Goal: Task Accomplishment & Management: Manage account settings

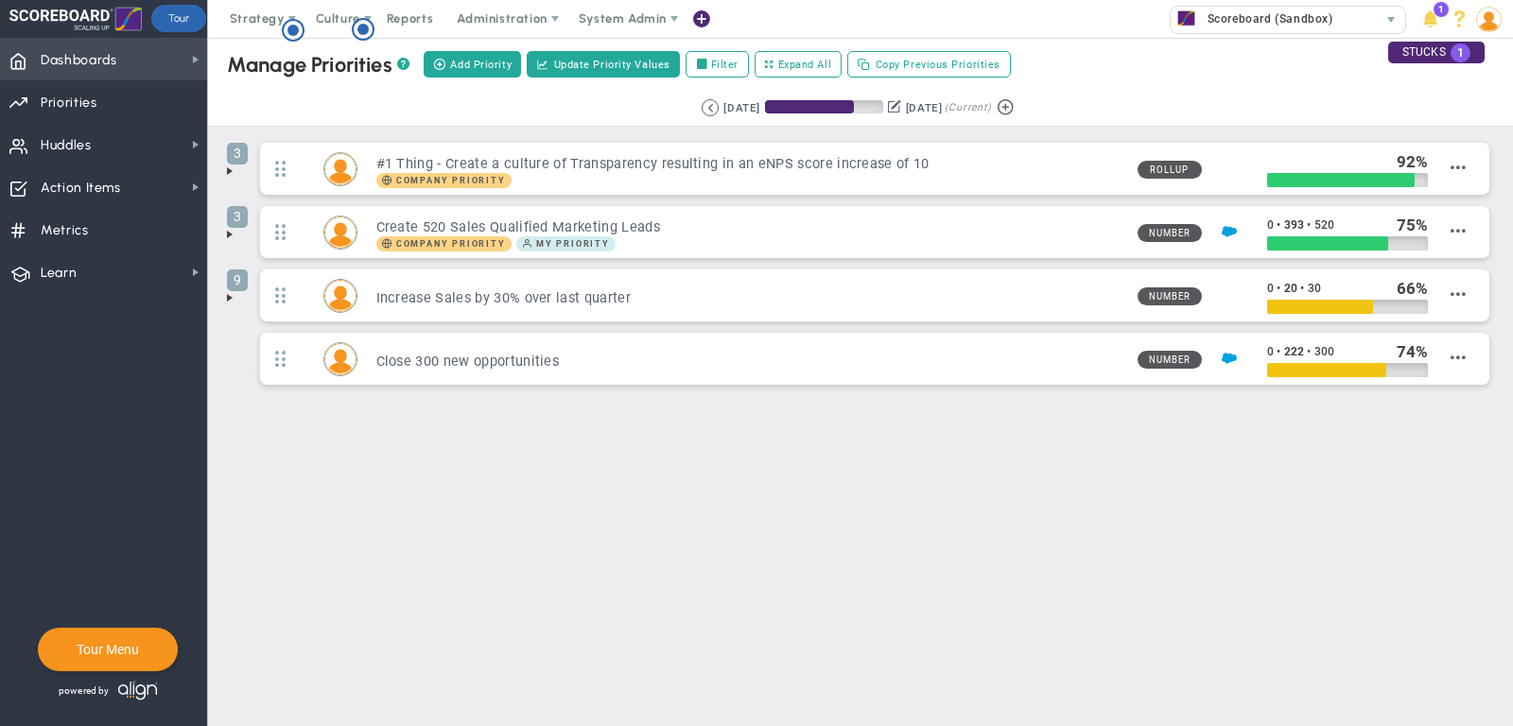
click at [149, 54] on span "Dashboards Dashboards" at bounding box center [103, 59] width 207 height 43
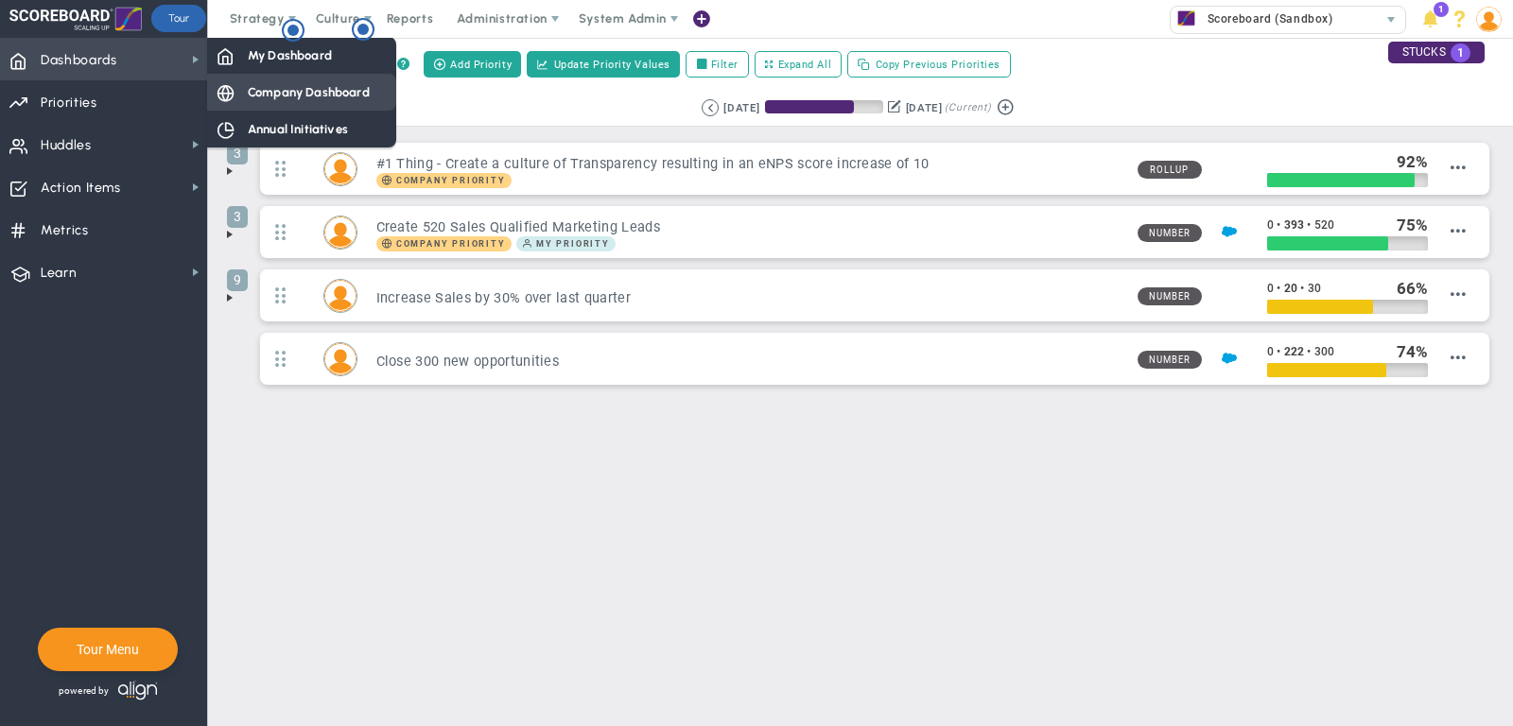
click at [238, 87] on div "Company Dashboard" at bounding box center [301, 92] width 189 height 37
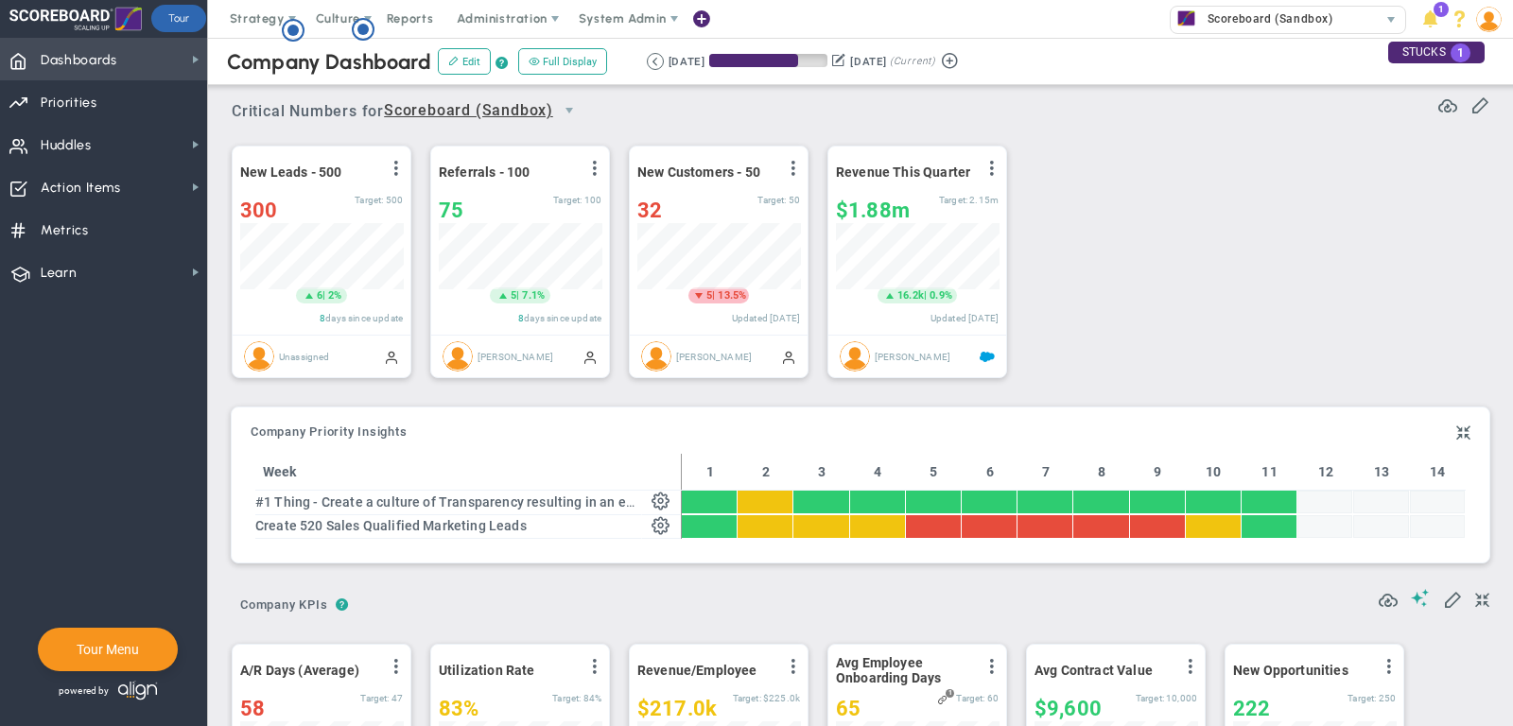
click at [148, 52] on span "Dashboards Dashboards" at bounding box center [103, 59] width 207 height 43
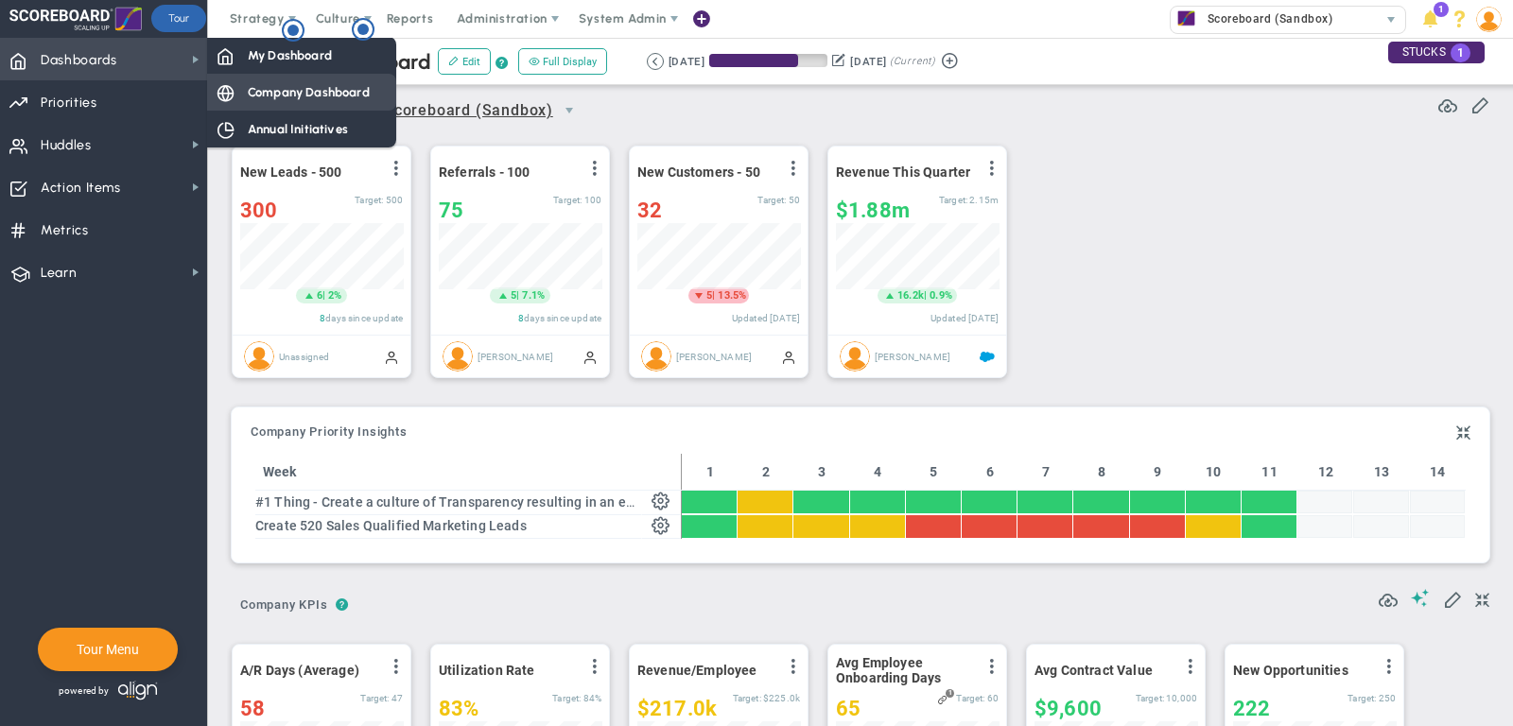
click at [288, 91] on span "Company Dashboard" at bounding box center [309, 92] width 122 height 18
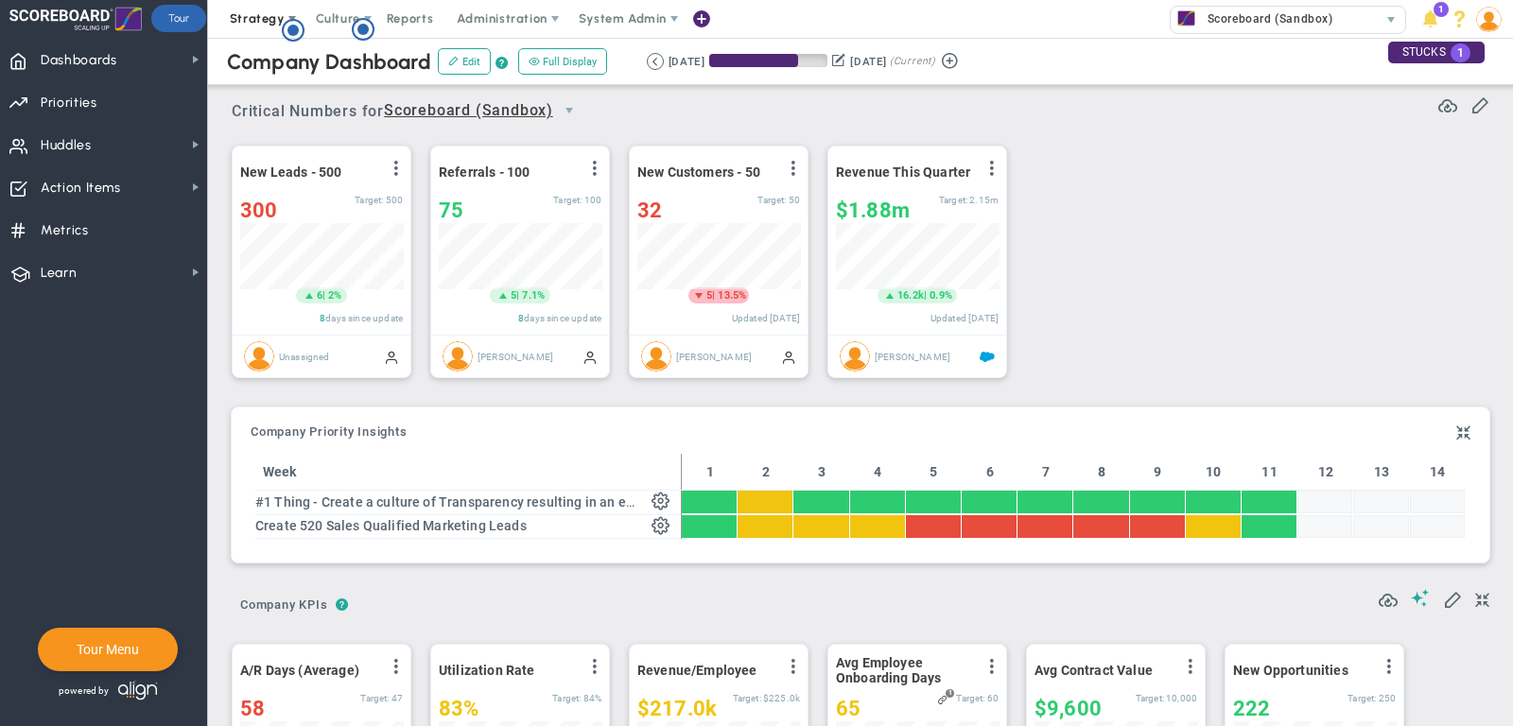
click at [242, 21] on span "Strategy" at bounding box center [257, 18] width 55 height 14
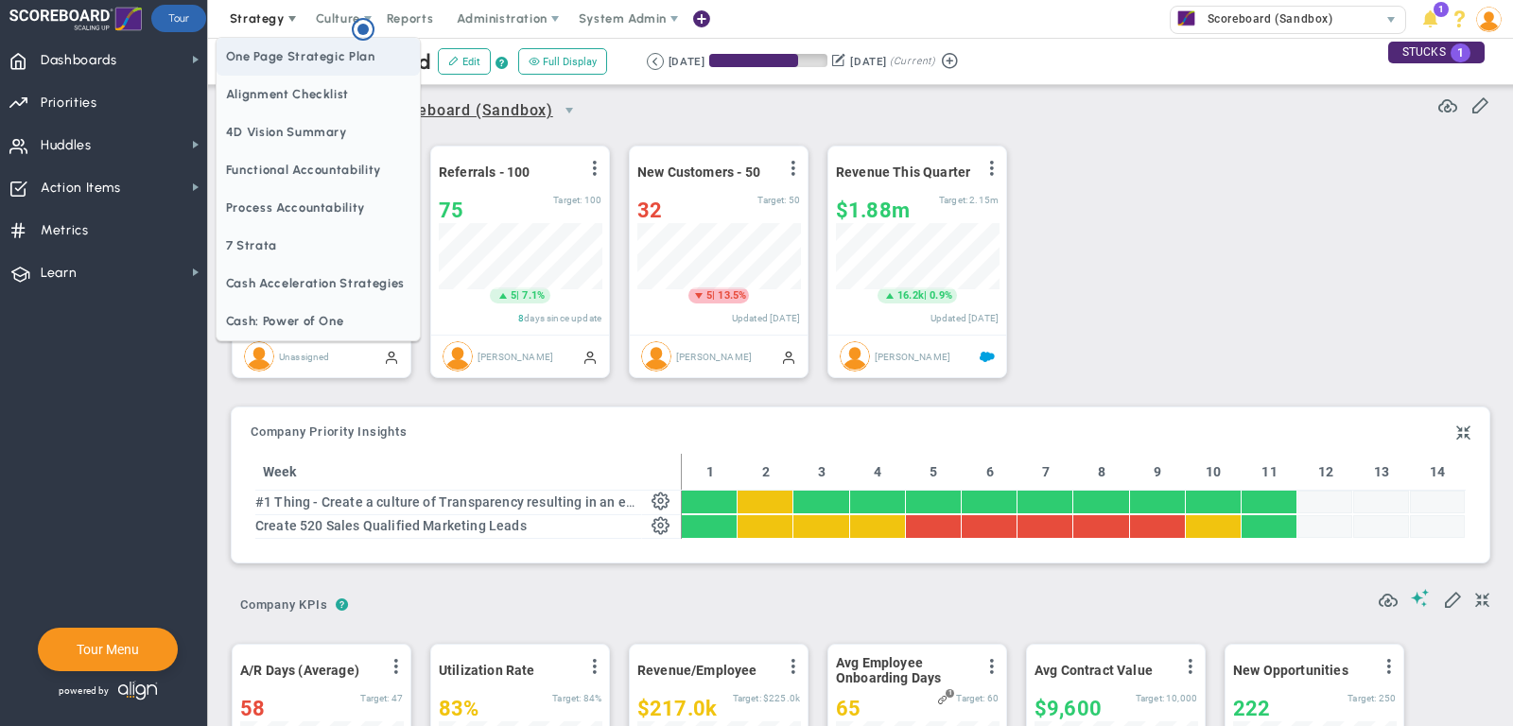
click at [256, 61] on span "One Page Strategic Plan" at bounding box center [318, 57] width 203 height 38
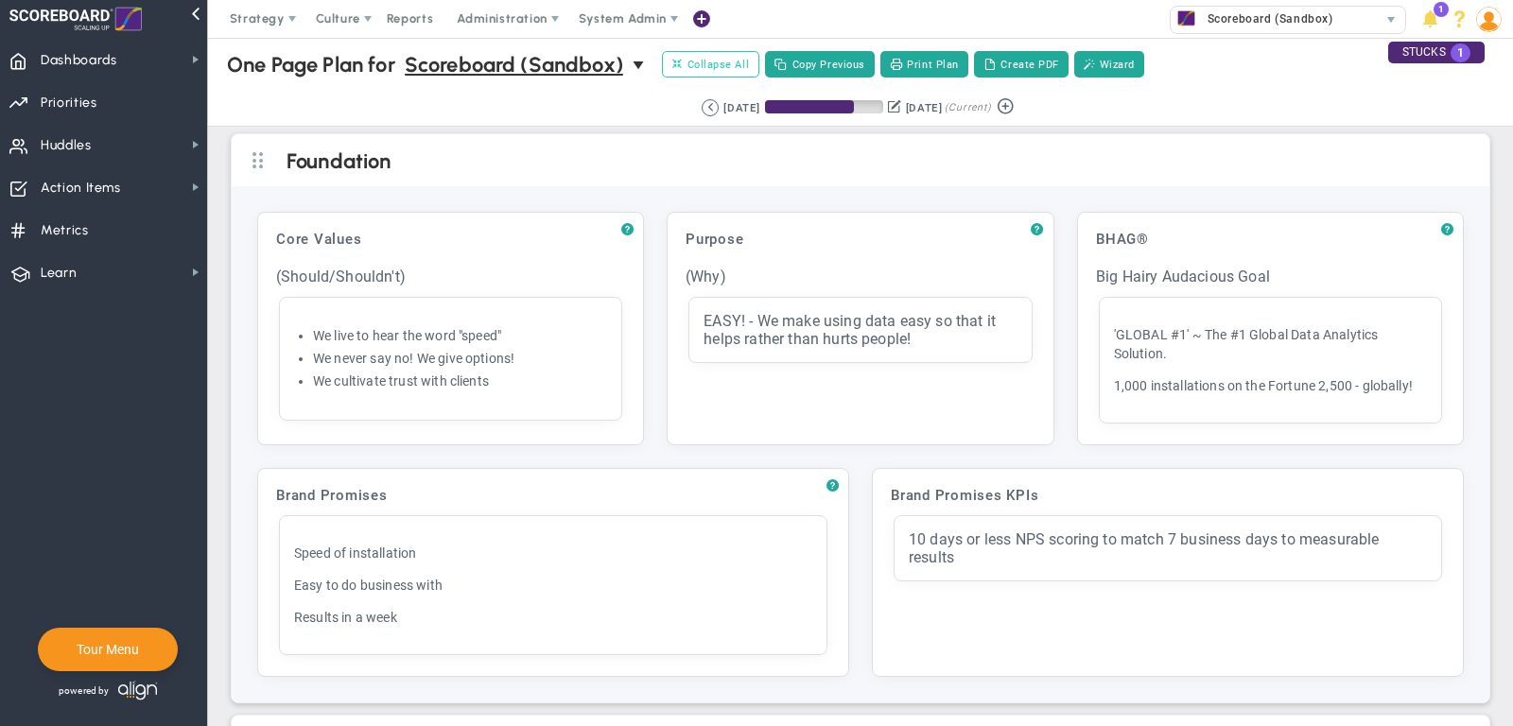
click at [744, 64] on span "Collapse All" at bounding box center [710, 64] width 77 height 17
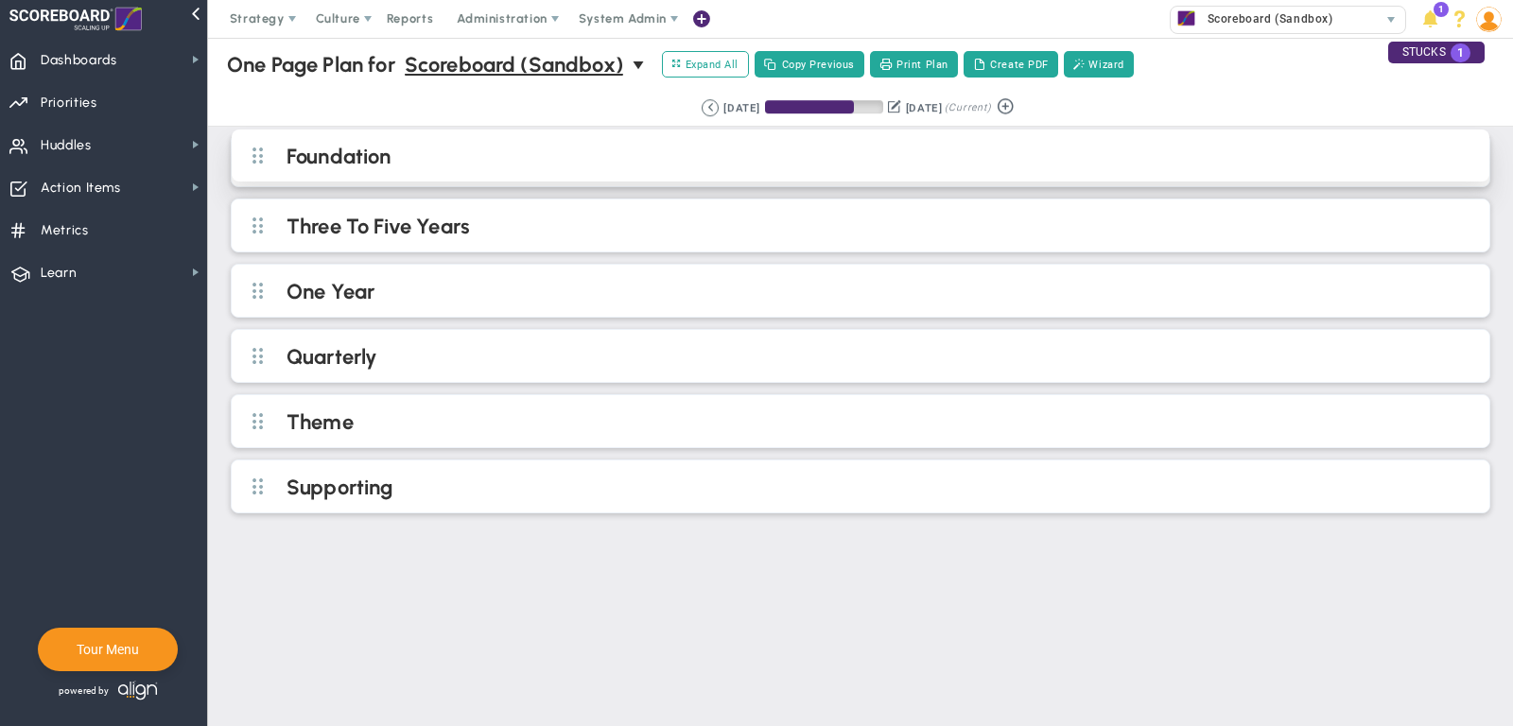
click at [598, 148] on h2 "Foundation" at bounding box center [876, 158] width 1179 height 28
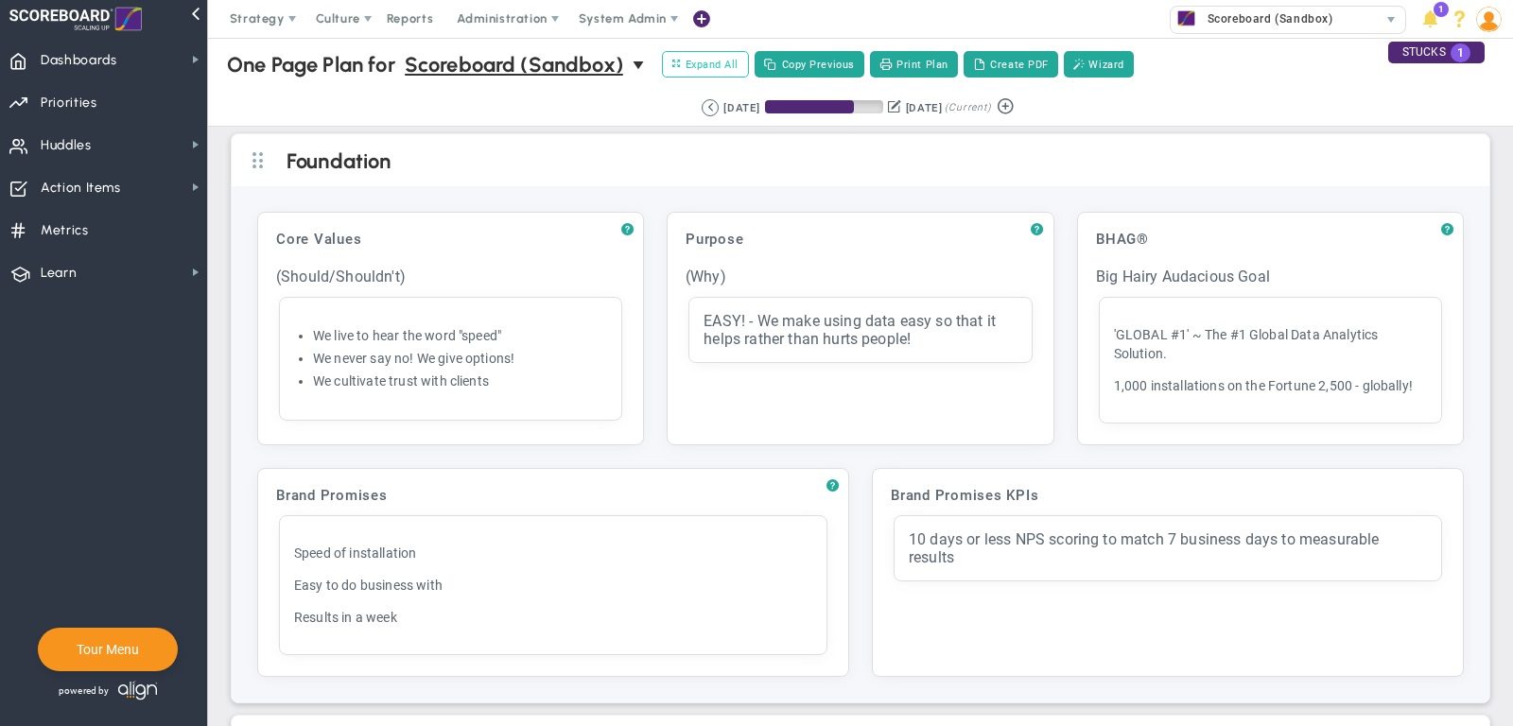
click at [715, 69] on span "Expand All" at bounding box center [705, 64] width 66 height 17
click at [725, 64] on span "Collapse All" at bounding box center [710, 64] width 77 height 17
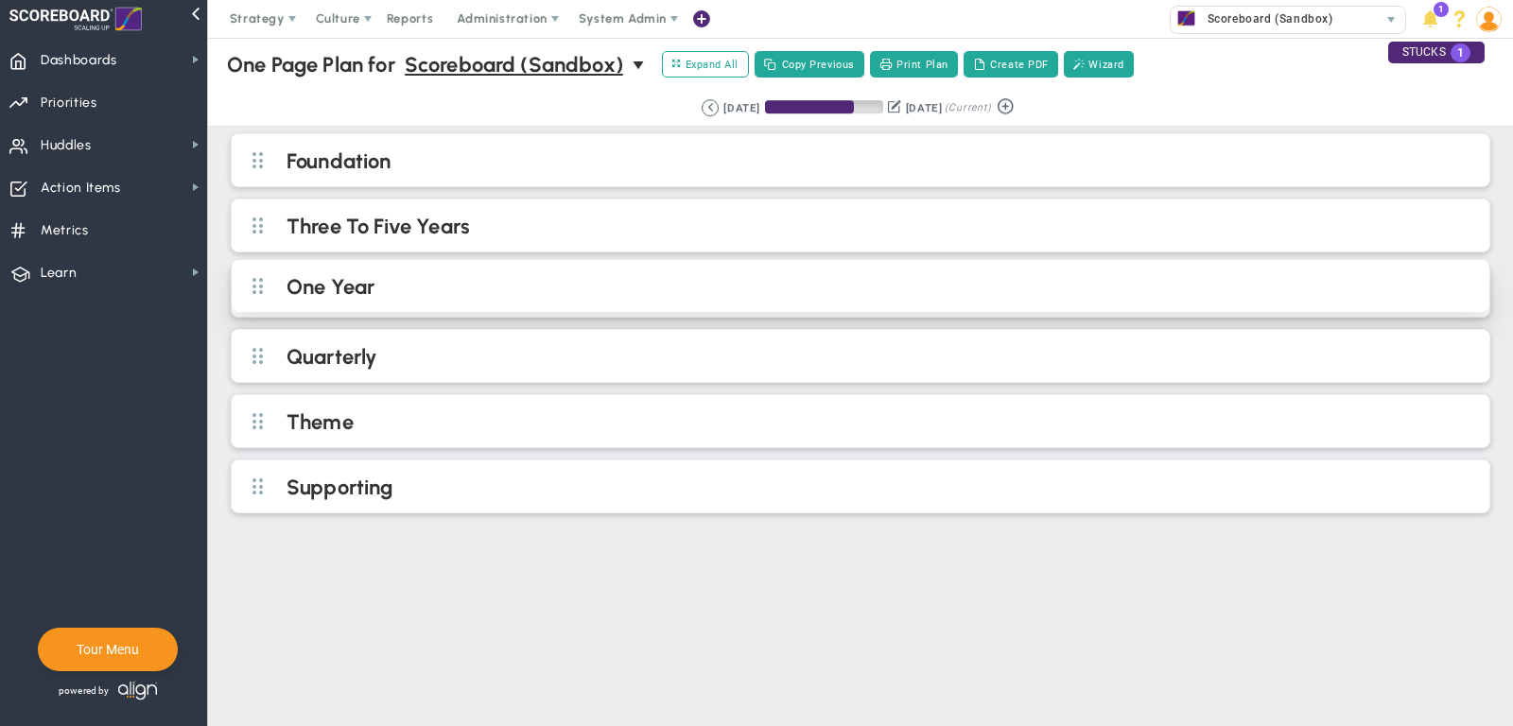
click at [468, 284] on h2 "One Year" at bounding box center [876, 288] width 1179 height 28
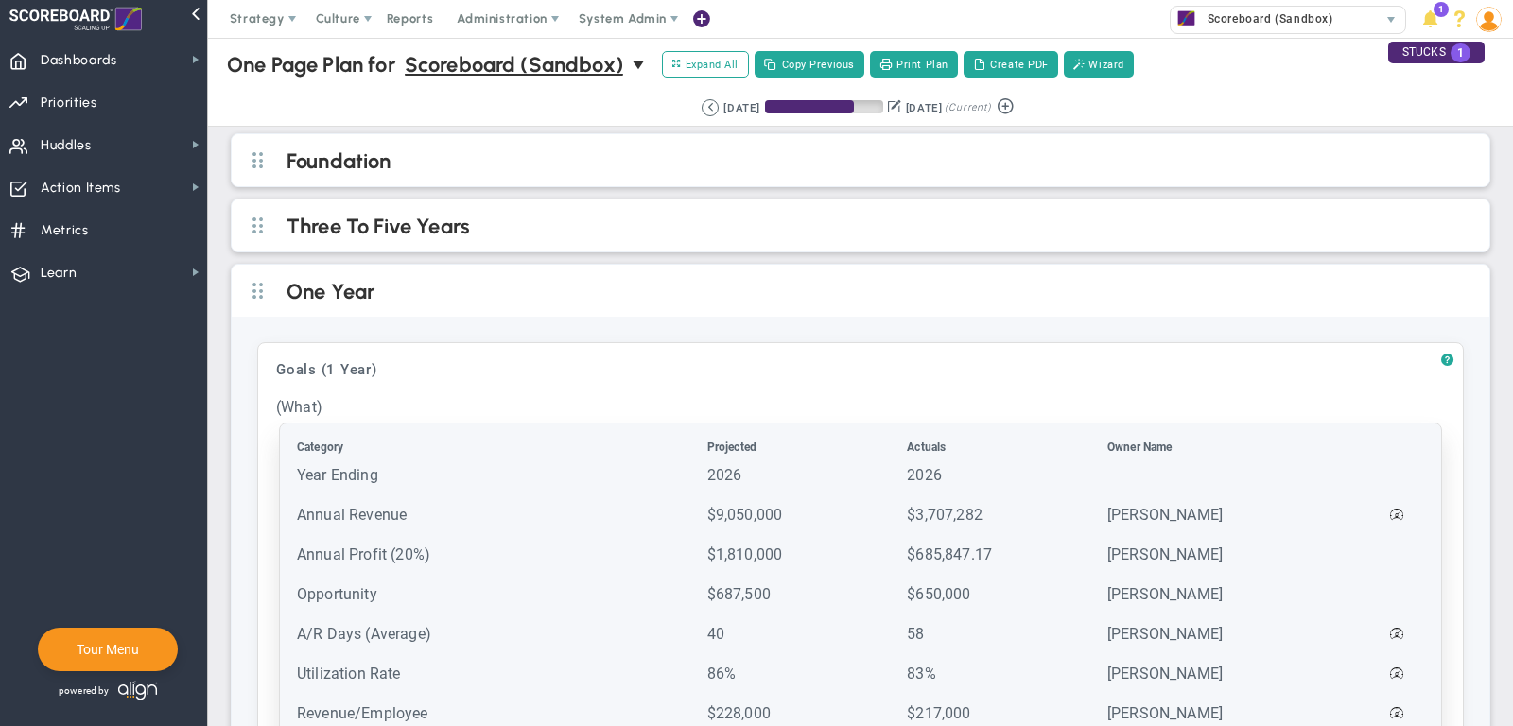
scroll to position [41, 0]
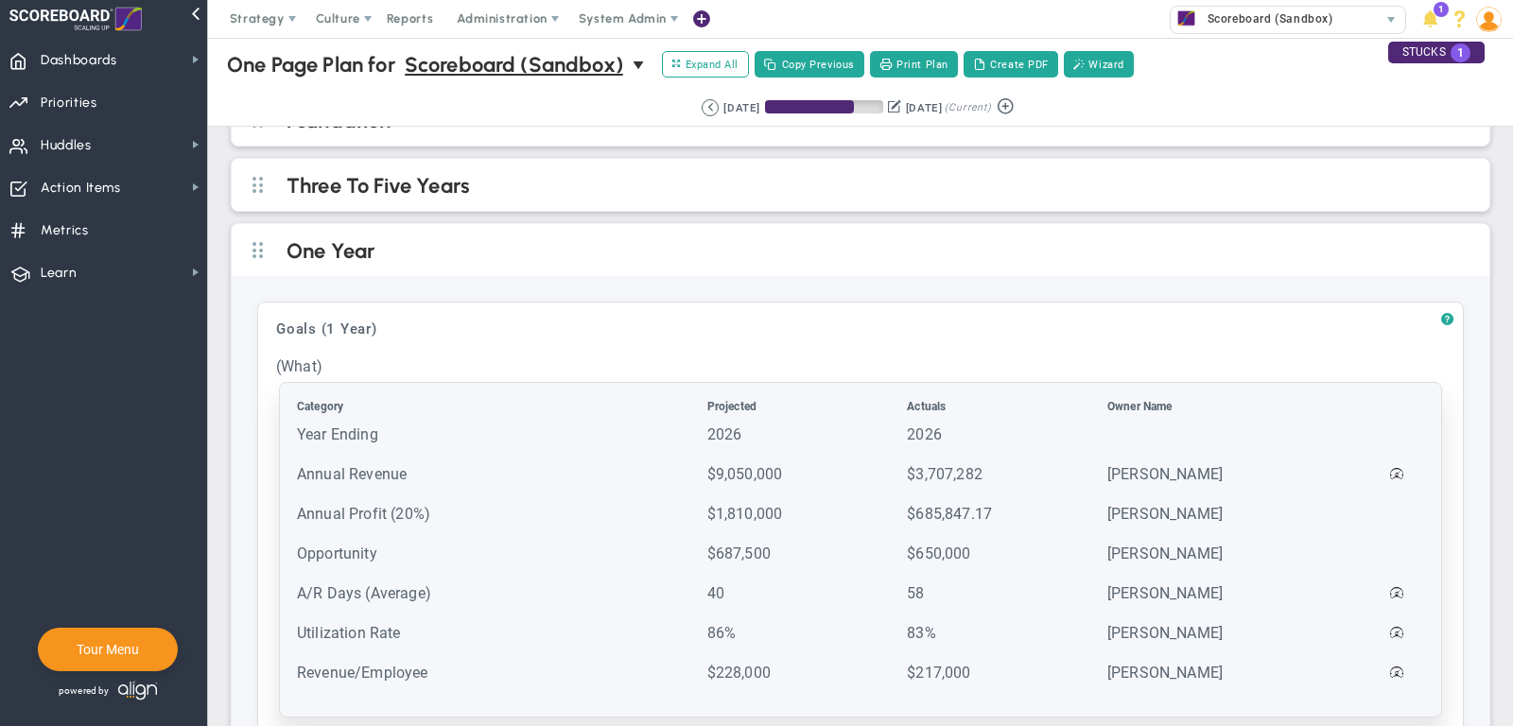
click at [446, 464] on td "Annual Revenue" at bounding box center [500, 483] width 409 height 38
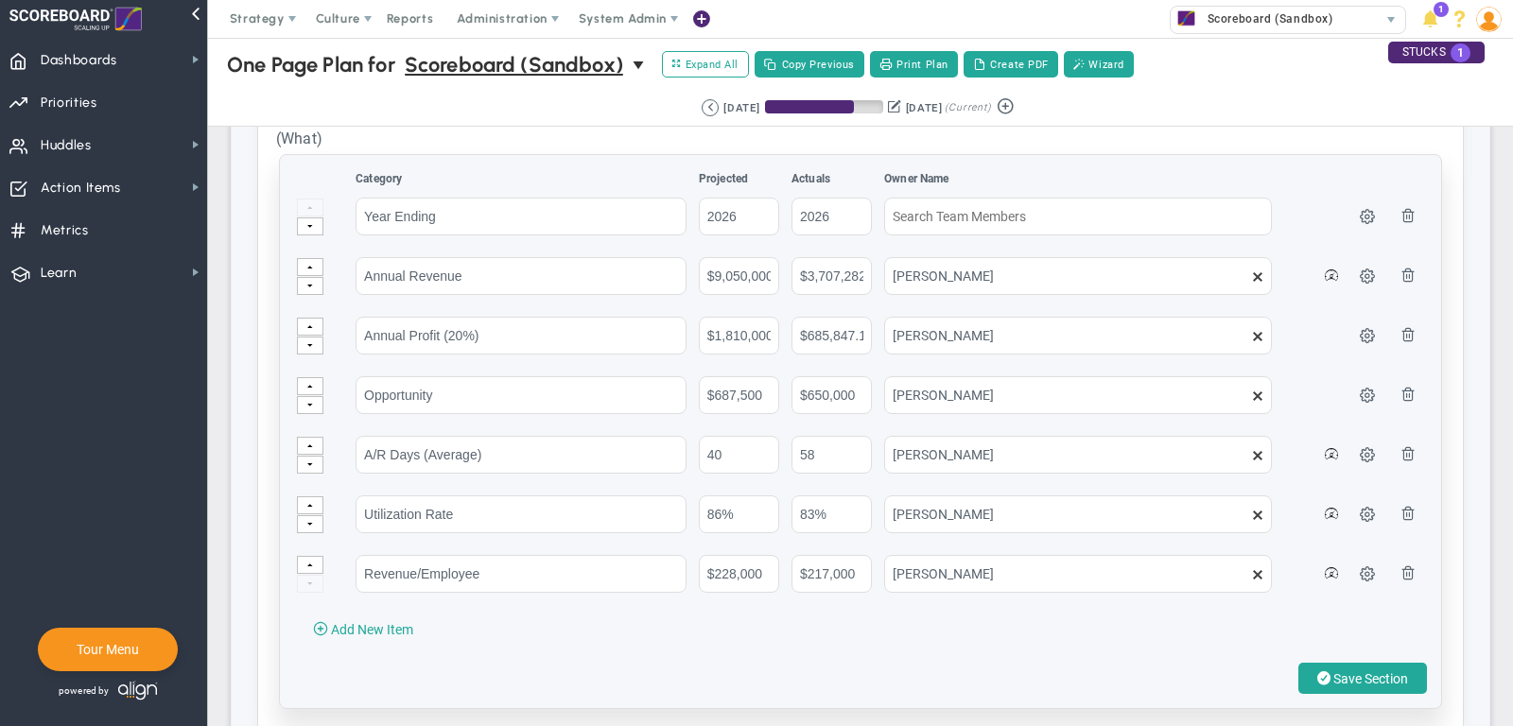
scroll to position [270, 0]
click at [1365, 674] on span "Save Section" at bounding box center [1370, 678] width 75 height 15
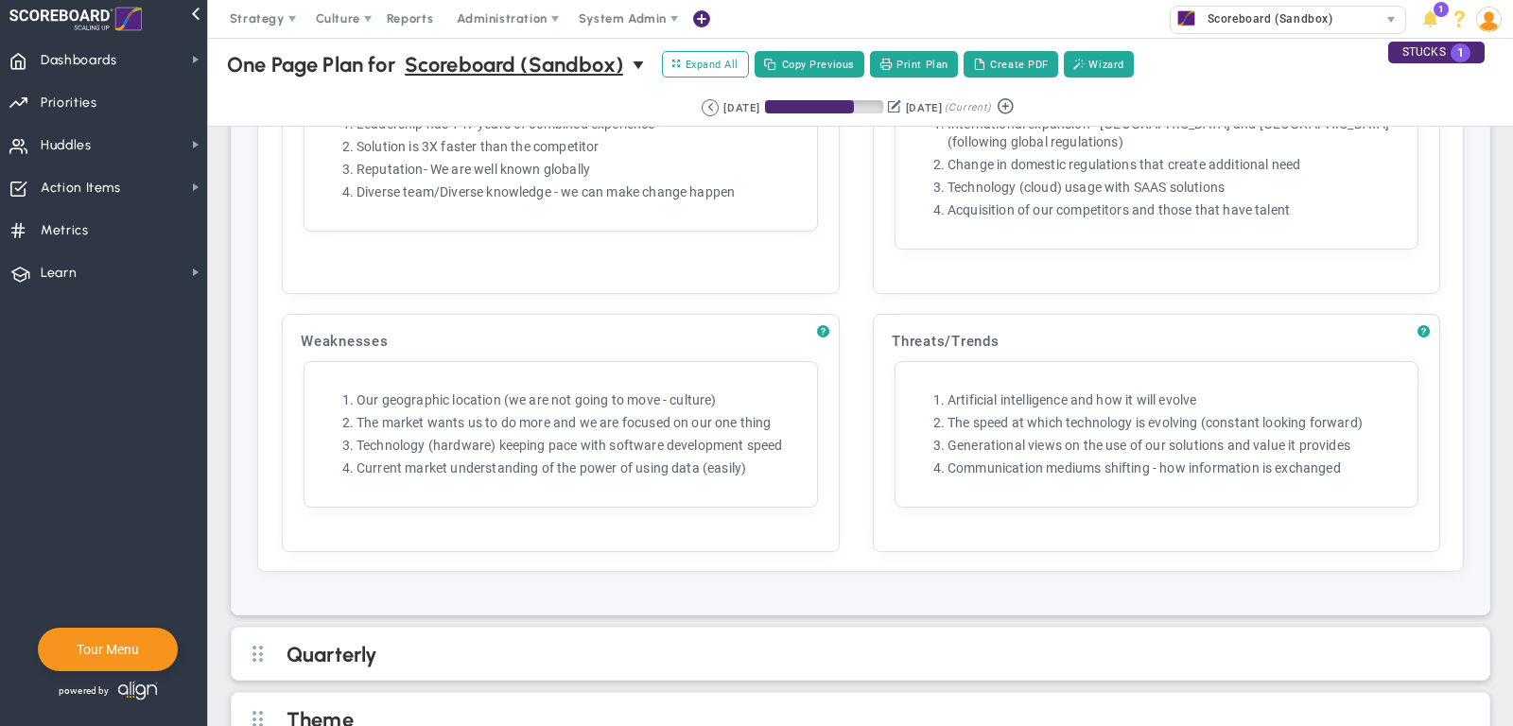
scroll to position [1774, 0]
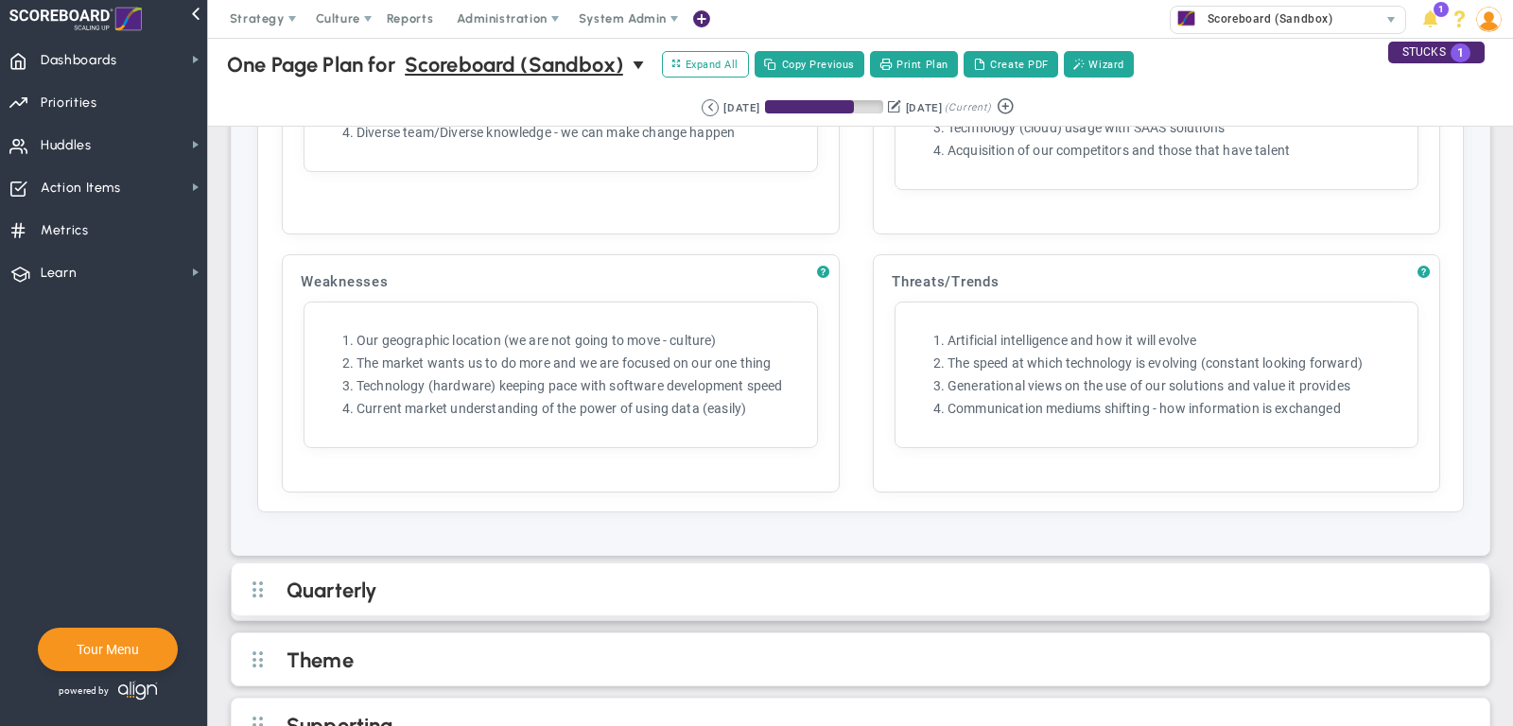
click at [964, 578] on h2 "Quarterly" at bounding box center [876, 592] width 1179 height 28
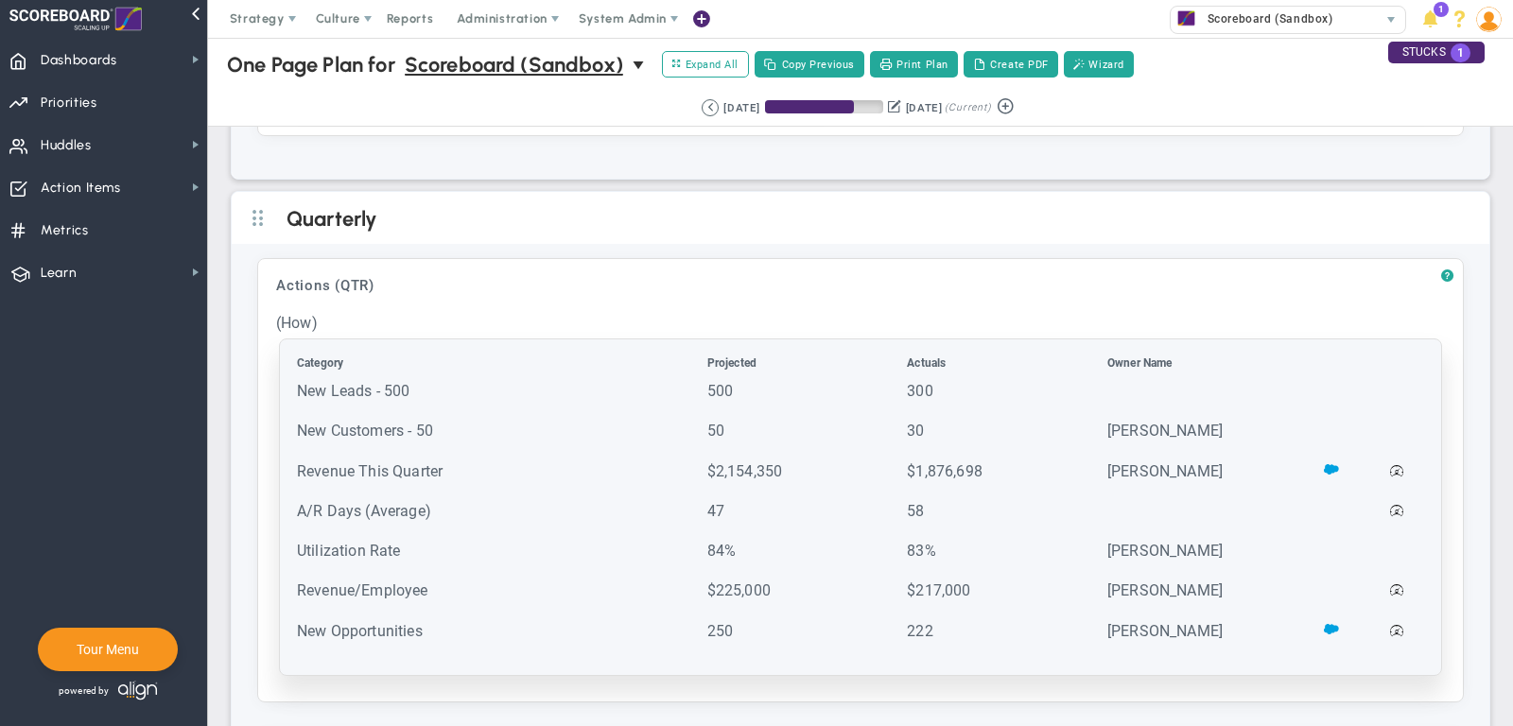
scroll to position [2154, 0]
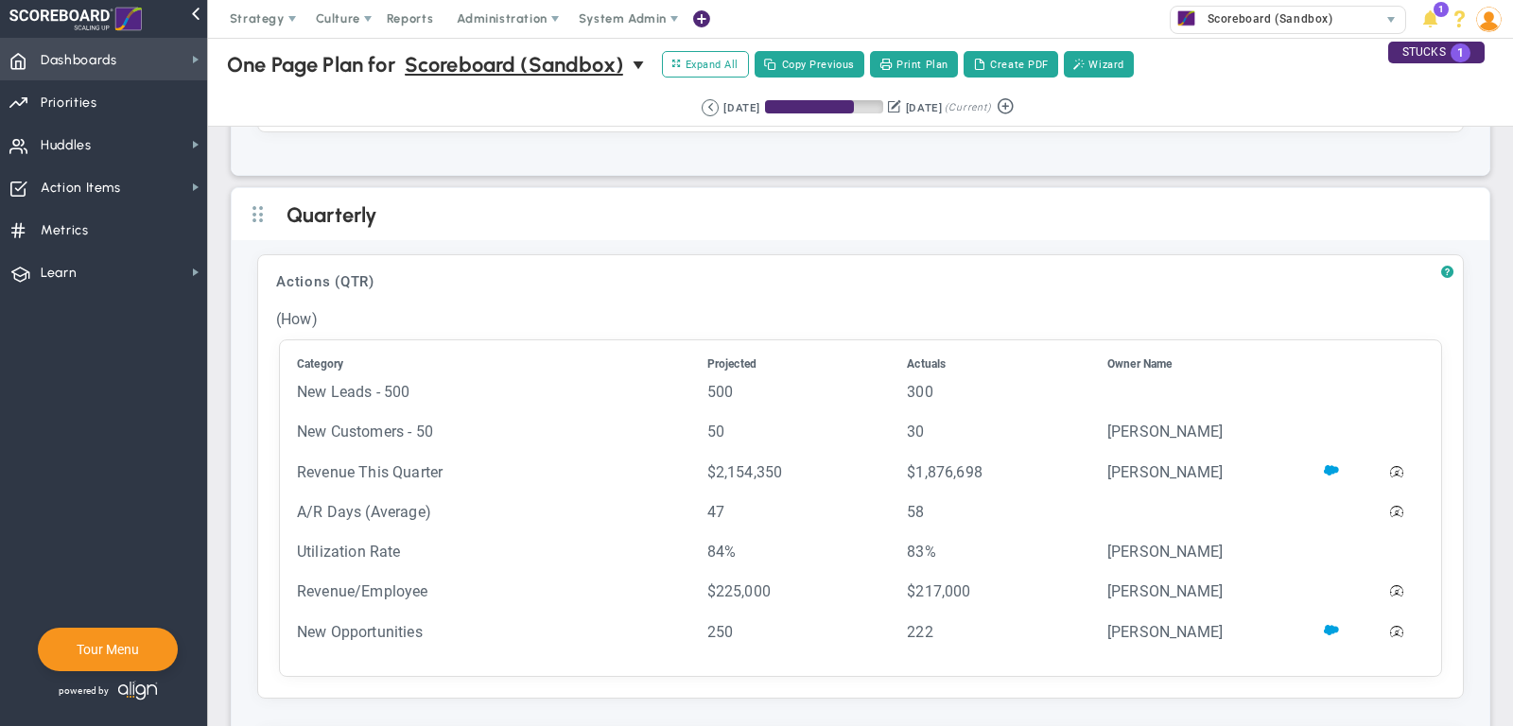
click at [165, 59] on span "Dashboards Dashboards" at bounding box center [103, 59] width 207 height 43
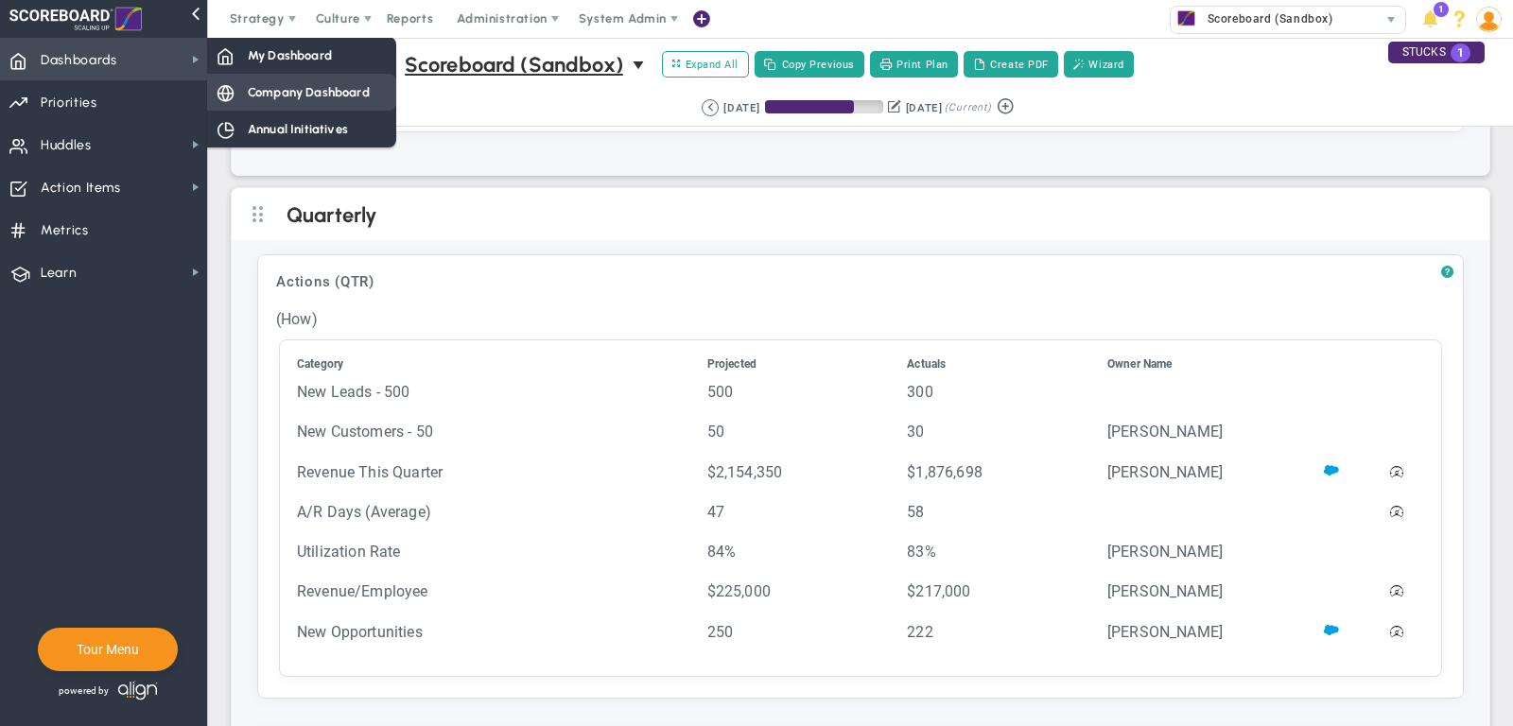
click at [310, 87] on span "Company Dashboard" at bounding box center [309, 92] width 122 height 18
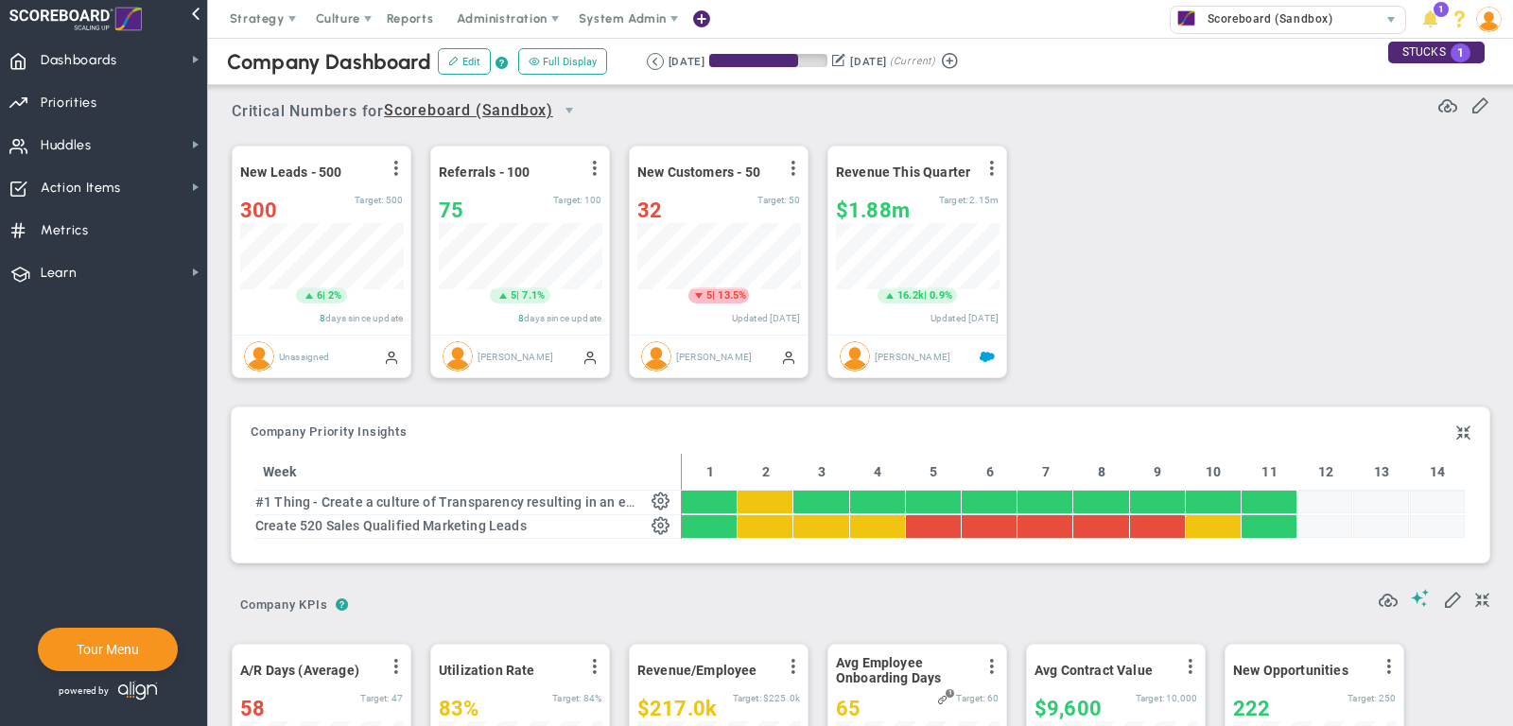
scroll to position [945673, 945575]
click at [672, 201] on div "32" at bounding box center [697, 211] width 120 height 24
type input "34"
click at [699, 206] on div "34" at bounding box center [697, 211] width 120 height 24
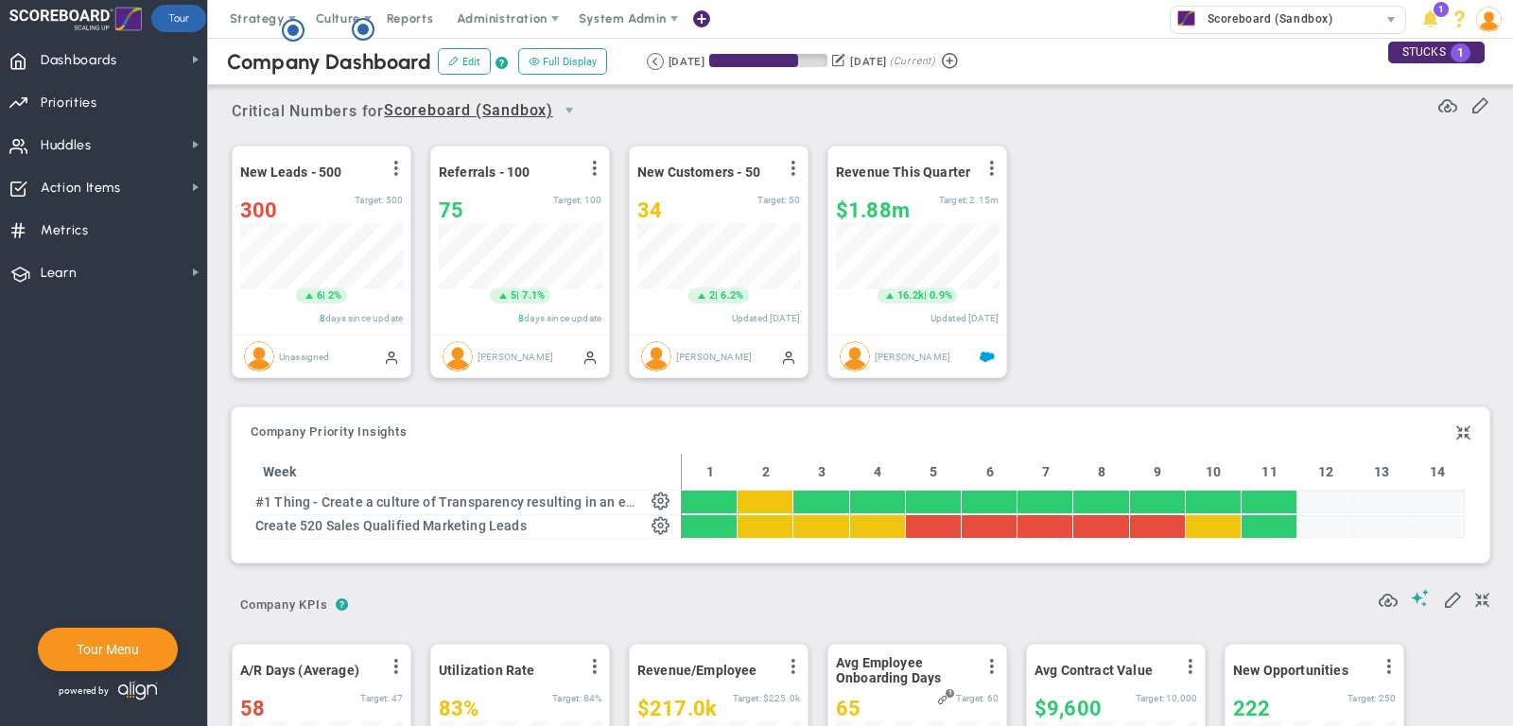
click at [813, 261] on div "New Leads - 500 View Historical Graph Edit Make "No Change" Update Add Past Upd…" at bounding box center [853, 263] width 1281 height 266
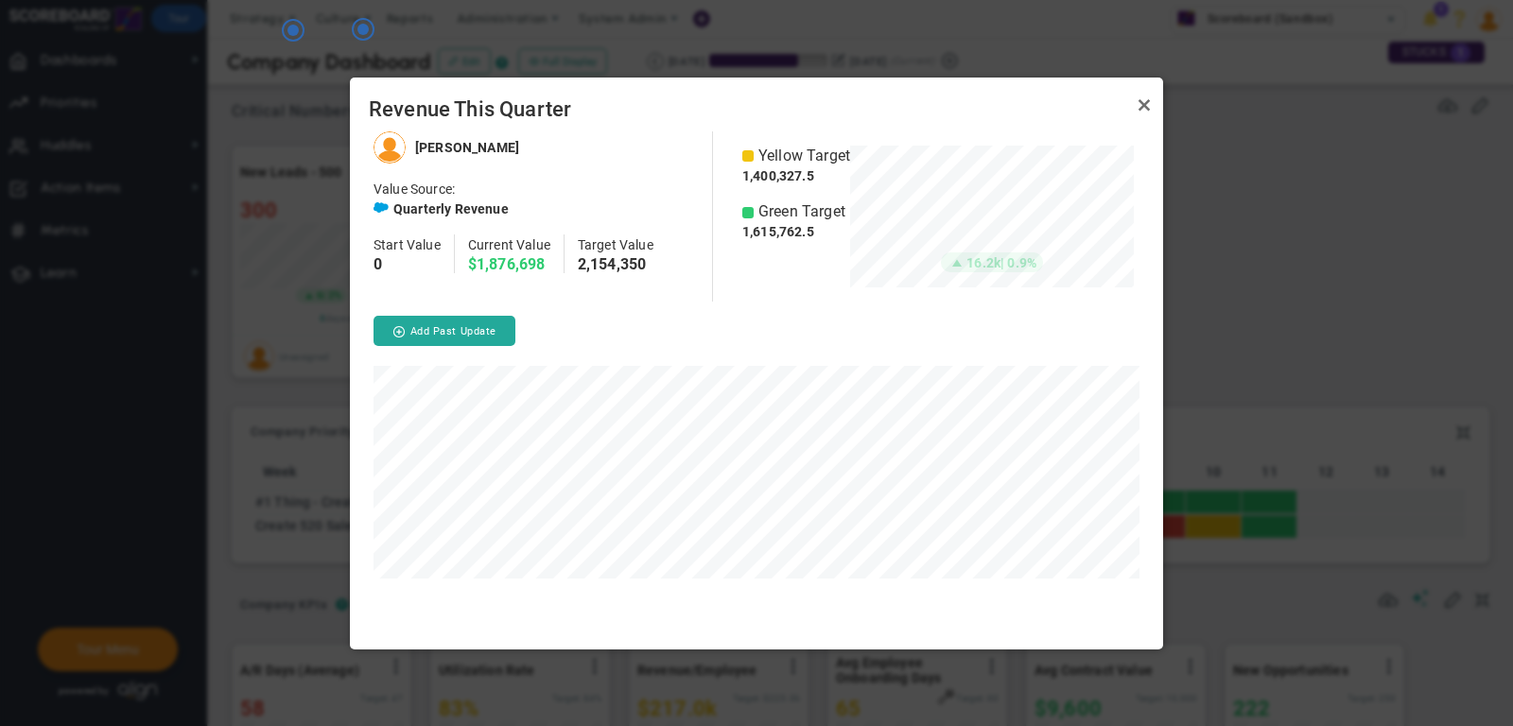
scroll to position [517, 813]
click at [1149, 107] on link "Close" at bounding box center [1144, 106] width 23 height 23
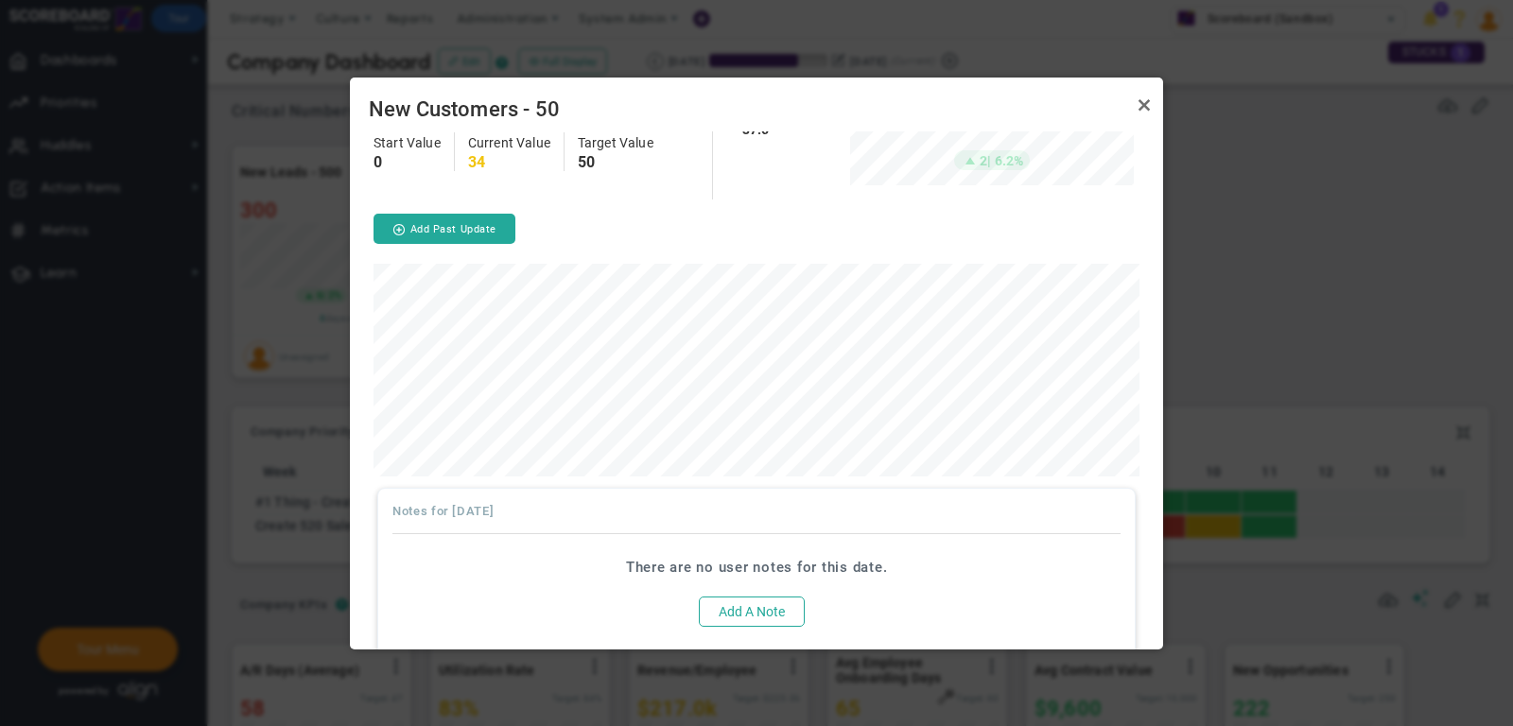
scroll to position [118, 0]
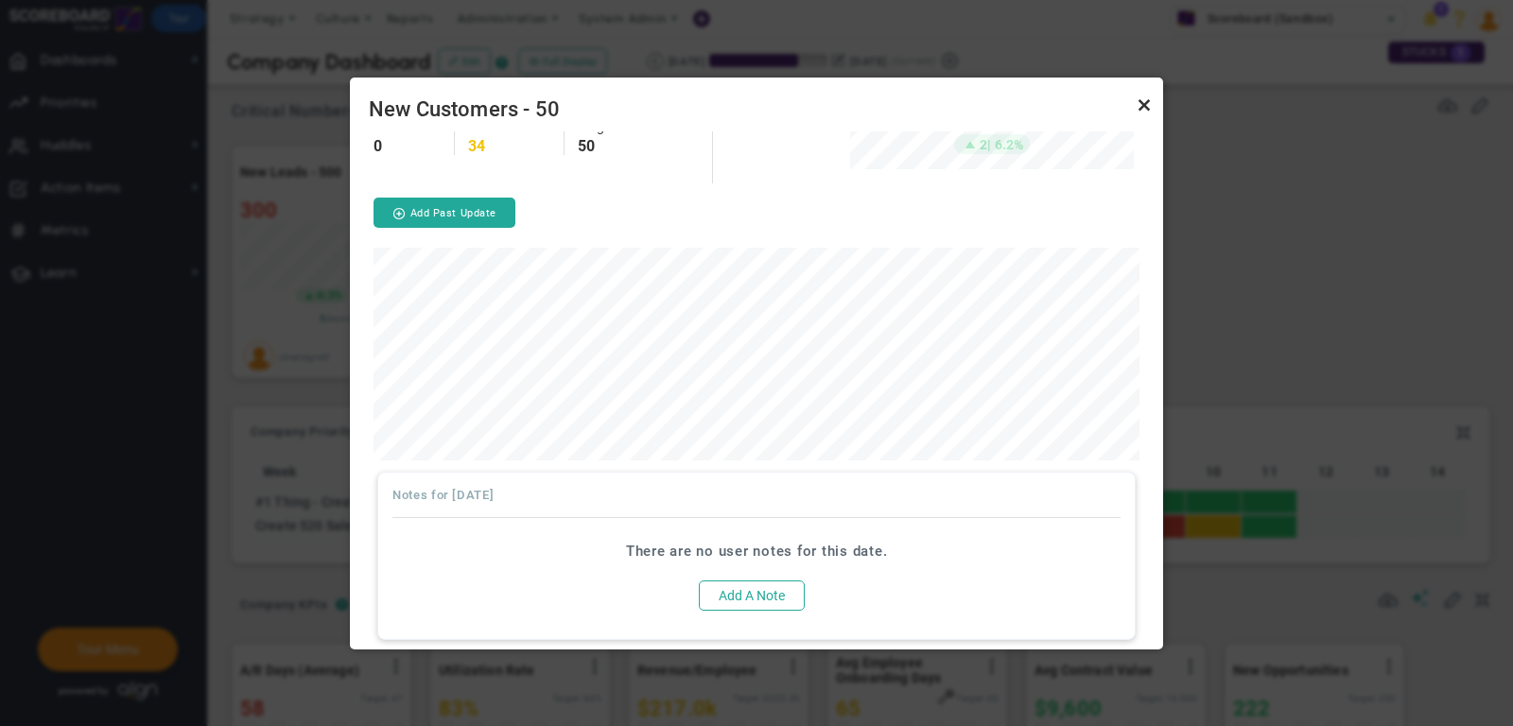
click at [1143, 104] on link "Close" at bounding box center [1144, 106] width 23 height 23
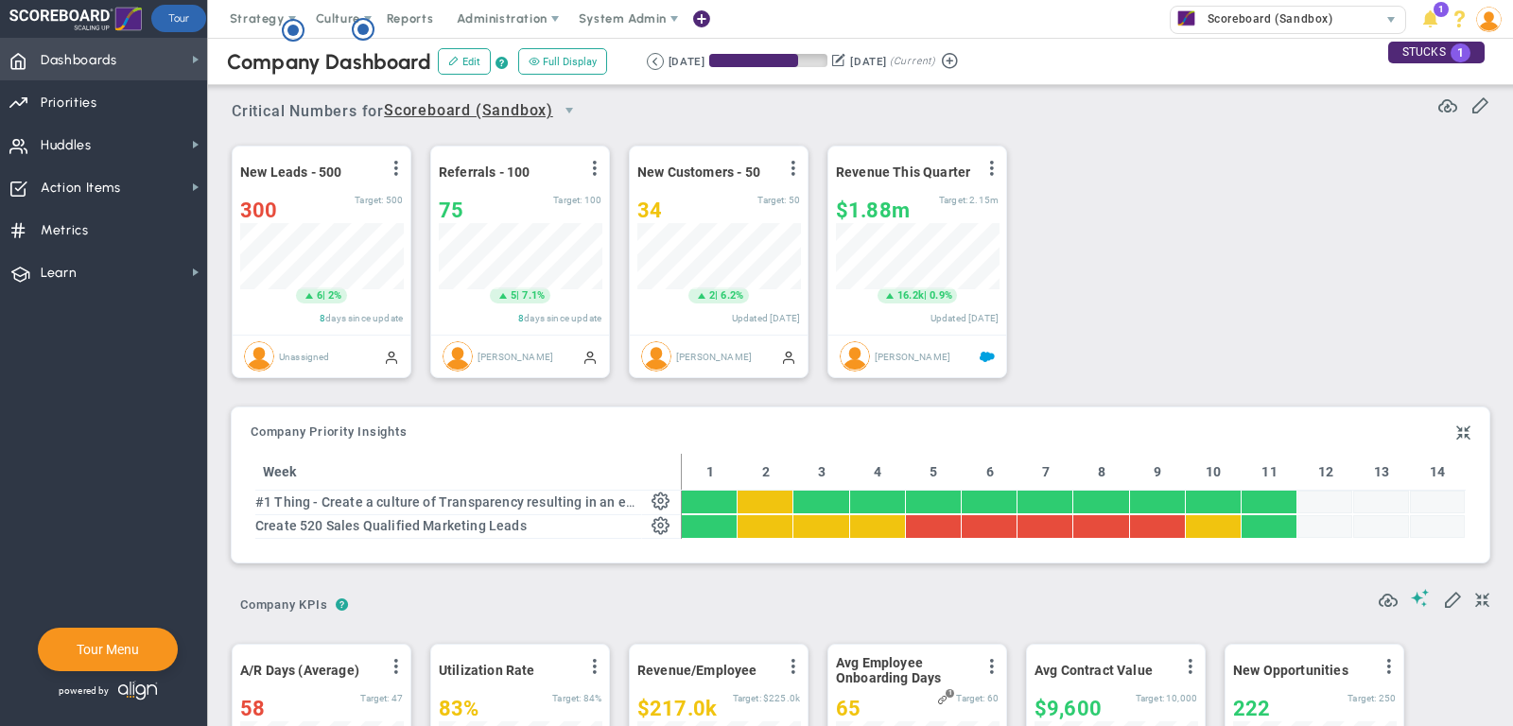
click at [88, 59] on span "Dashboards" at bounding box center [79, 61] width 77 height 40
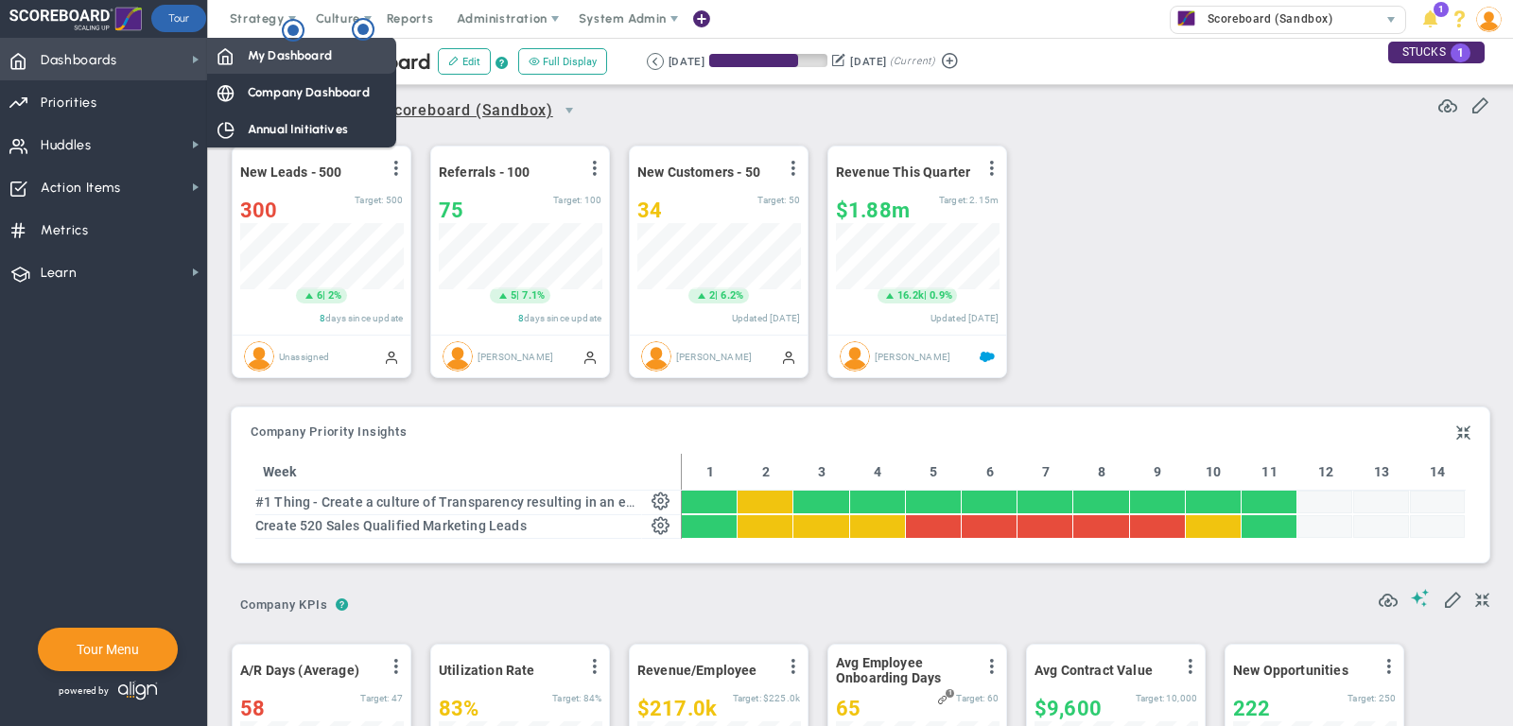
click at [284, 62] on span "My Dashboard" at bounding box center [290, 55] width 84 height 18
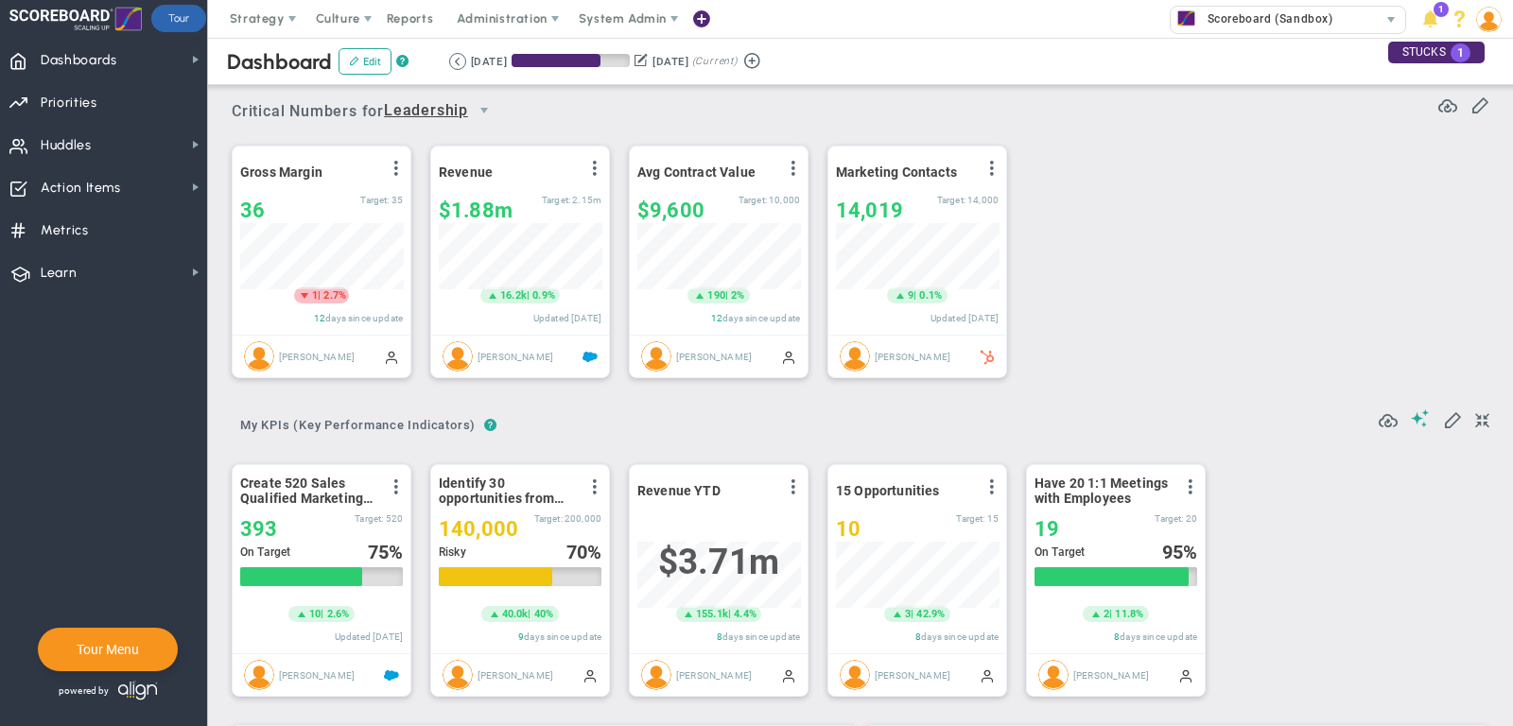
scroll to position [66, 163]
click at [73, 111] on span "Priorities" at bounding box center [69, 103] width 57 height 40
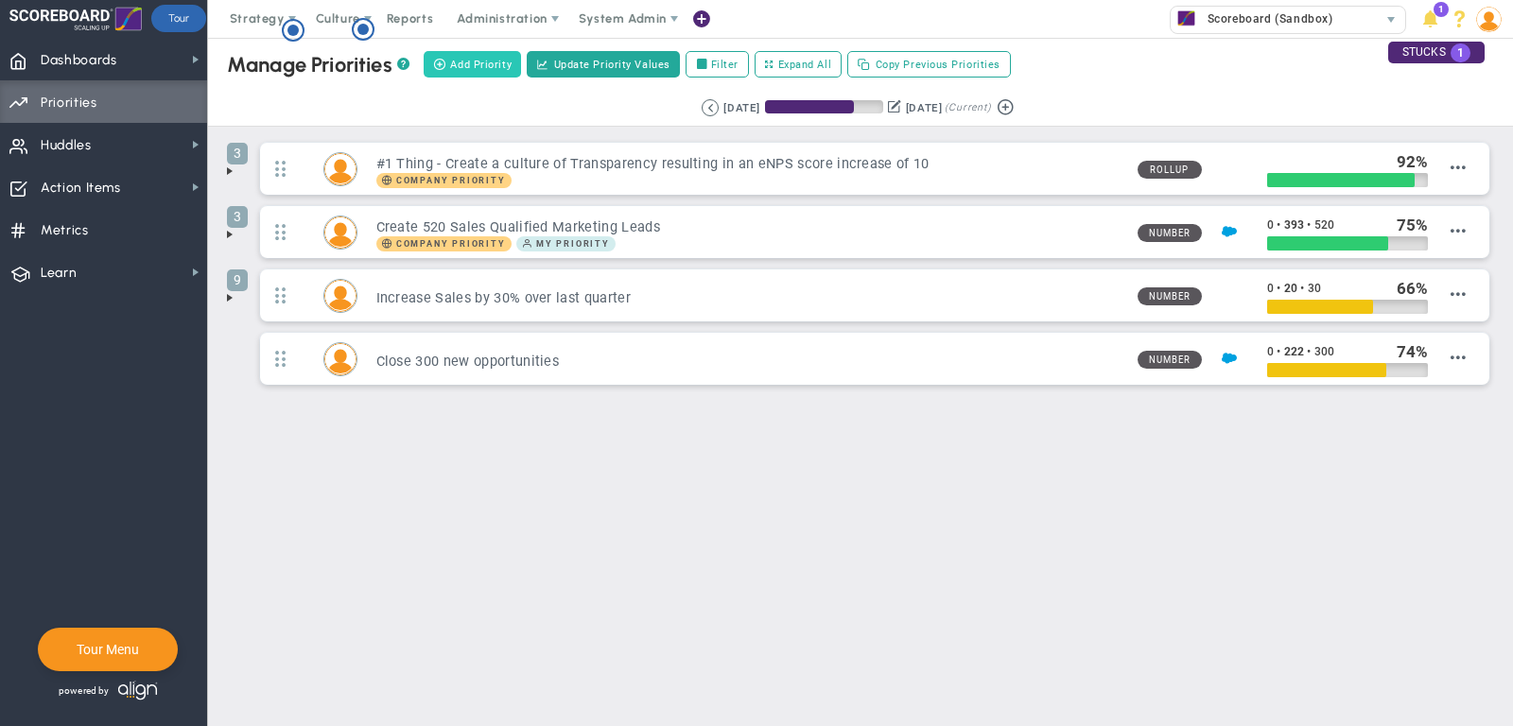
click at [491, 70] on span "Add Priority" at bounding box center [480, 65] width 61 height 16
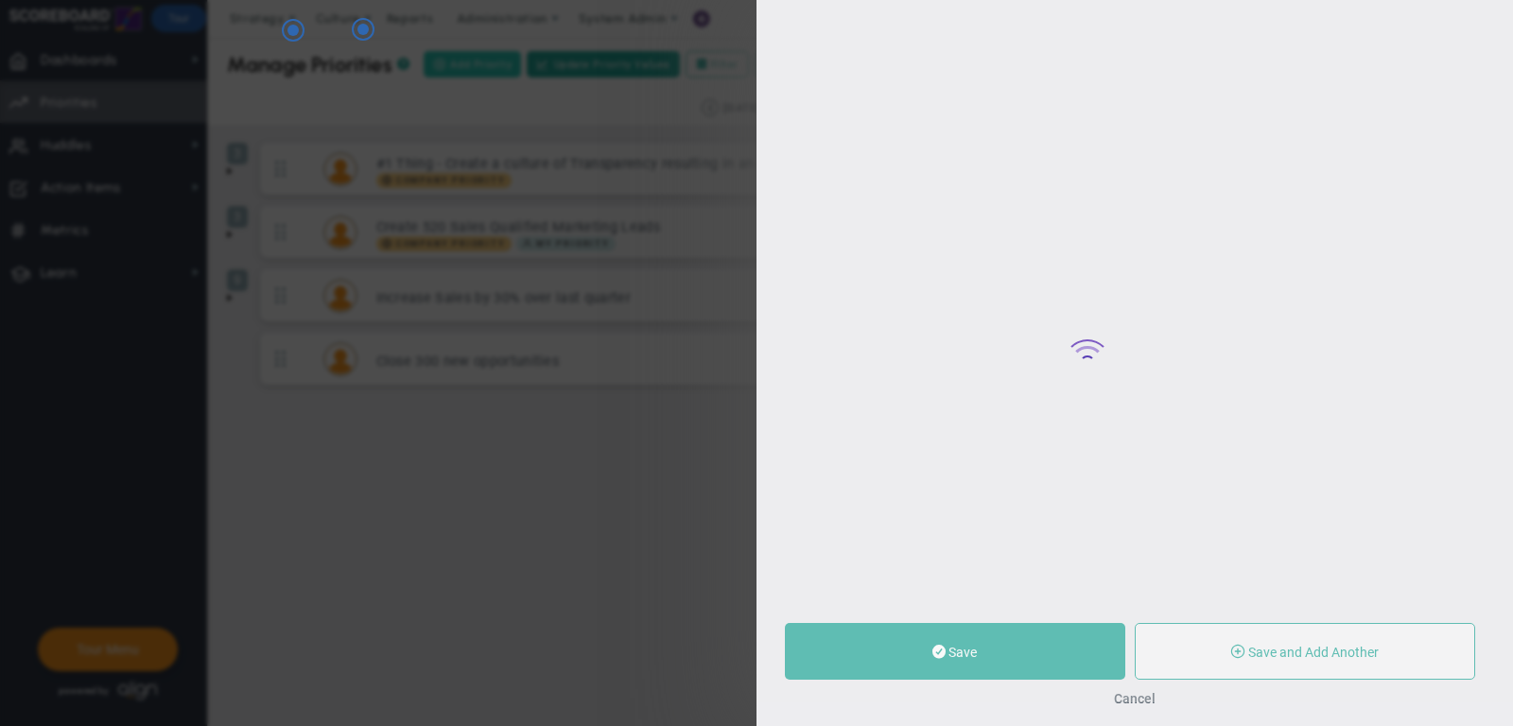
type input "0"
radio input "true"
type input "[PERSON_NAME]"
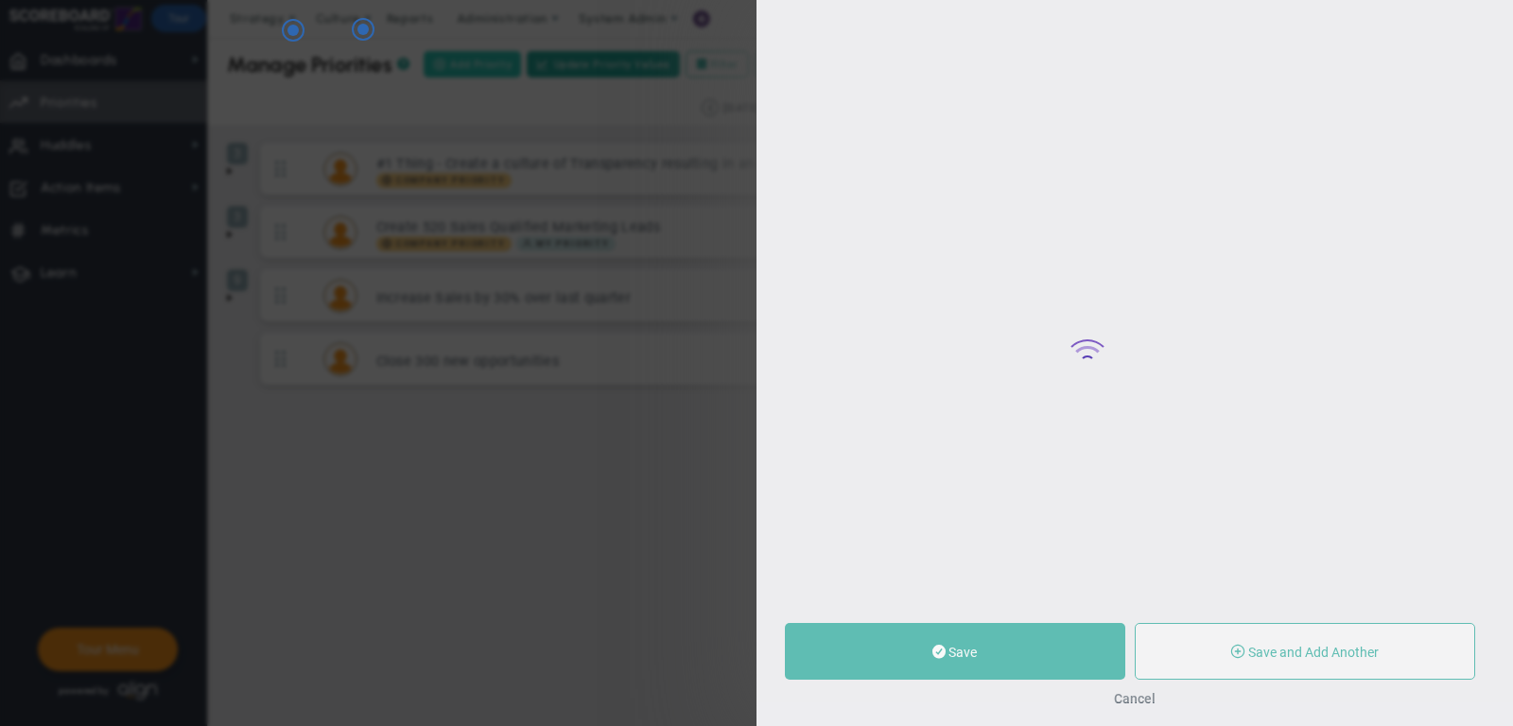
type input "0"
radio input "true"
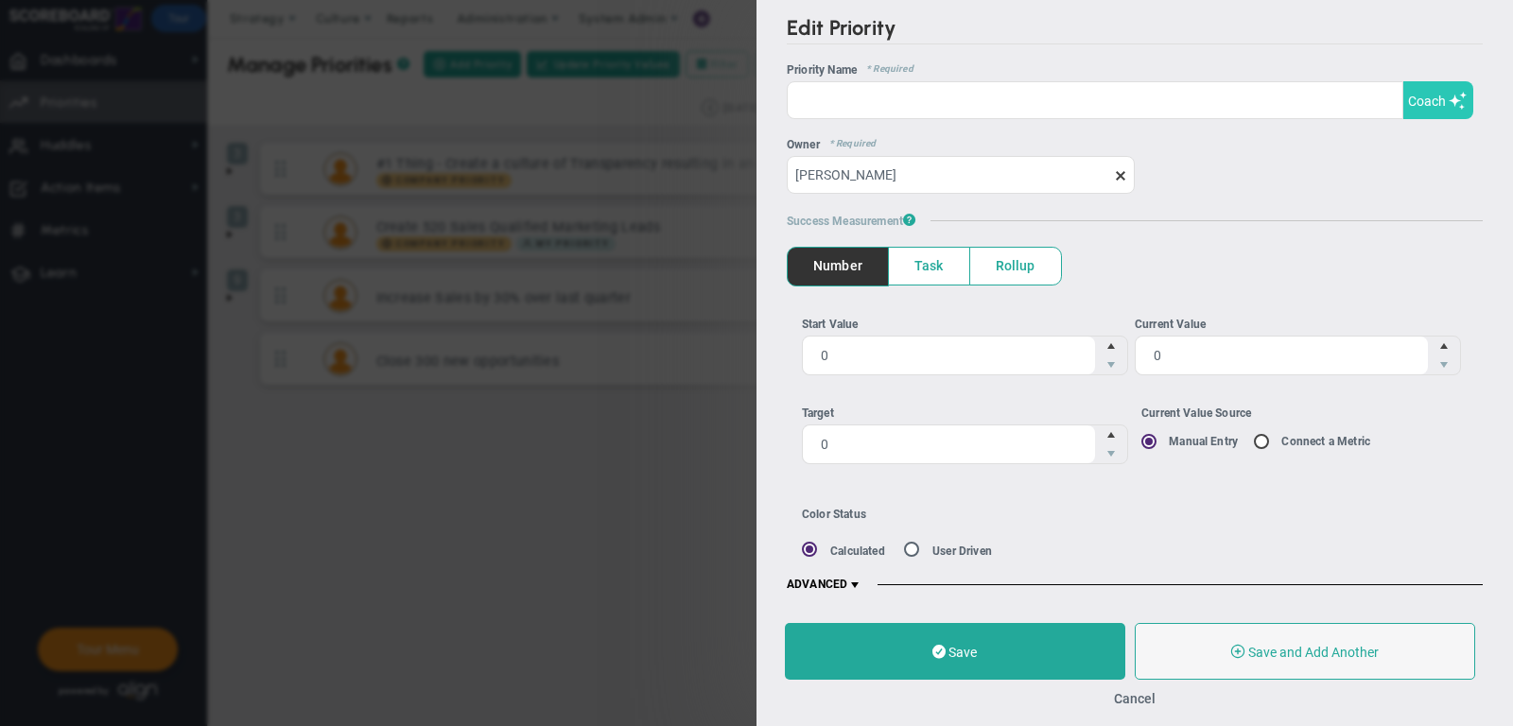
click at [1453, 100] on span at bounding box center [1458, 101] width 19 height 18
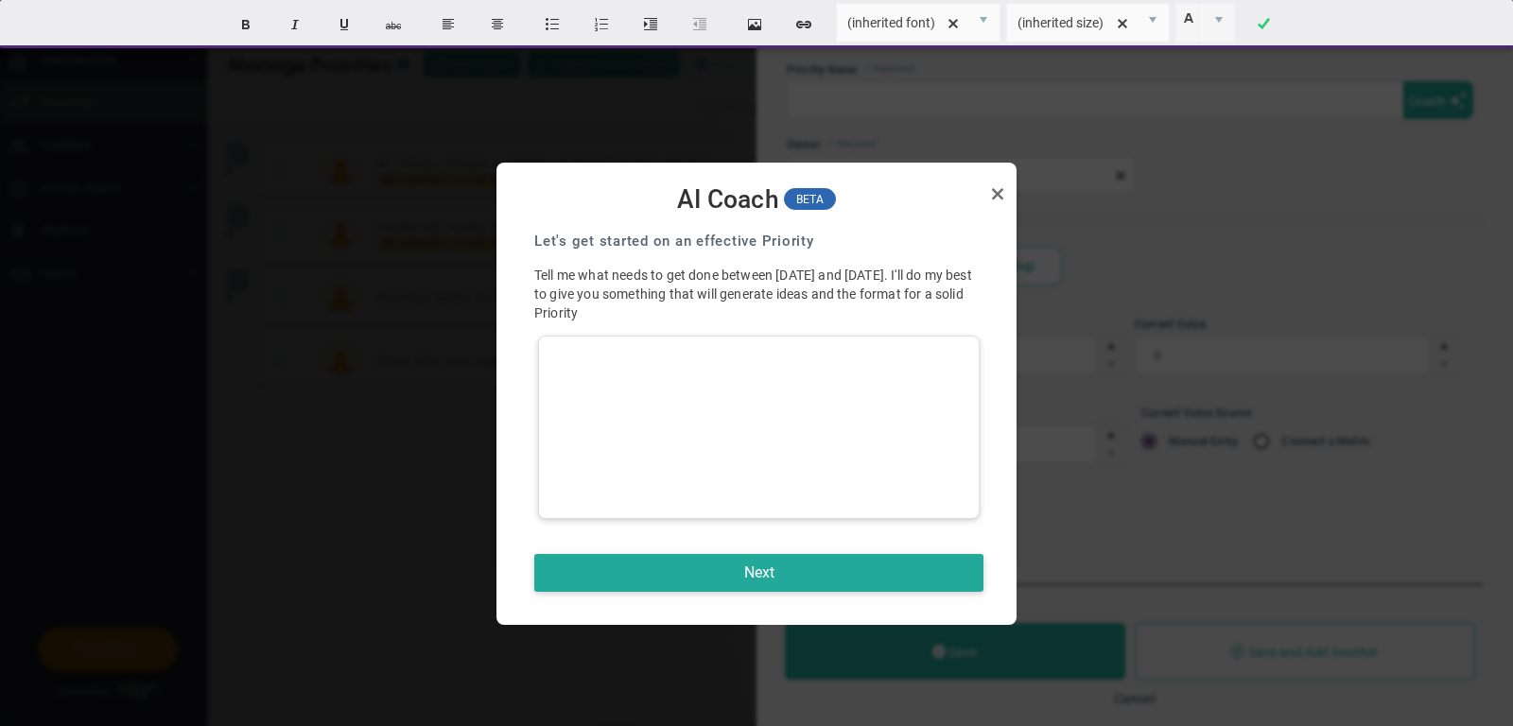
click at [776, 410] on div at bounding box center [759, 427] width 442 height 183
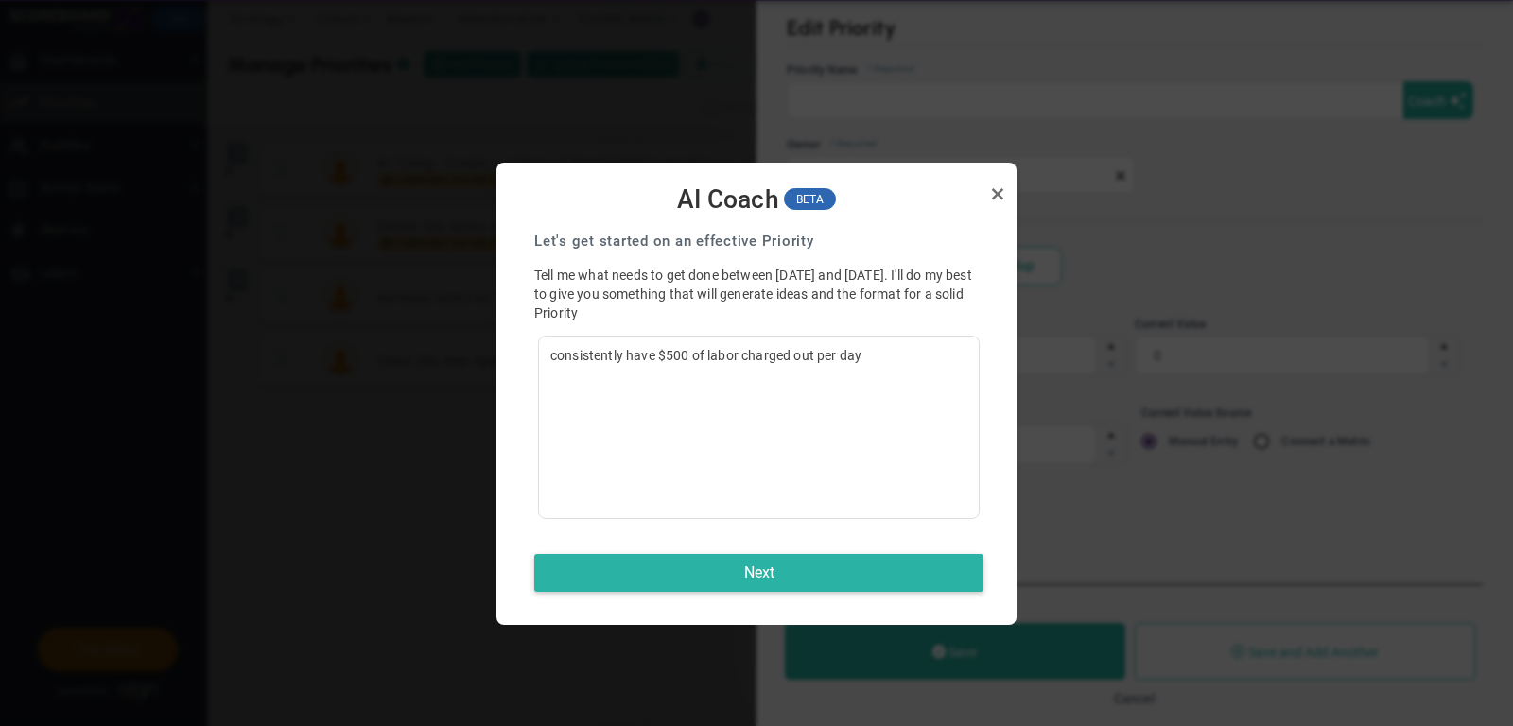
click at [717, 561] on button "Next" at bounding box center [758, 573] width 449 height 38
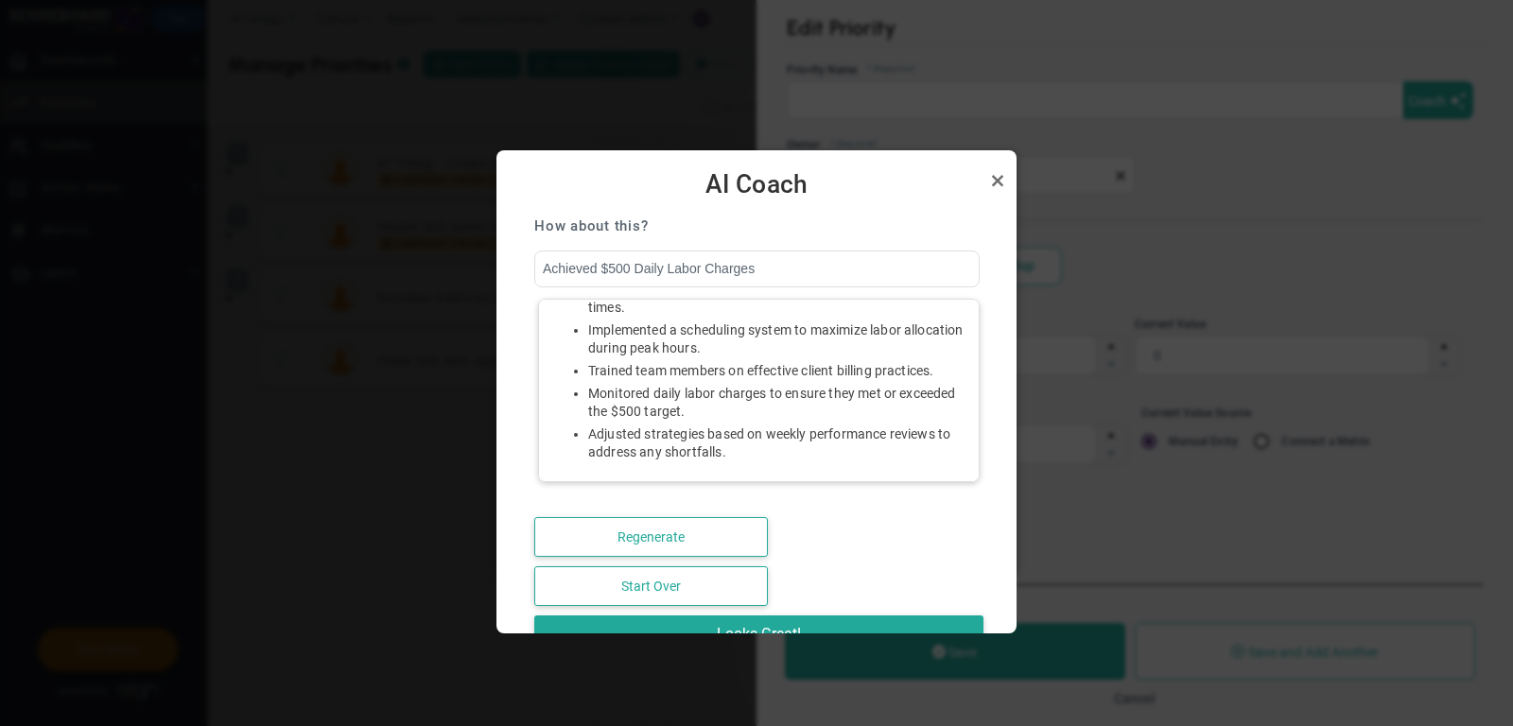
scroll to position [112, 0]
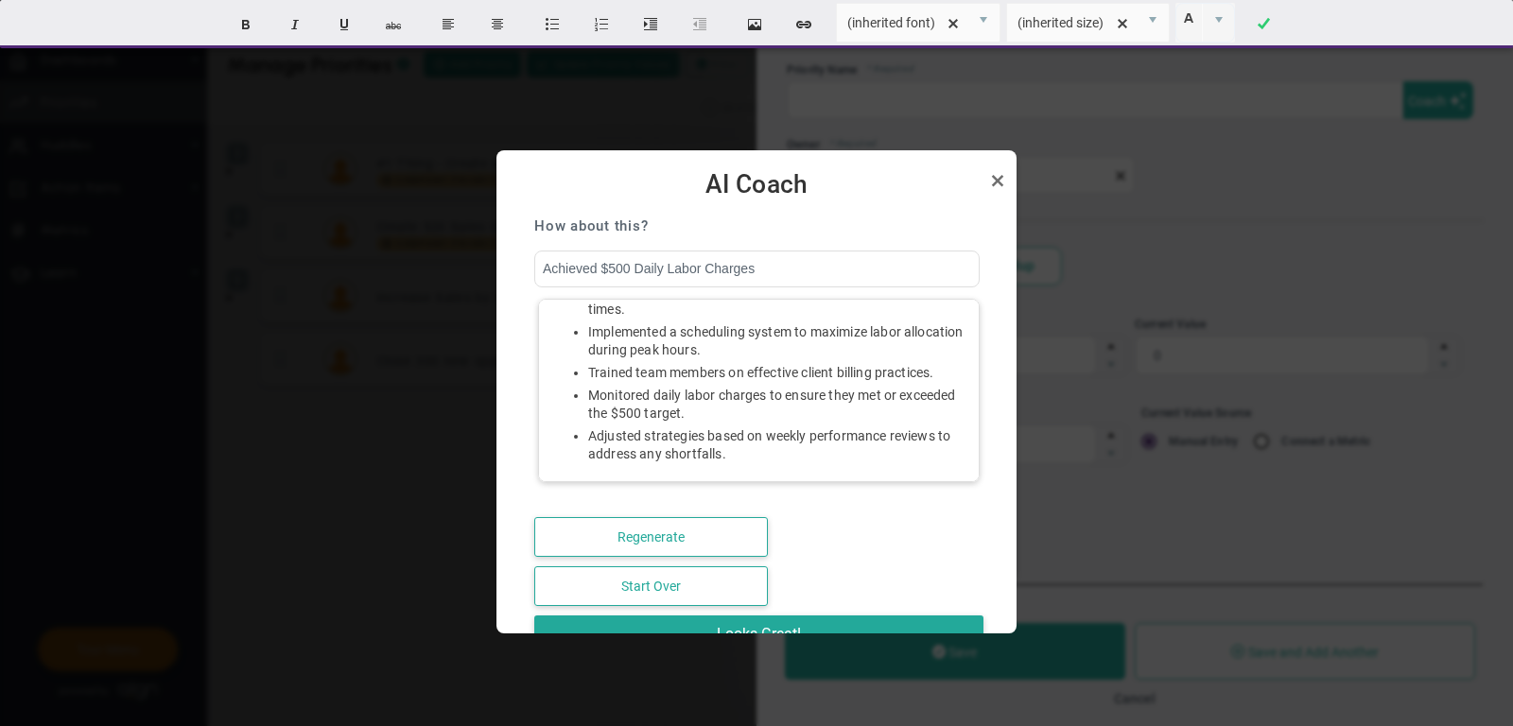
click at [716, 399] on li "Monitored daily labor charges to ensure they met or exceeded the $500 target." at bounding box center [777, 405] width 379 height 36
click at [699, 356] on li "Implemented a scheduling system to maximize labor allocation during peak hours." at bounding box center [777, 341] width 379 height 36
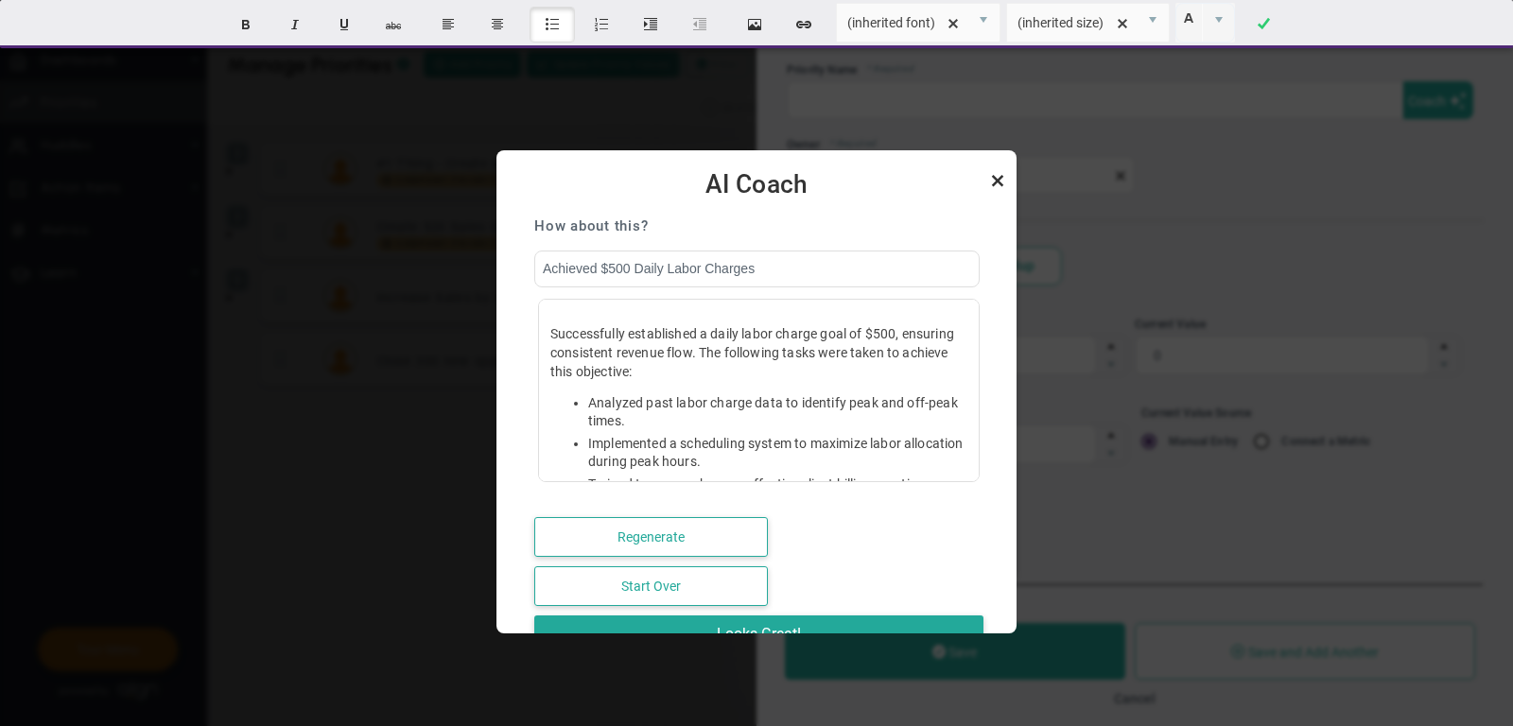
click at [993, 178] on link "Close" at bounding box center [997, 180] width 23 height 23
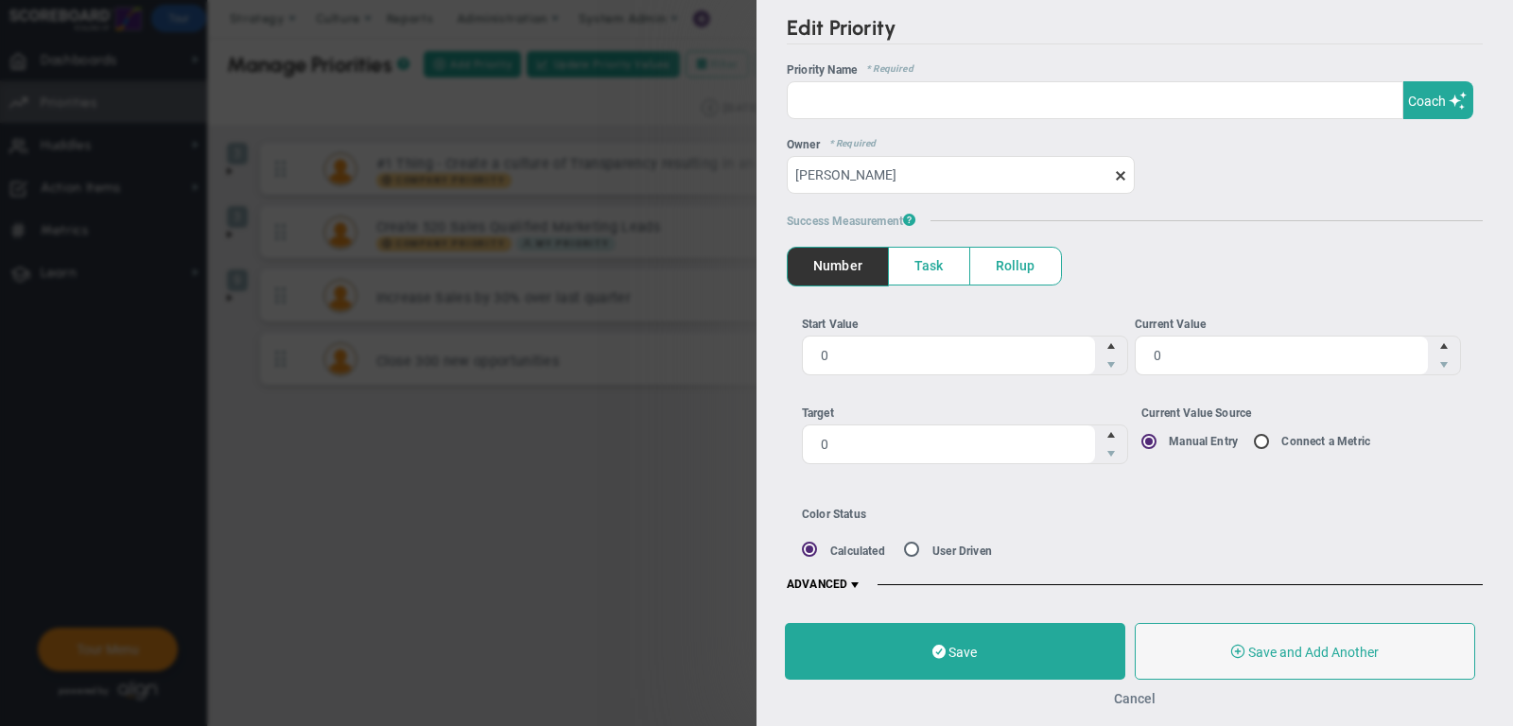
click at [1130, 691] on button "Cancel" at bounding box center [1135, 698] width 42 height 15
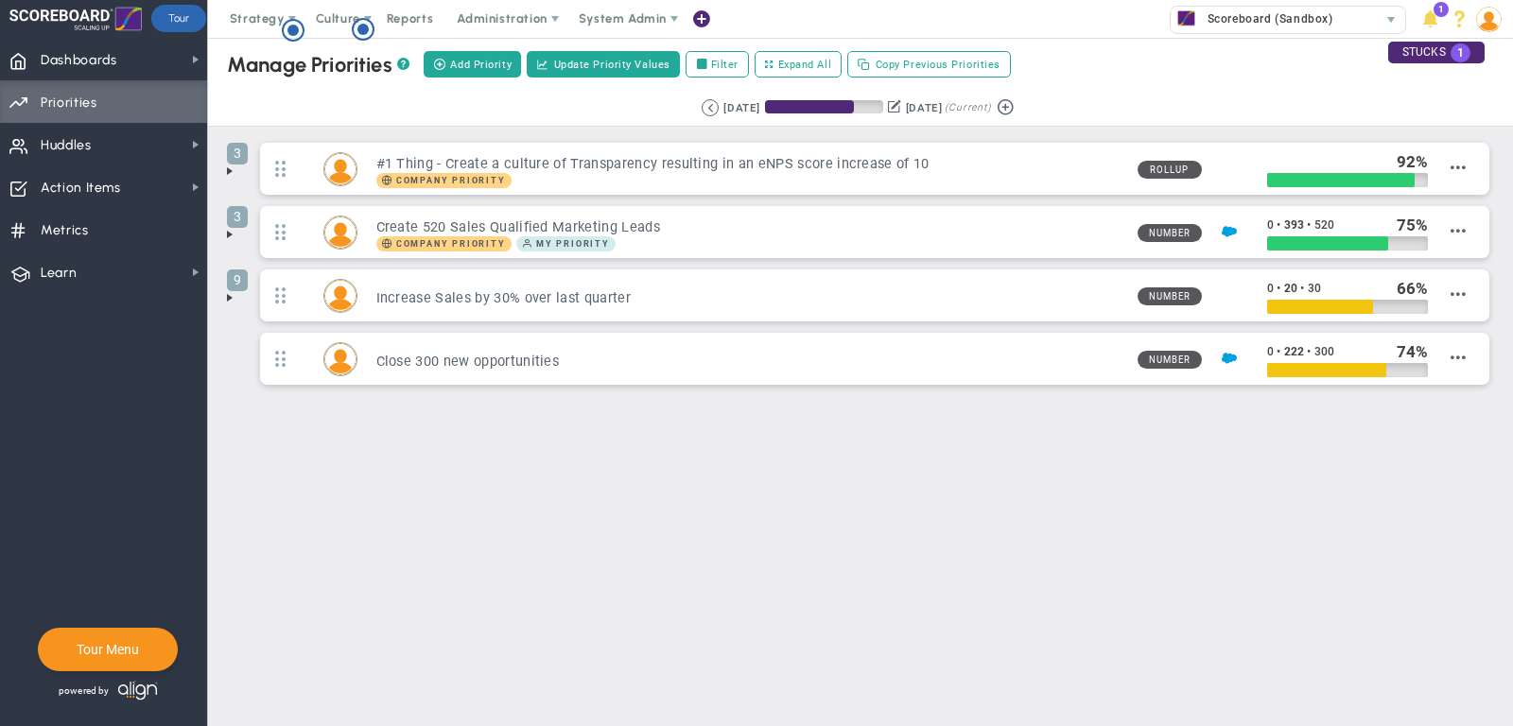
click at [234, 166] on span at bounding box center [229, 171] width 15 height 15
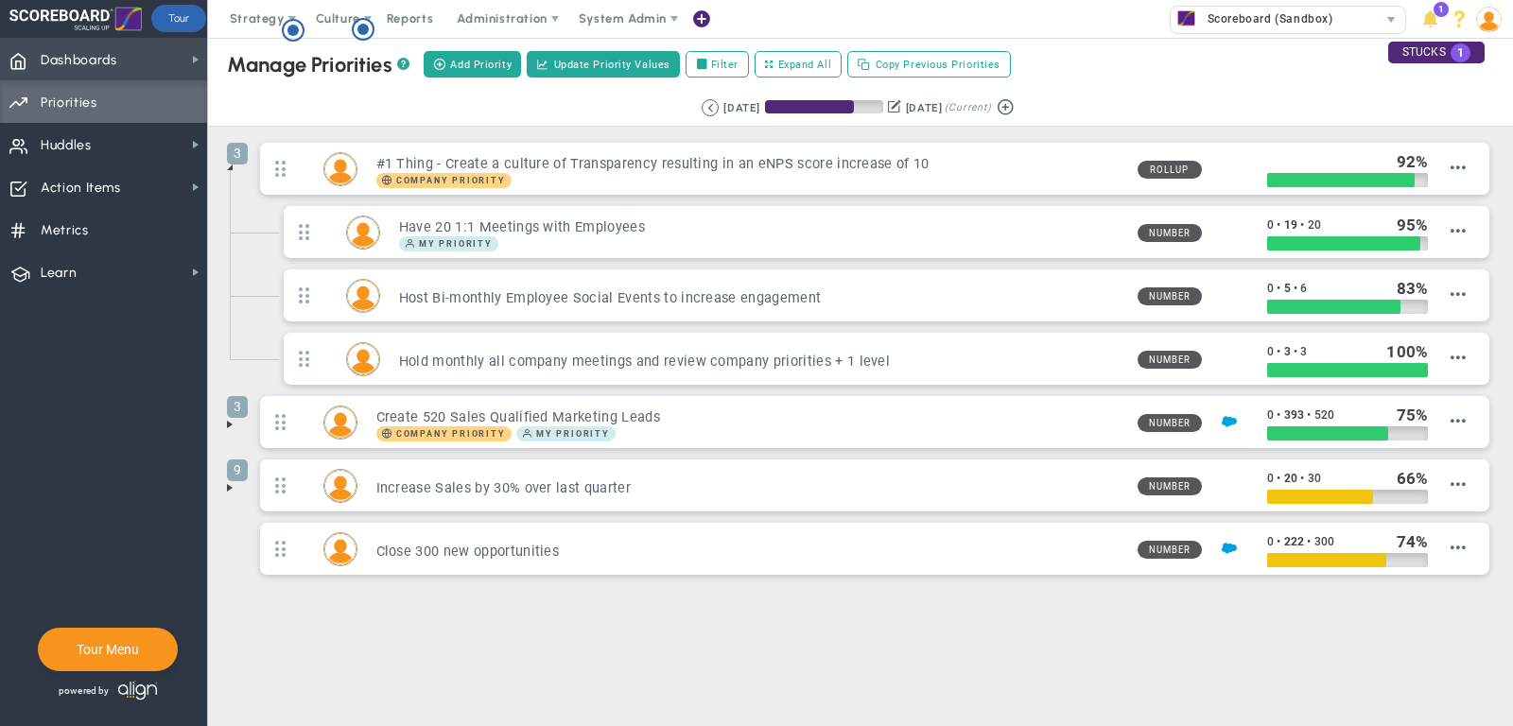
click at [170, 64] on span "Dashboards Dashboards" at bounding box center [103, 59] width 207 height 43
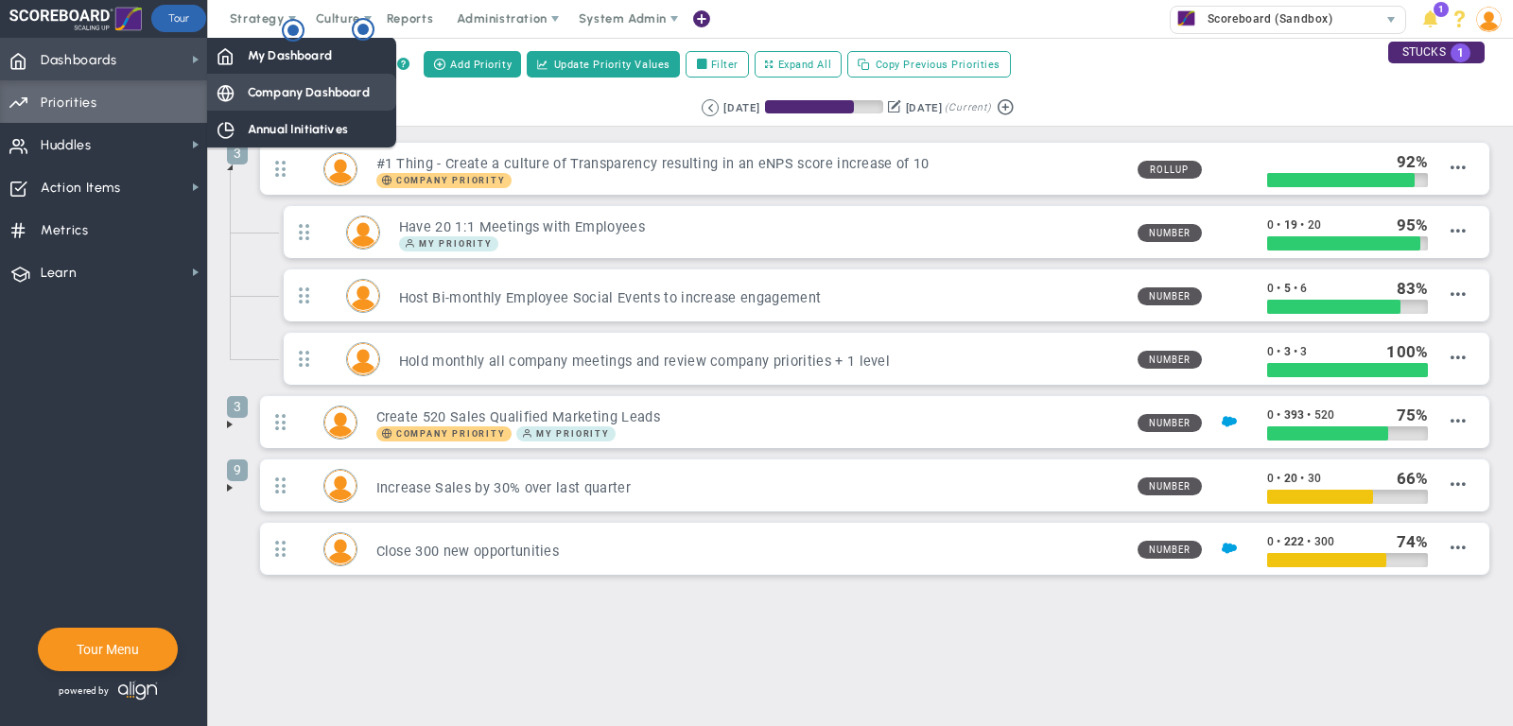
click at [306, 92] on span "Company Dashboard" at bounding box center [309, 92] width 122 height 18
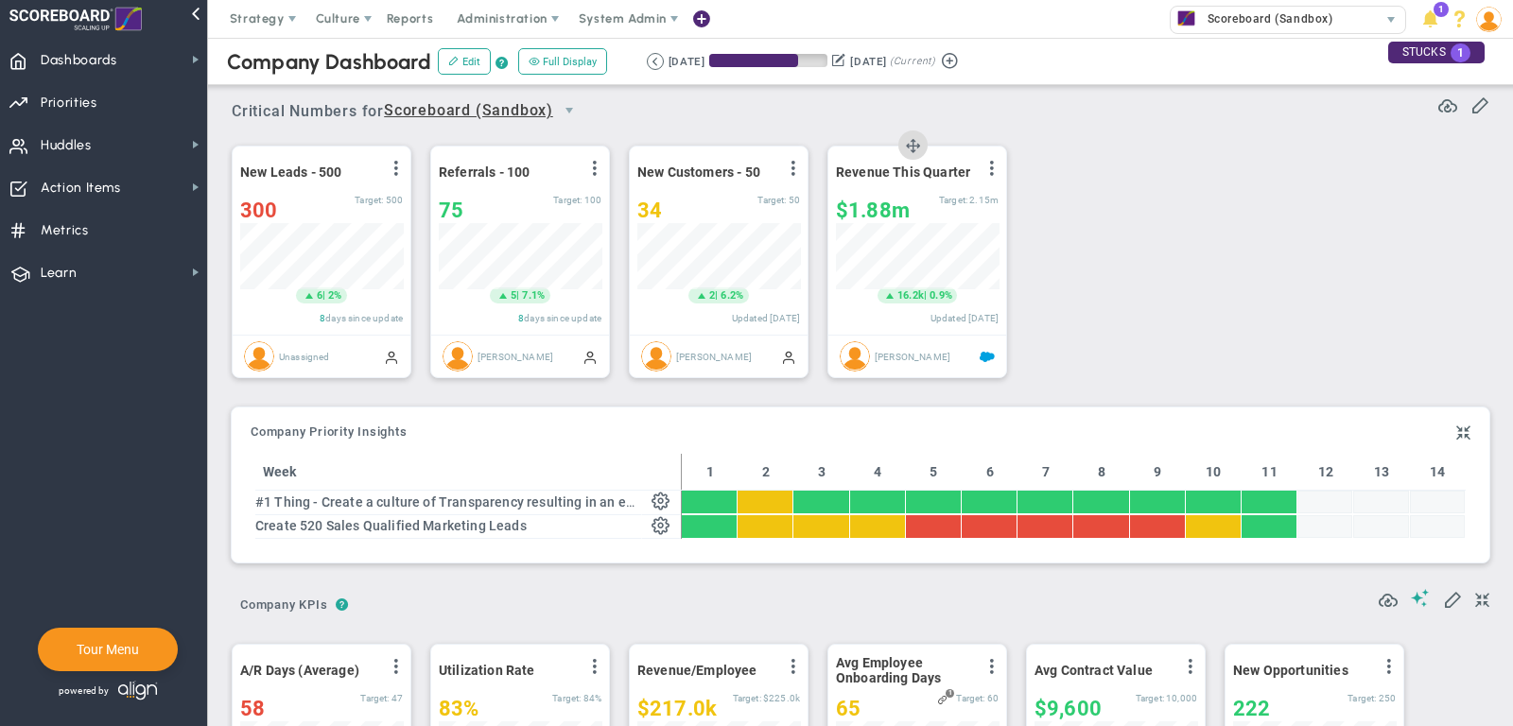
scroll to position [66, 163]
click at [112, 134] on span "Huddles Huddles" at bounding box center [103, 144] width 207 height 43
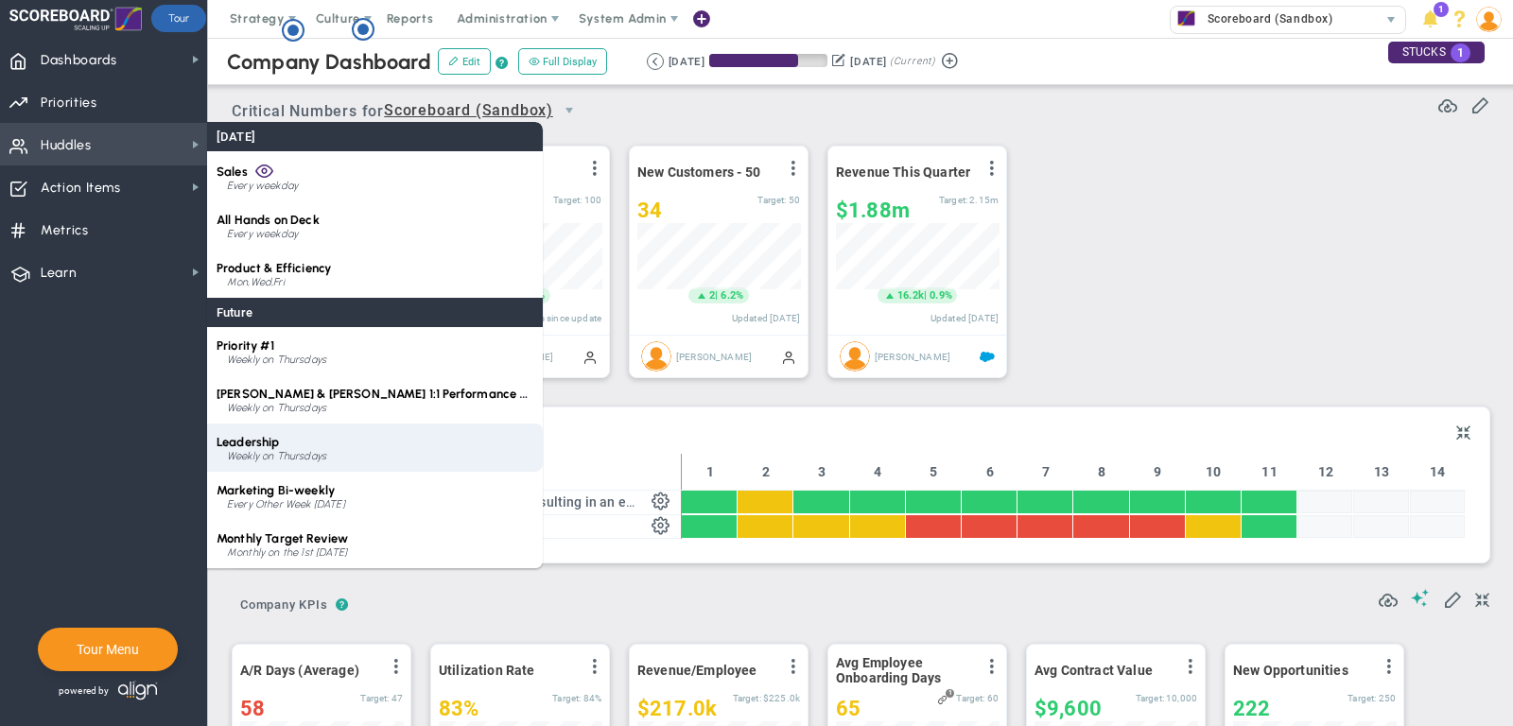
click at [333, 455] on div "Weekly on Thursdays" at bounding box center [380, 456] width 306 height 11
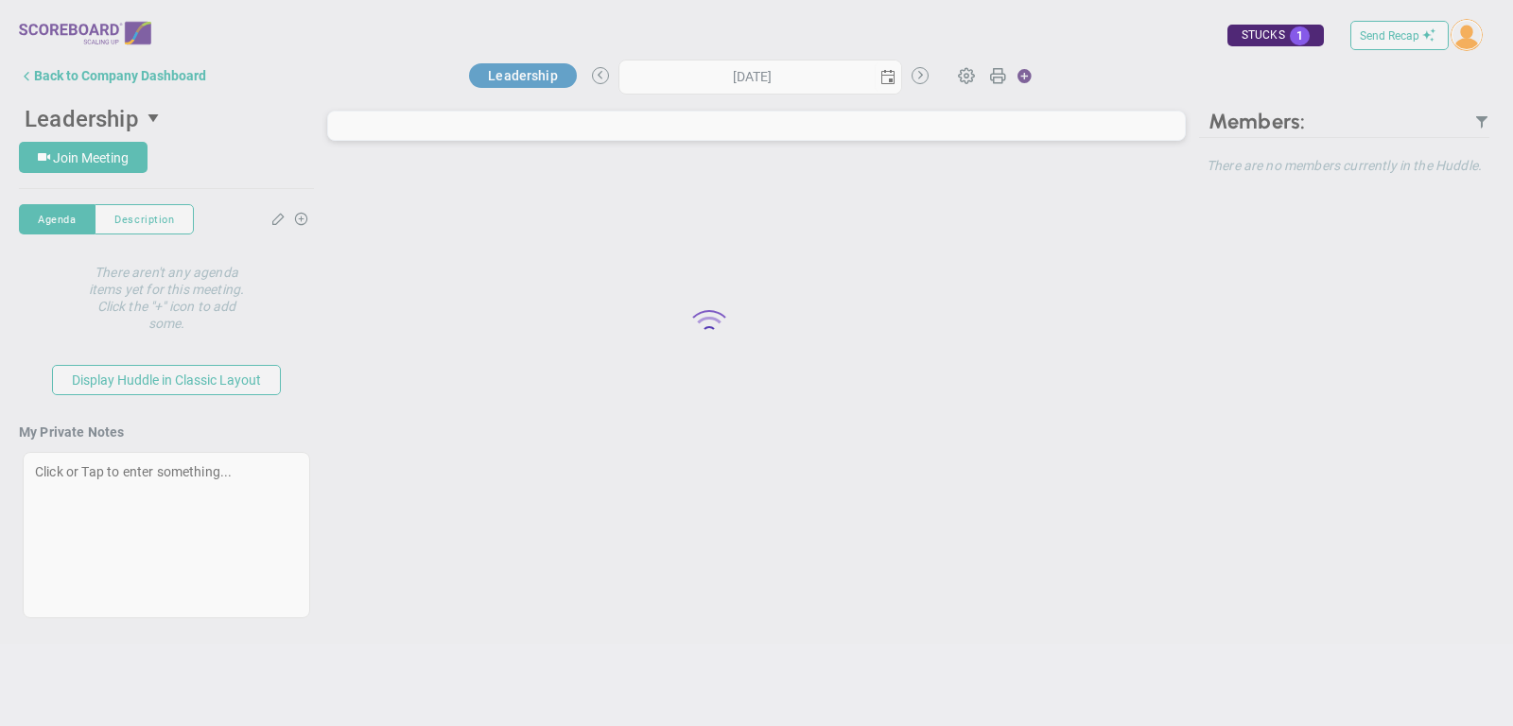
type input "[DATE]"
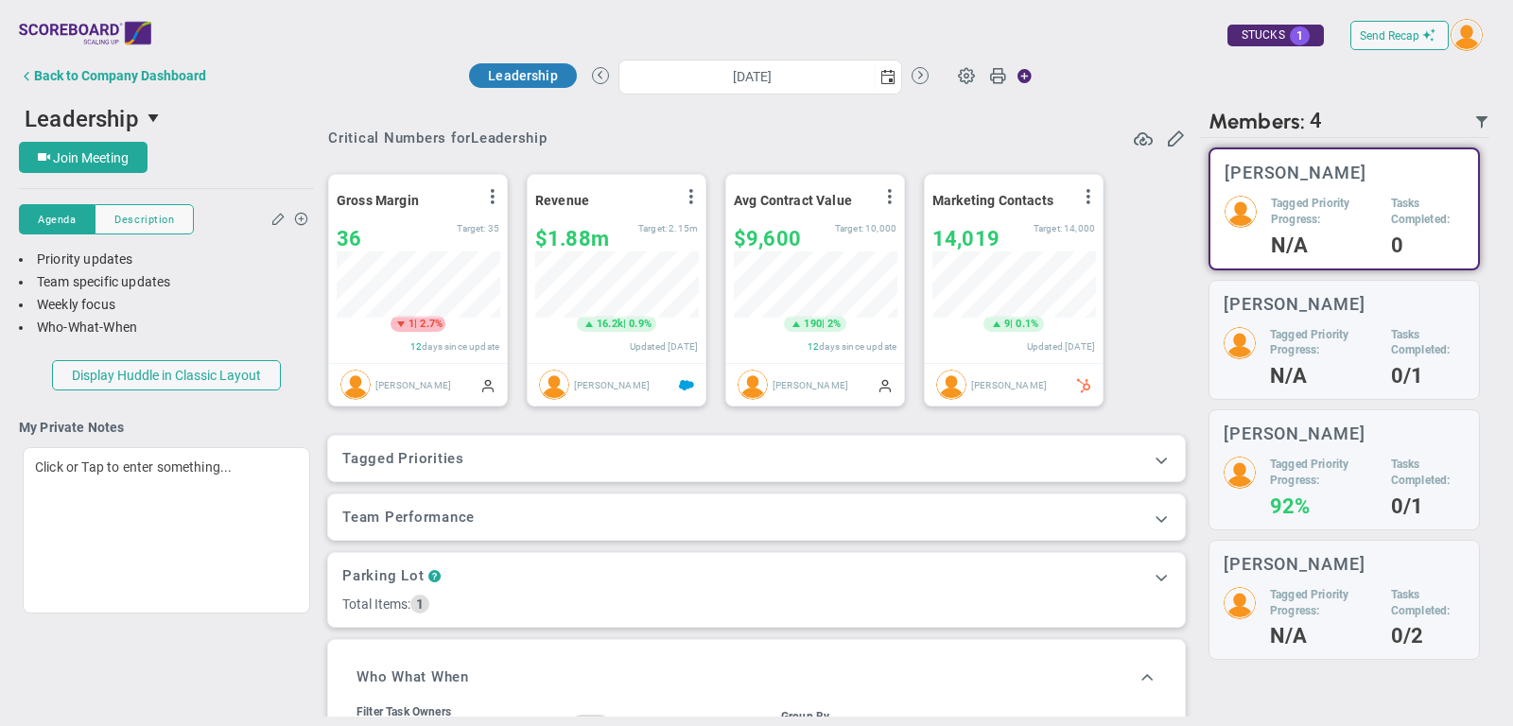
scroll to position [66, 163]
click at [1162, 456] on span at bounding box center [1161, 459] width 19 height 19
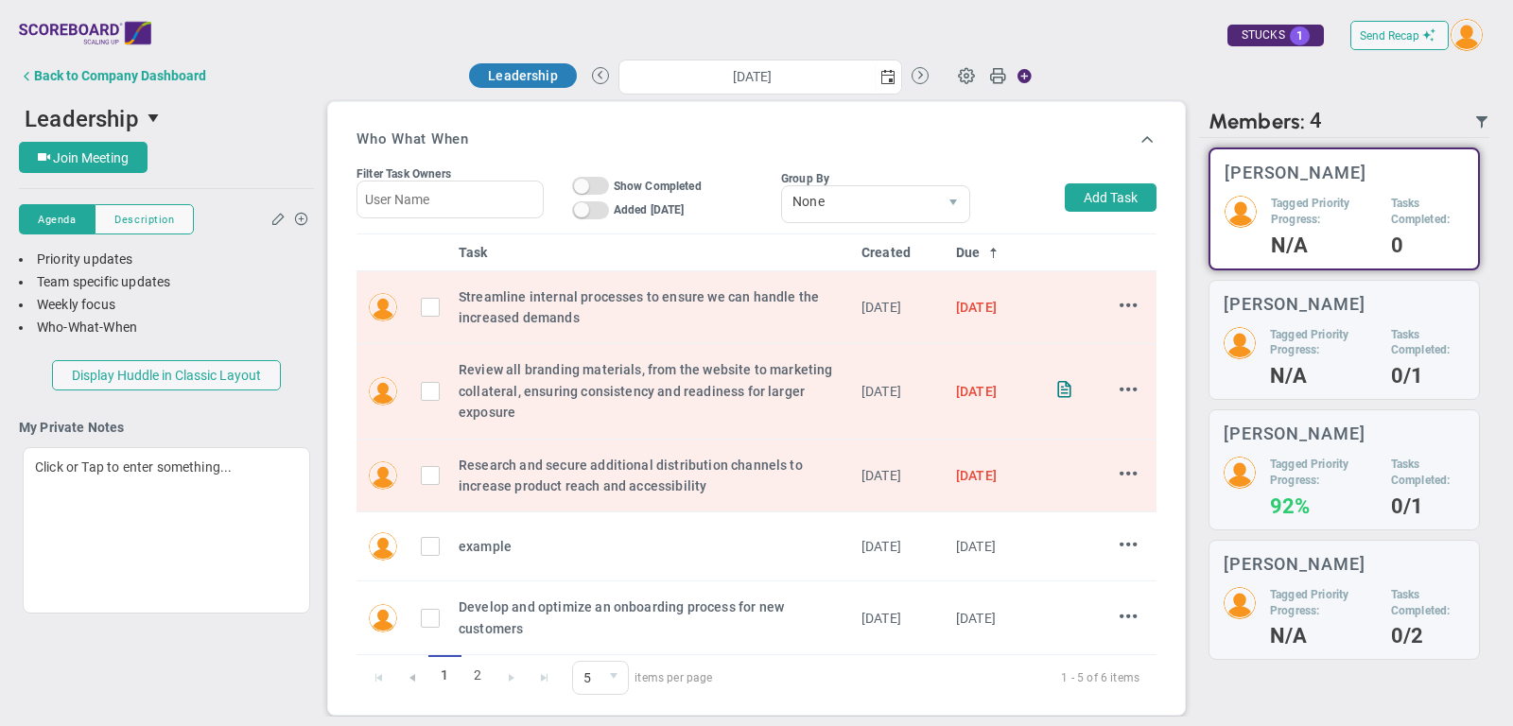
scroll to position [653, 0]
click at [890, 73] on span "select" at bounding box center [887, 76] width 15 height 15
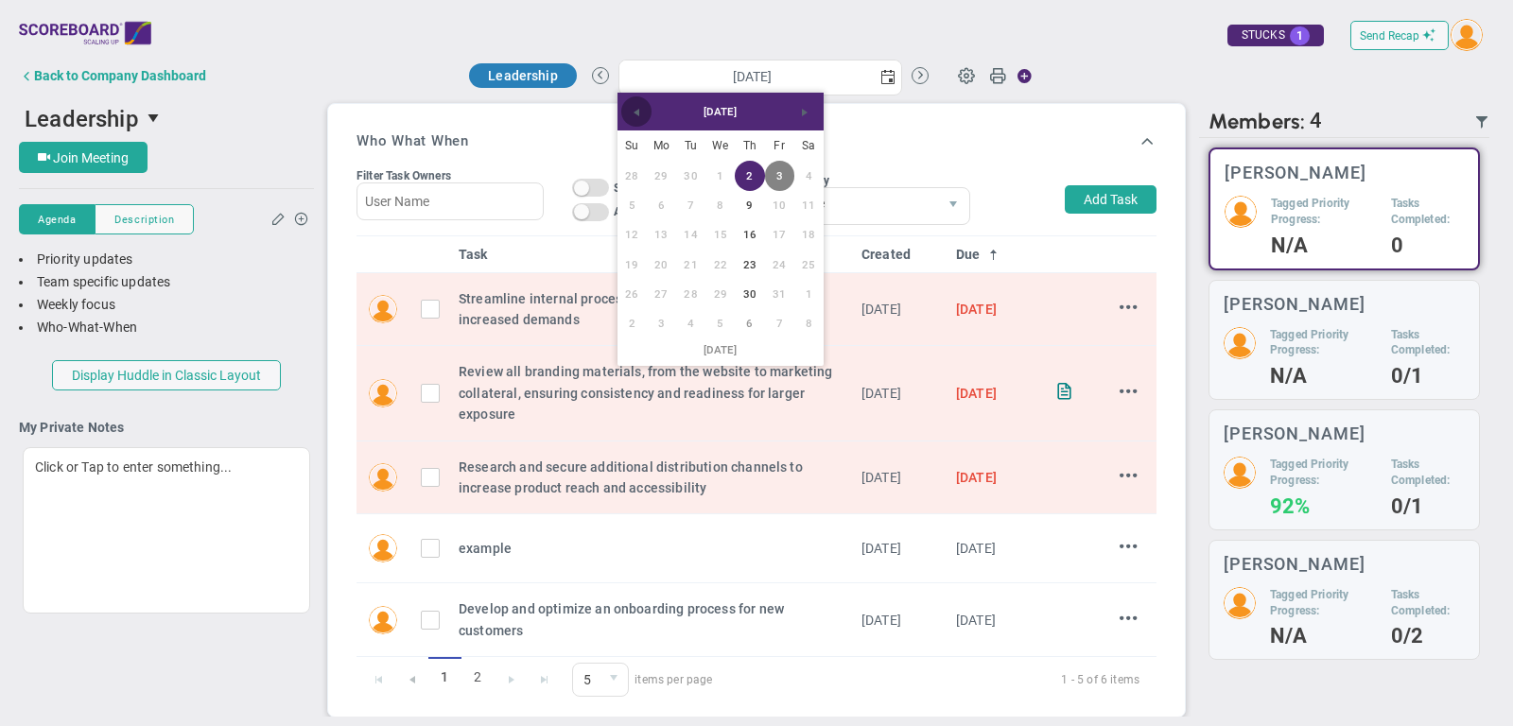
click at [640, 101] on link "Previous" at bounding box center [636, 111] width 30 height 30
click at [944, 123] on div "Who What When" at bounding box center [757, 140] width 800 height 45
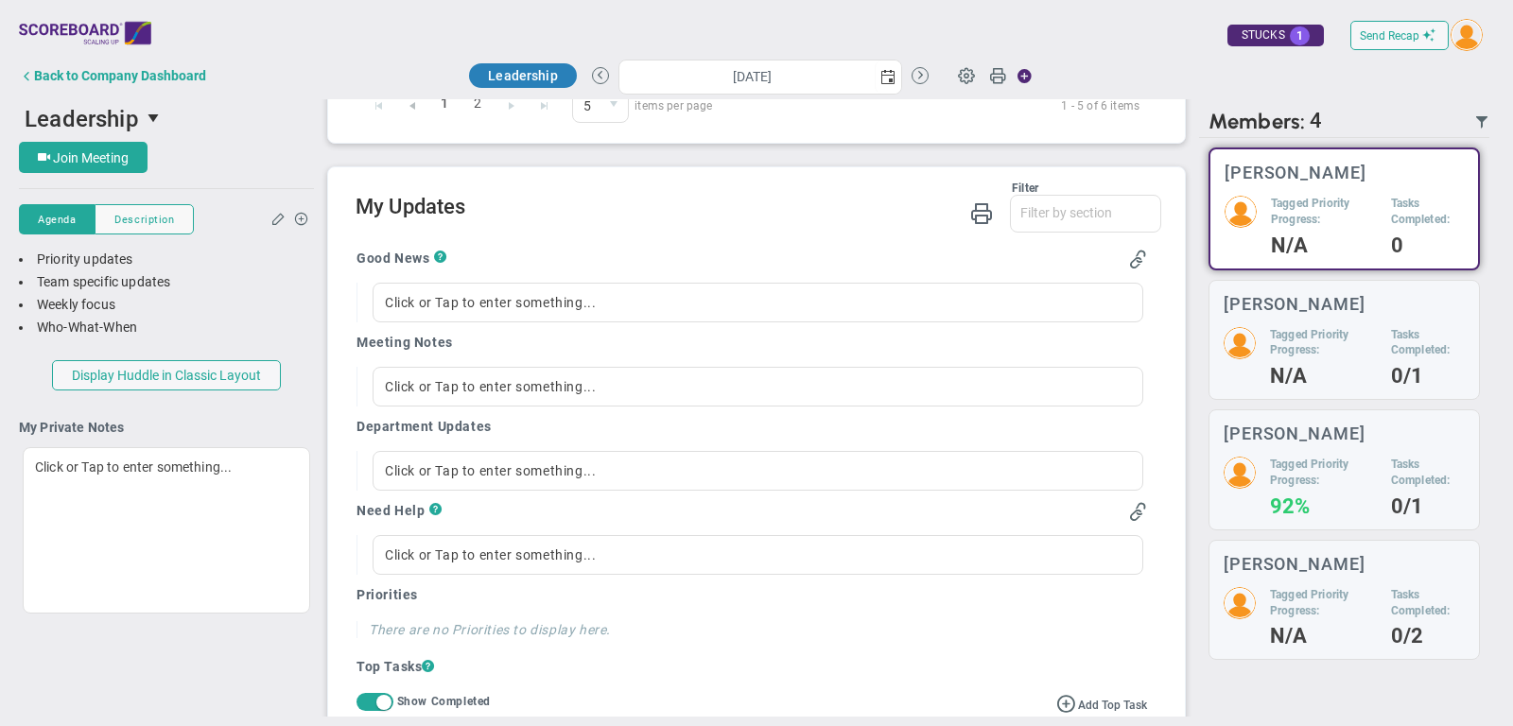
scroll to position [1235, 0]
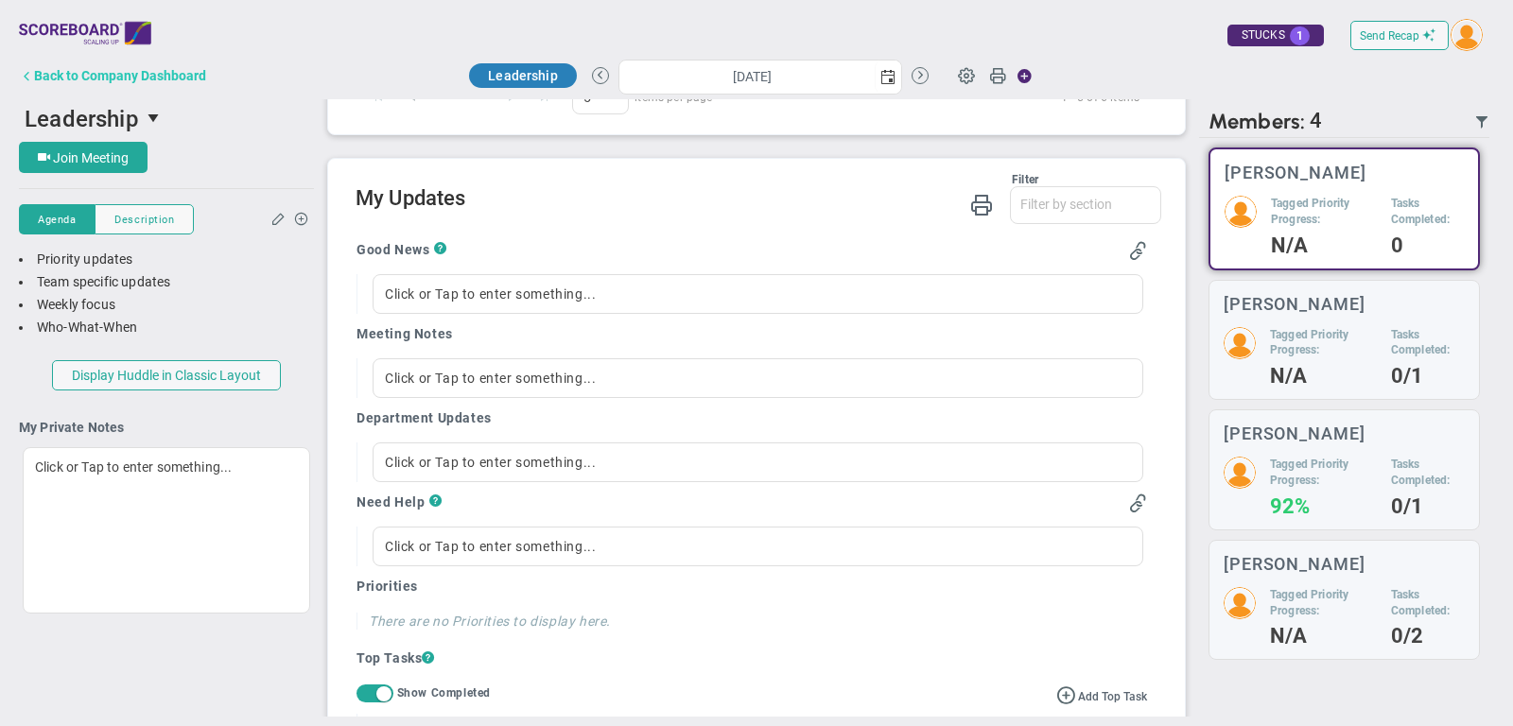
click at [153, 69] on div "Back to Company Dashboard" at bounding box center [120, 75] width 172 height 15
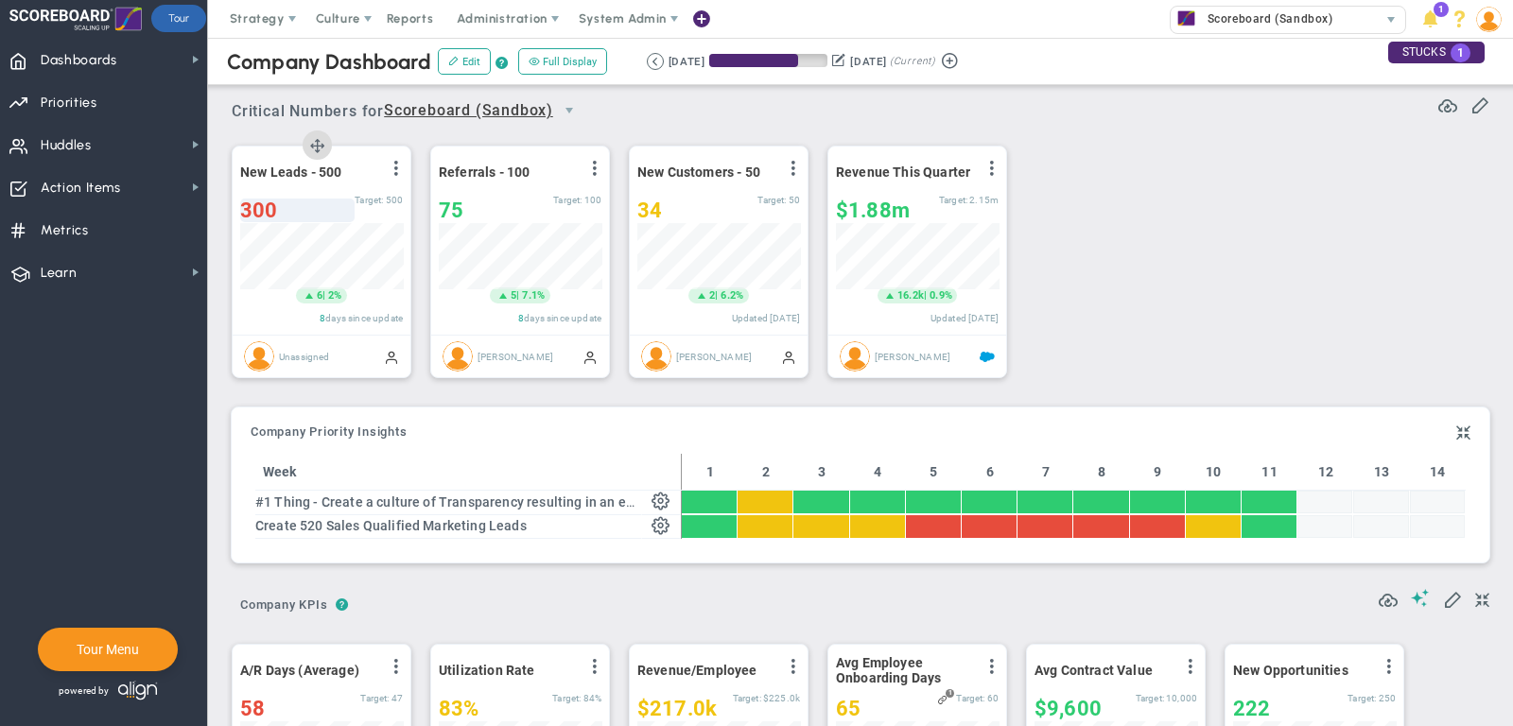
scroll to position [66, 163]
click at [113, 100] on span "Priorities Projects OKR Tree Priorities Projects OKRs" at bounding box center [103, 101] width 207 height 43
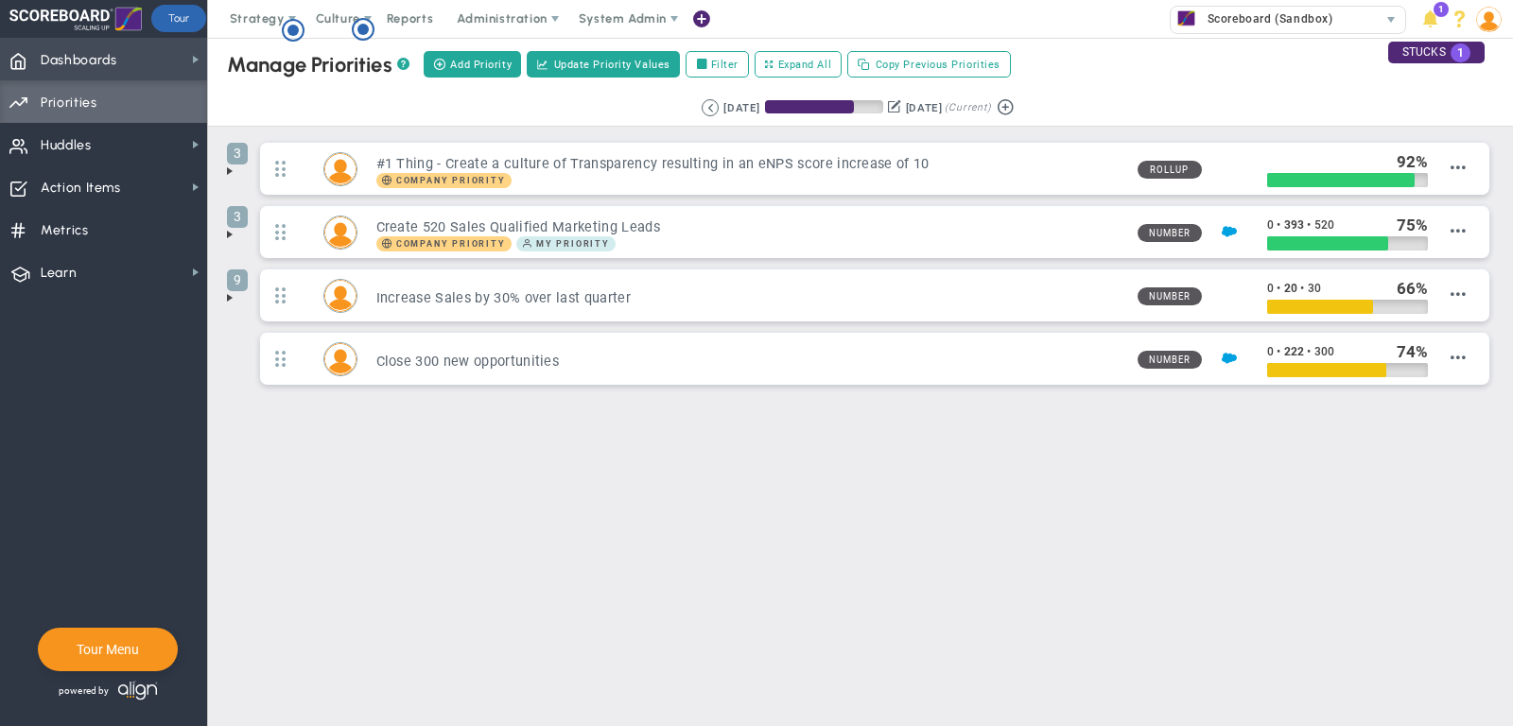
click at [142, 67] on span "Dashboards Dashboards" at bounding box center [103, 59] width 207 height 43
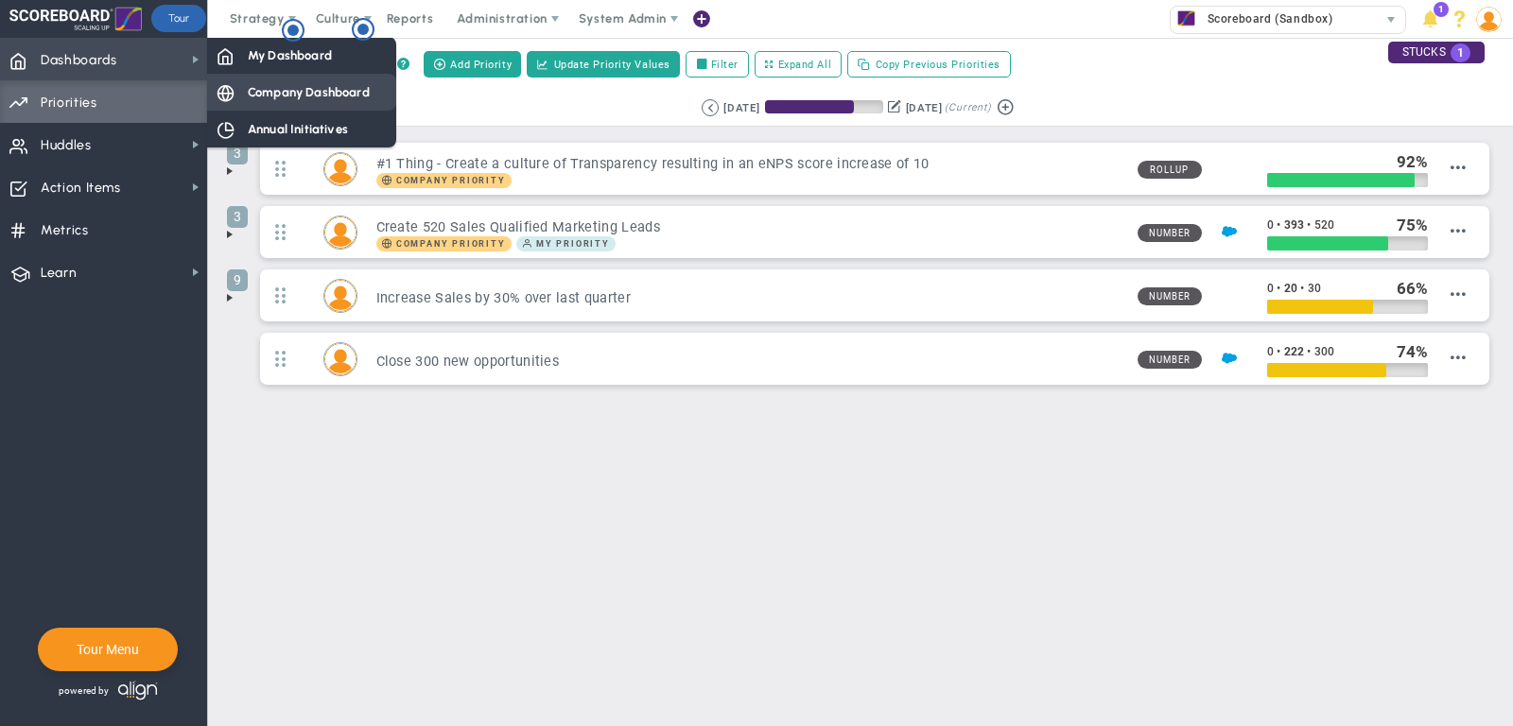
click at [268, 74] on div "Company Dashboard" at bounding box center [301, 92] width 189 height 37
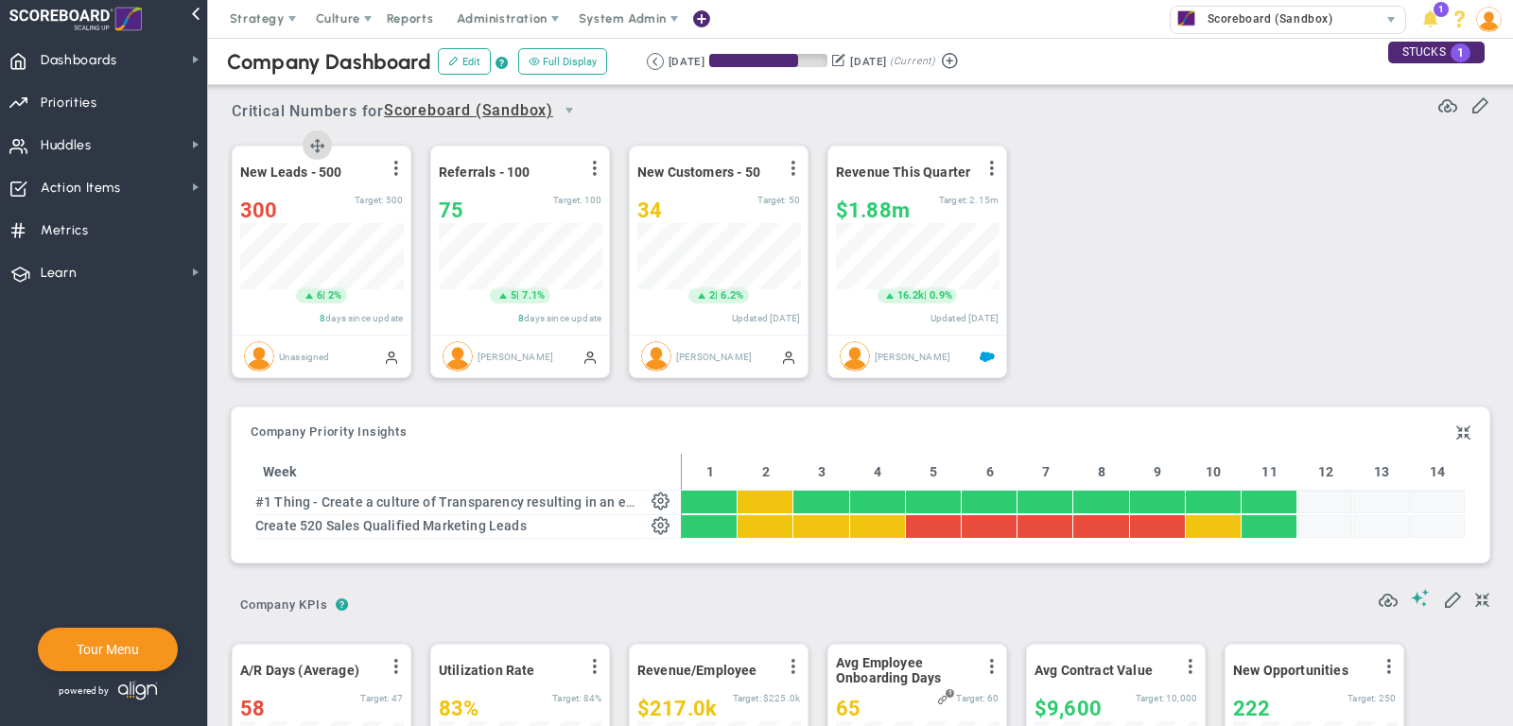
scroll to position [945673, 945575]
click at [1419, 594] on span at bounding box center [1420, 598] width 19 height 18
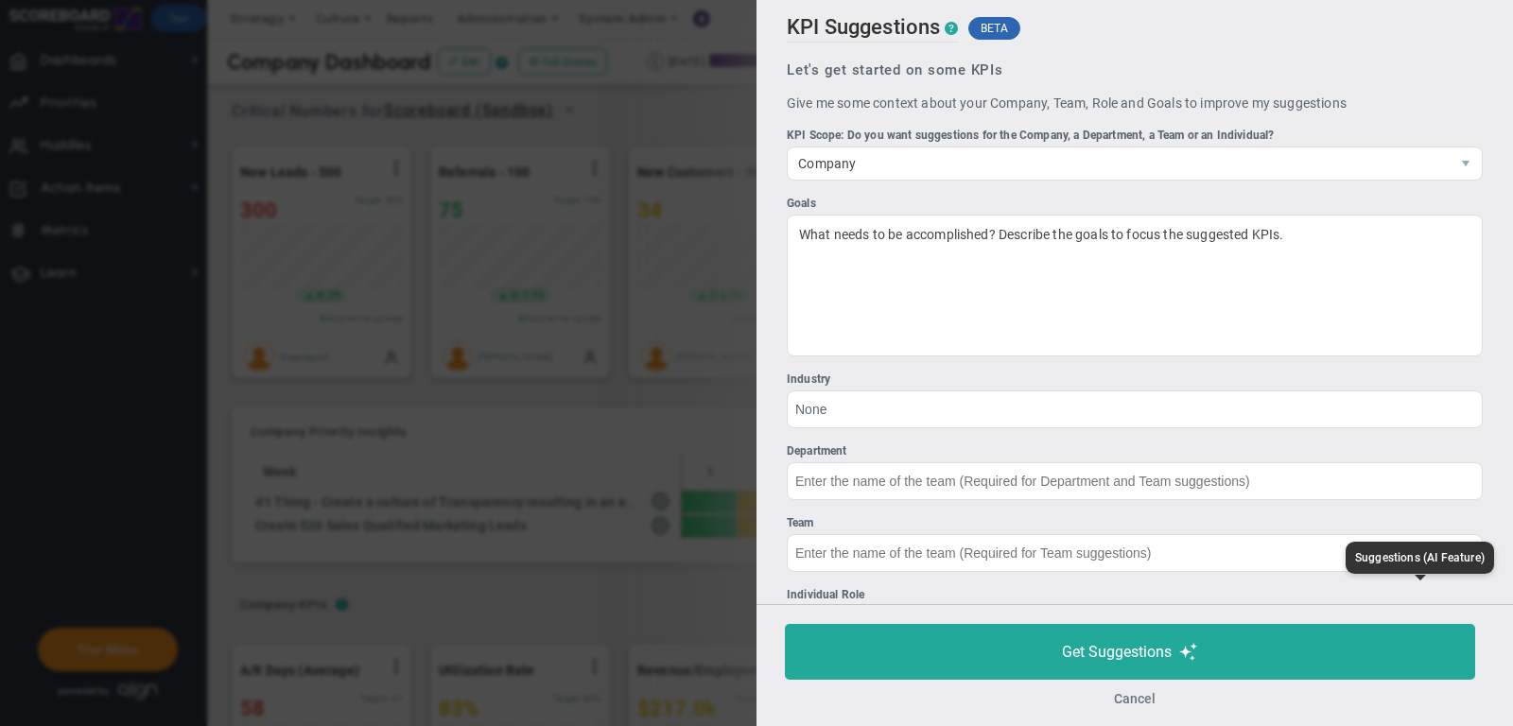
click at [1137, 699] on button "Cancel" at bounding box center [1135, 698] width 42 height 15
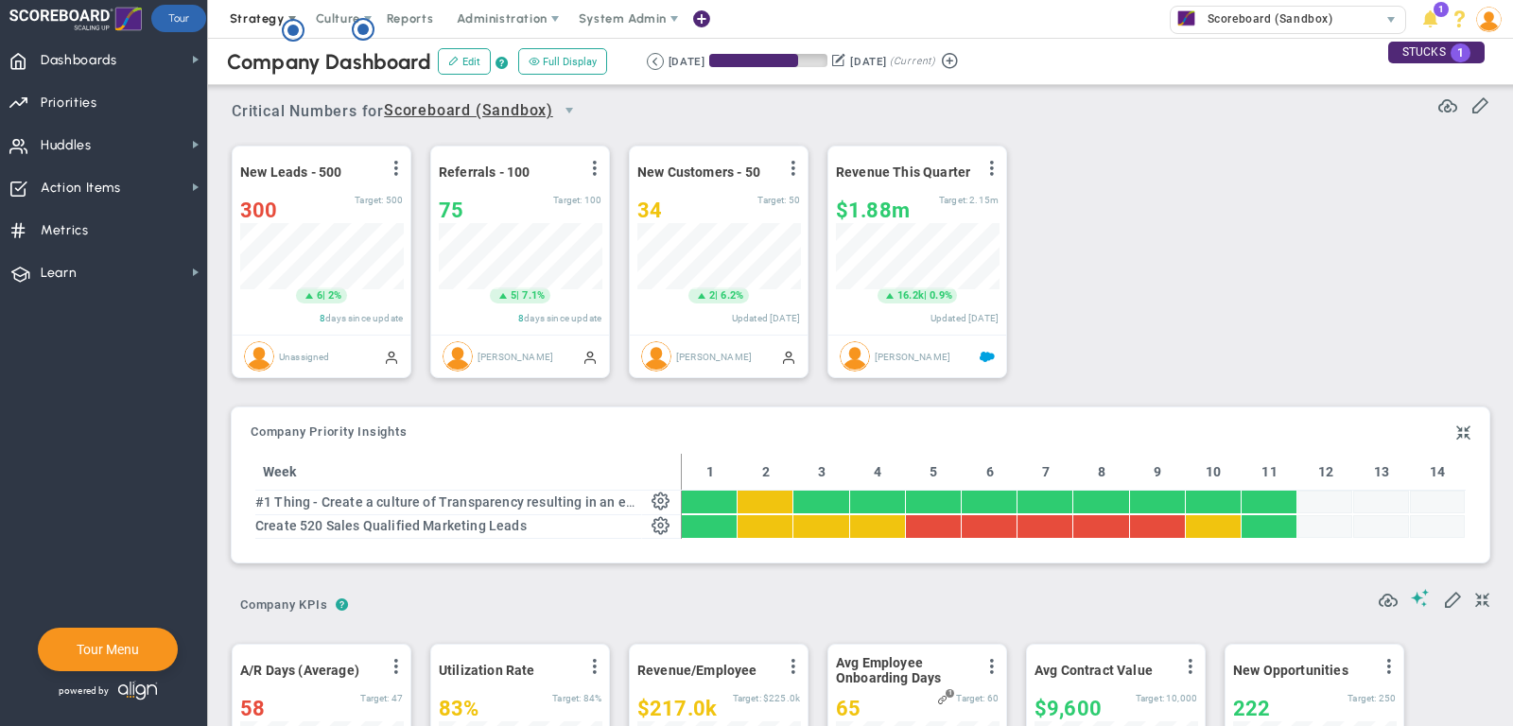
click at [239, 18] on span "Strategy" at bounding box center [257, 18] width 55 height 14
click at [250, 22] on span "Strategy" at bounding box center [257, 18] width 55 height 14
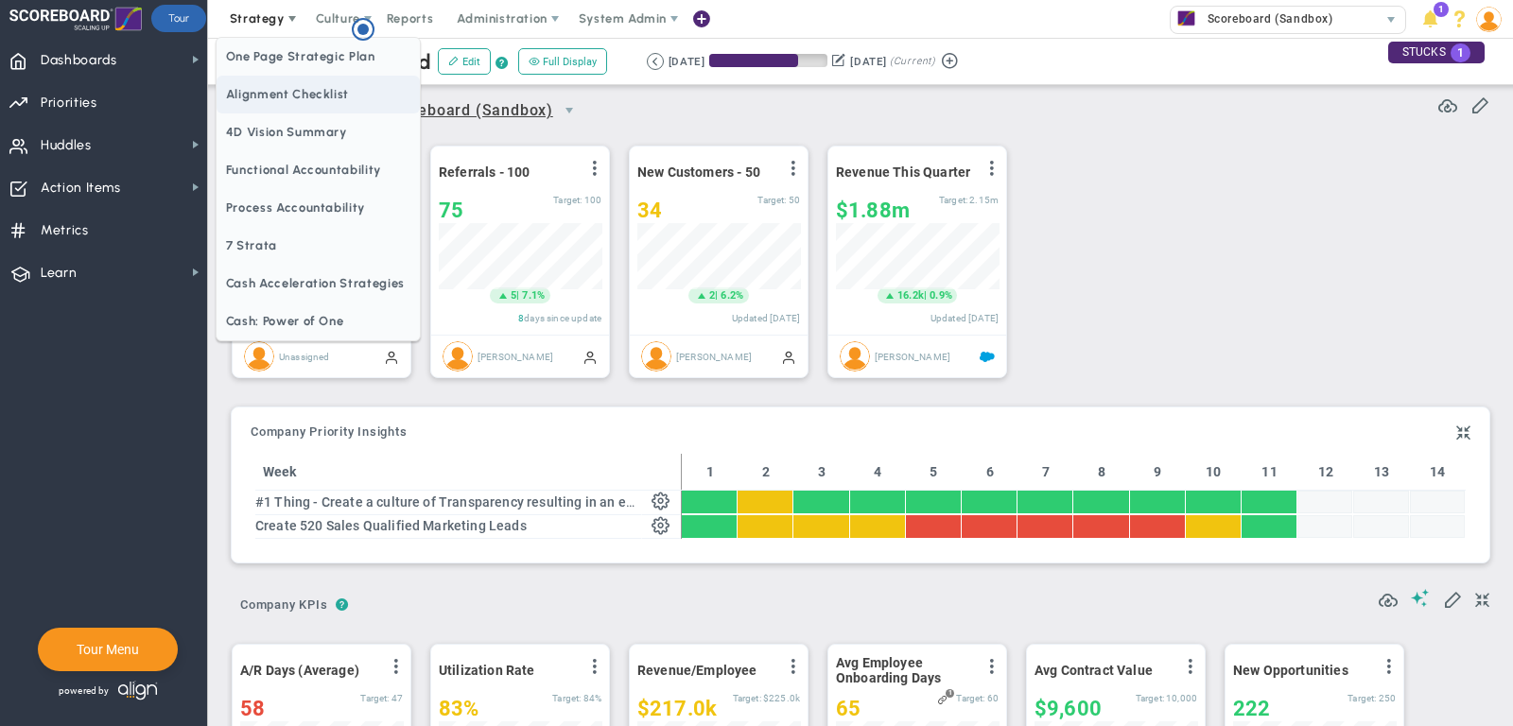
click at [262, 80] on span "Alignment Checklist" at bounding box center [318, 95] width 203 height 38
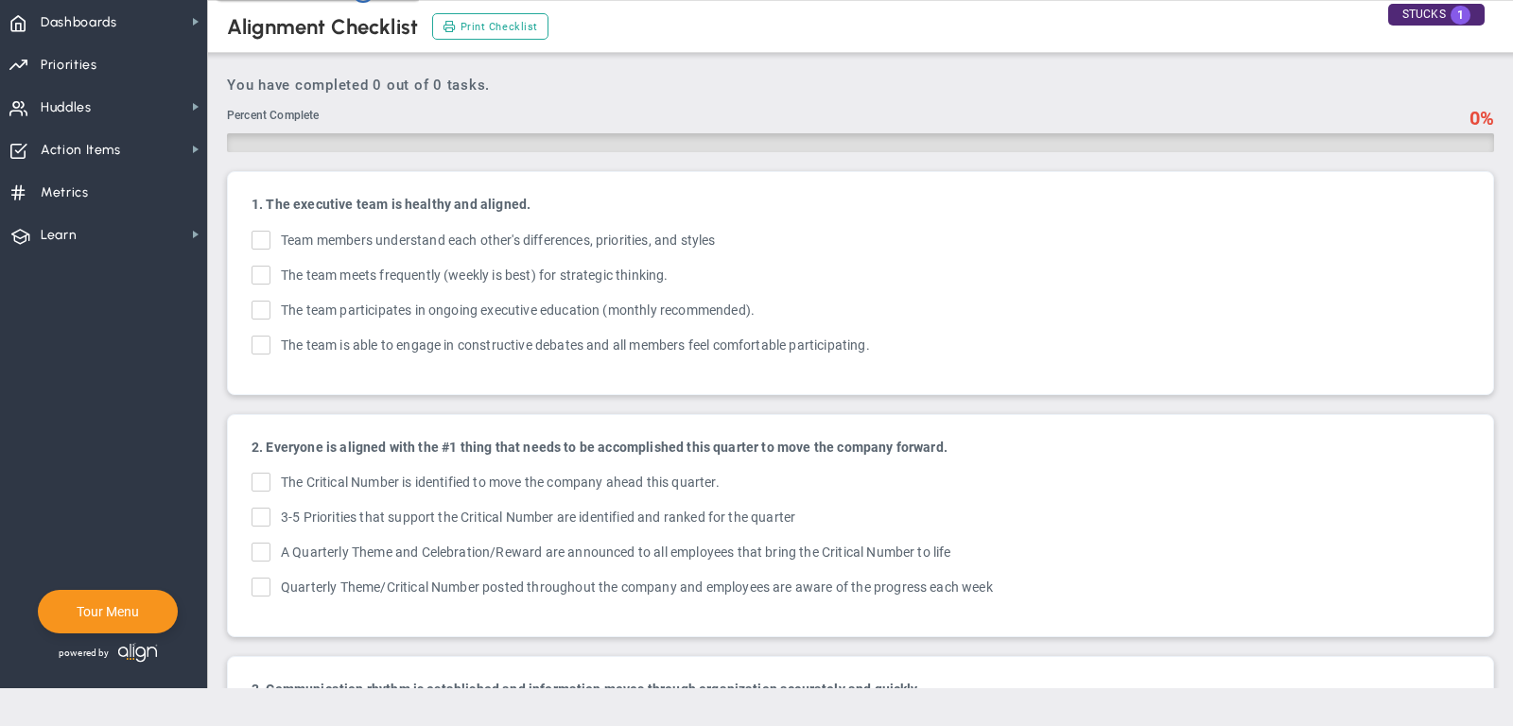
checkbox input "true"
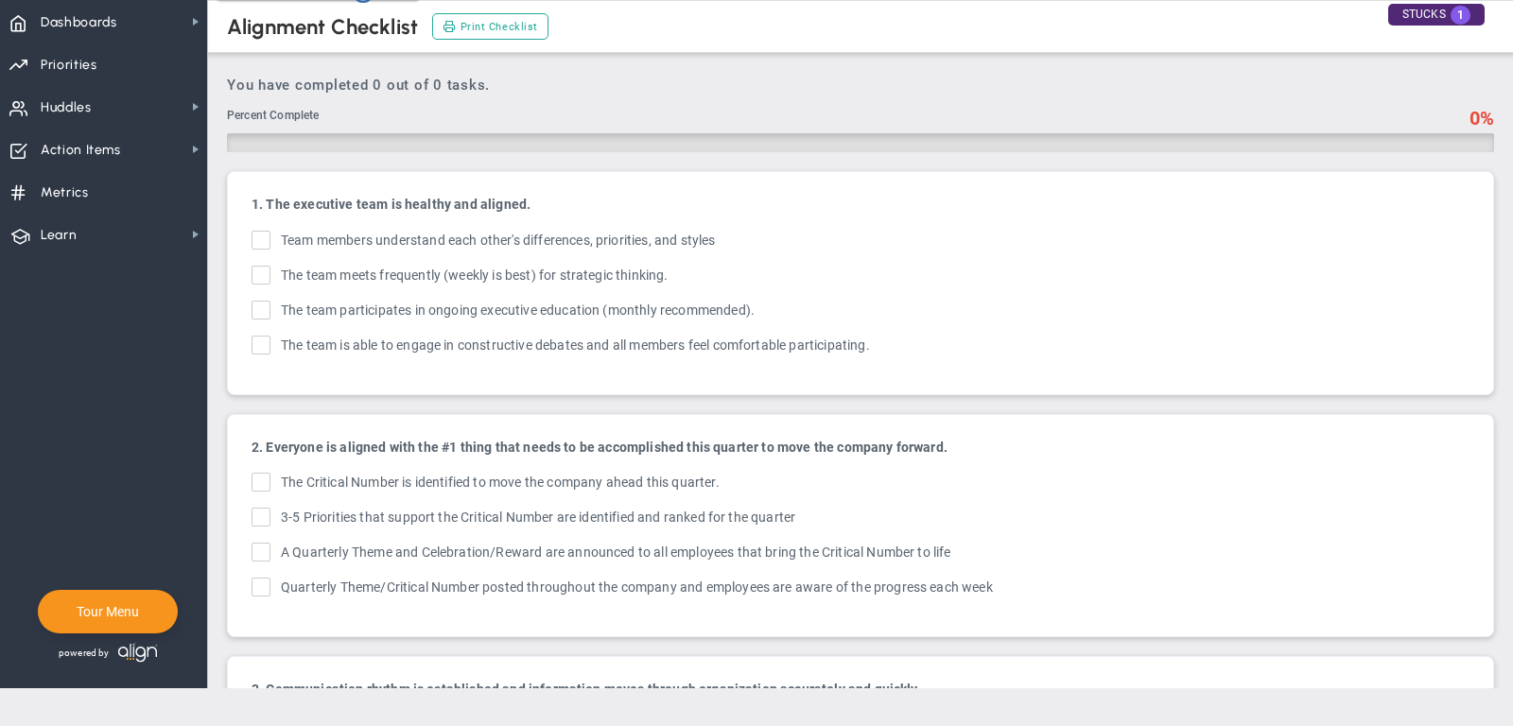
checkbox input "true"
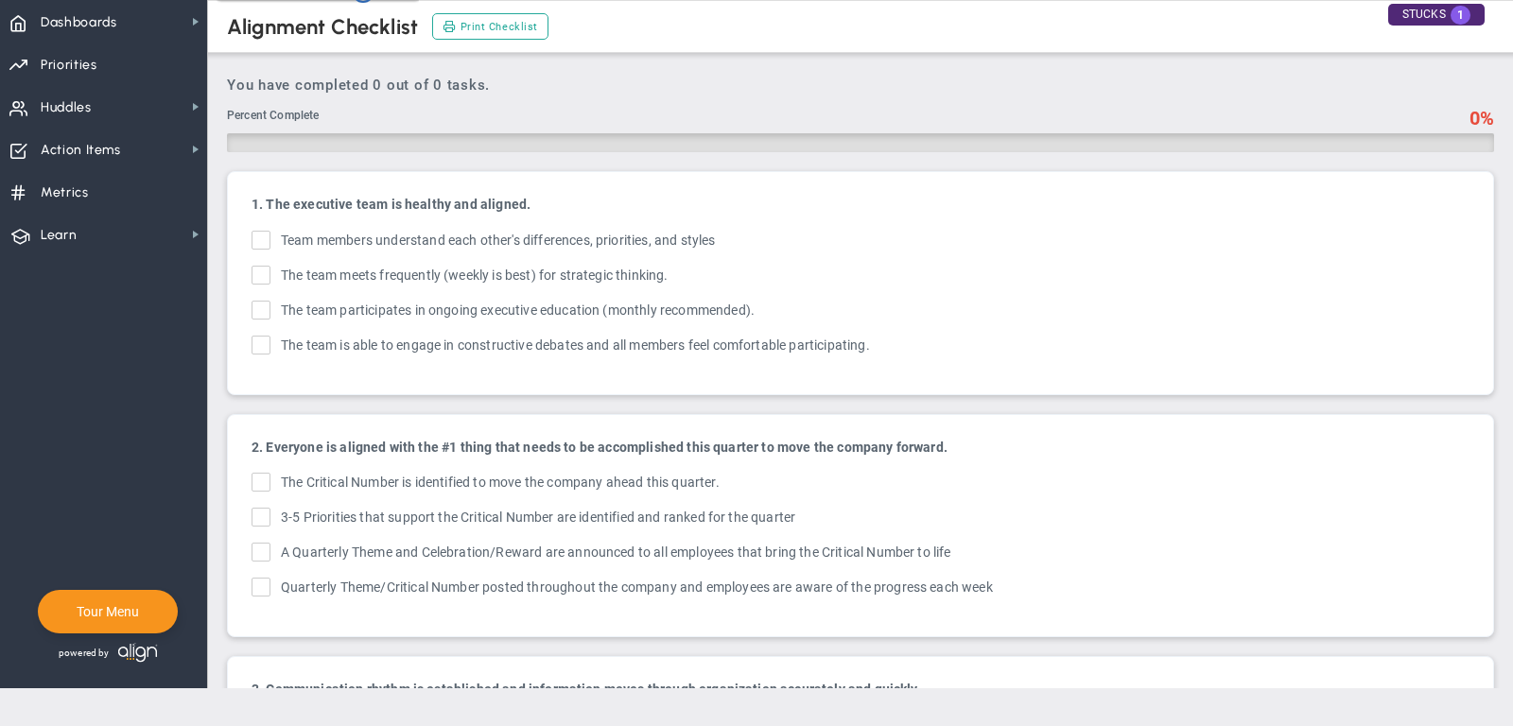
checkbox input "true"
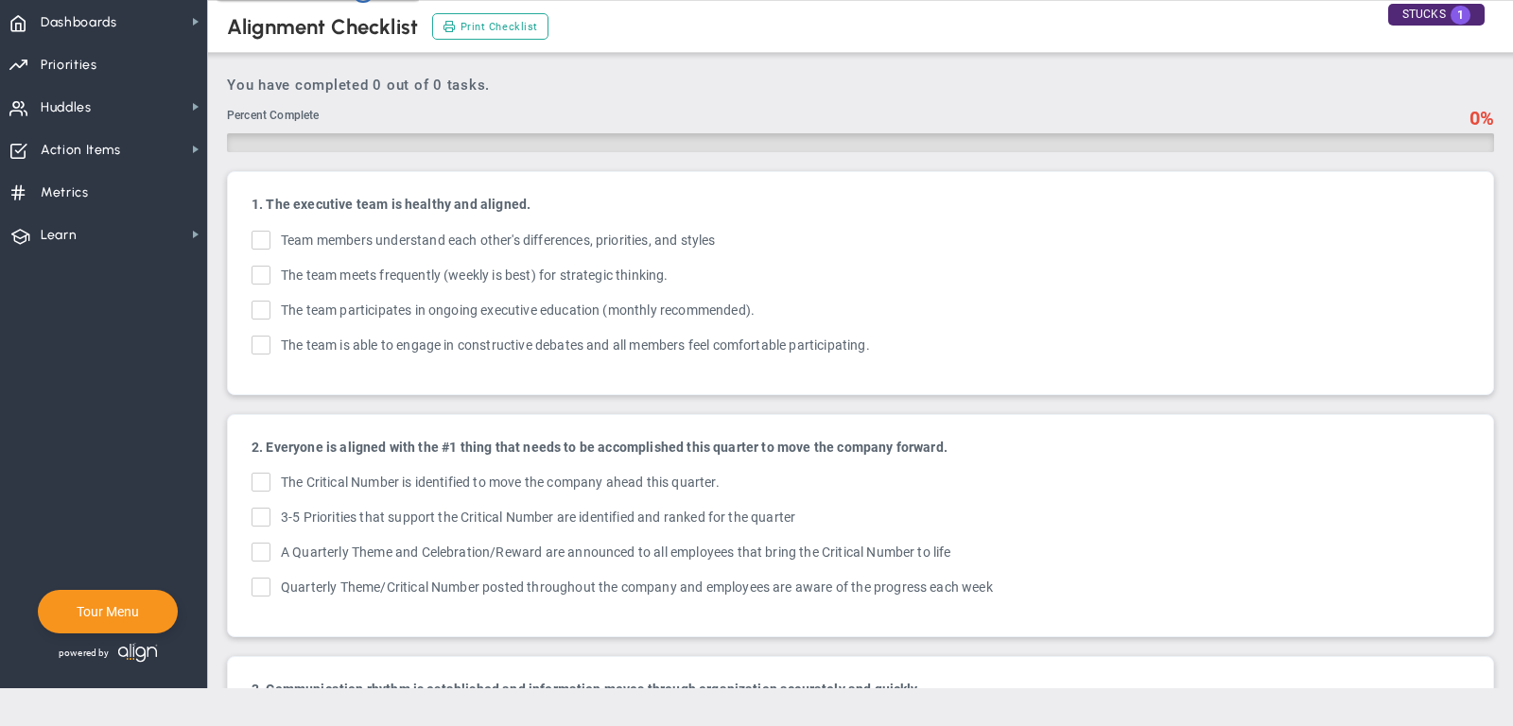
checkbox input "true"
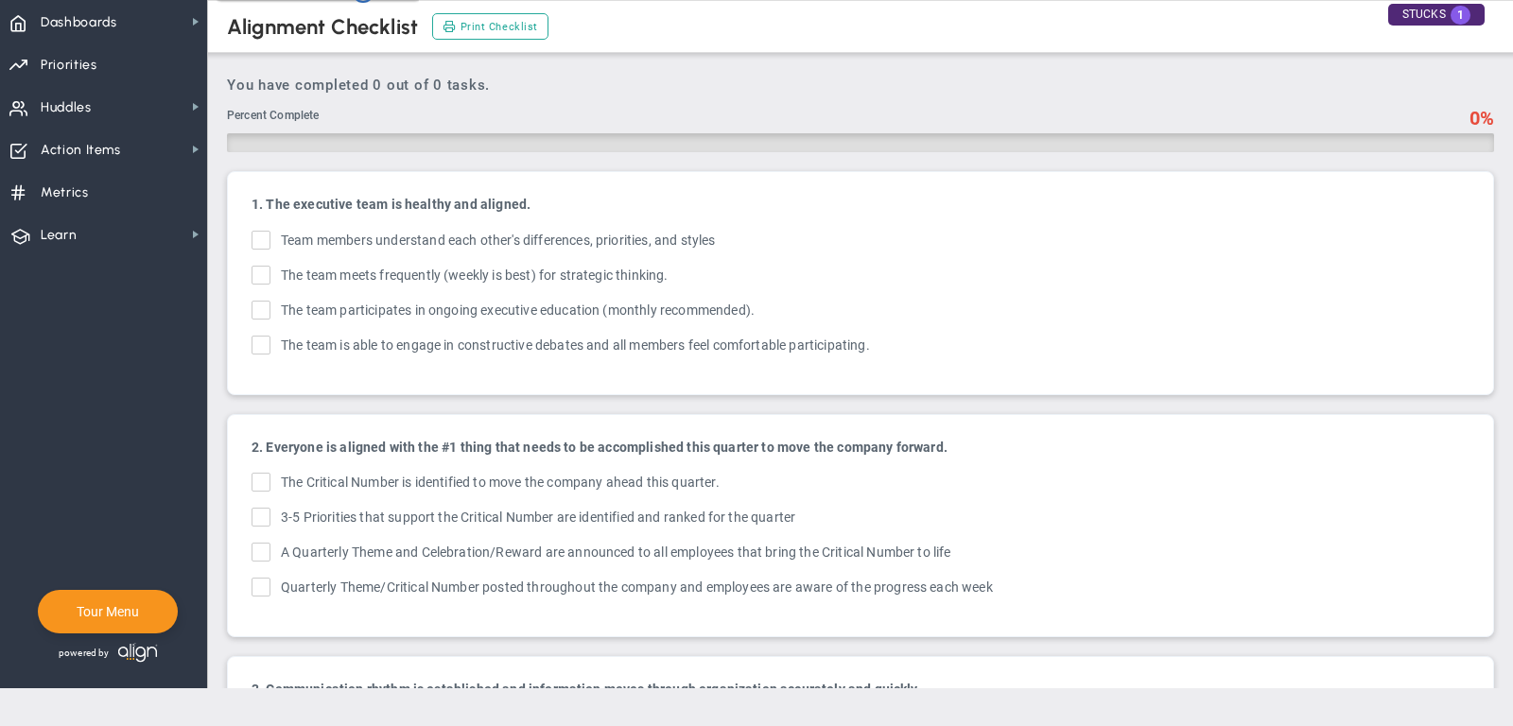
checkbox input "true"
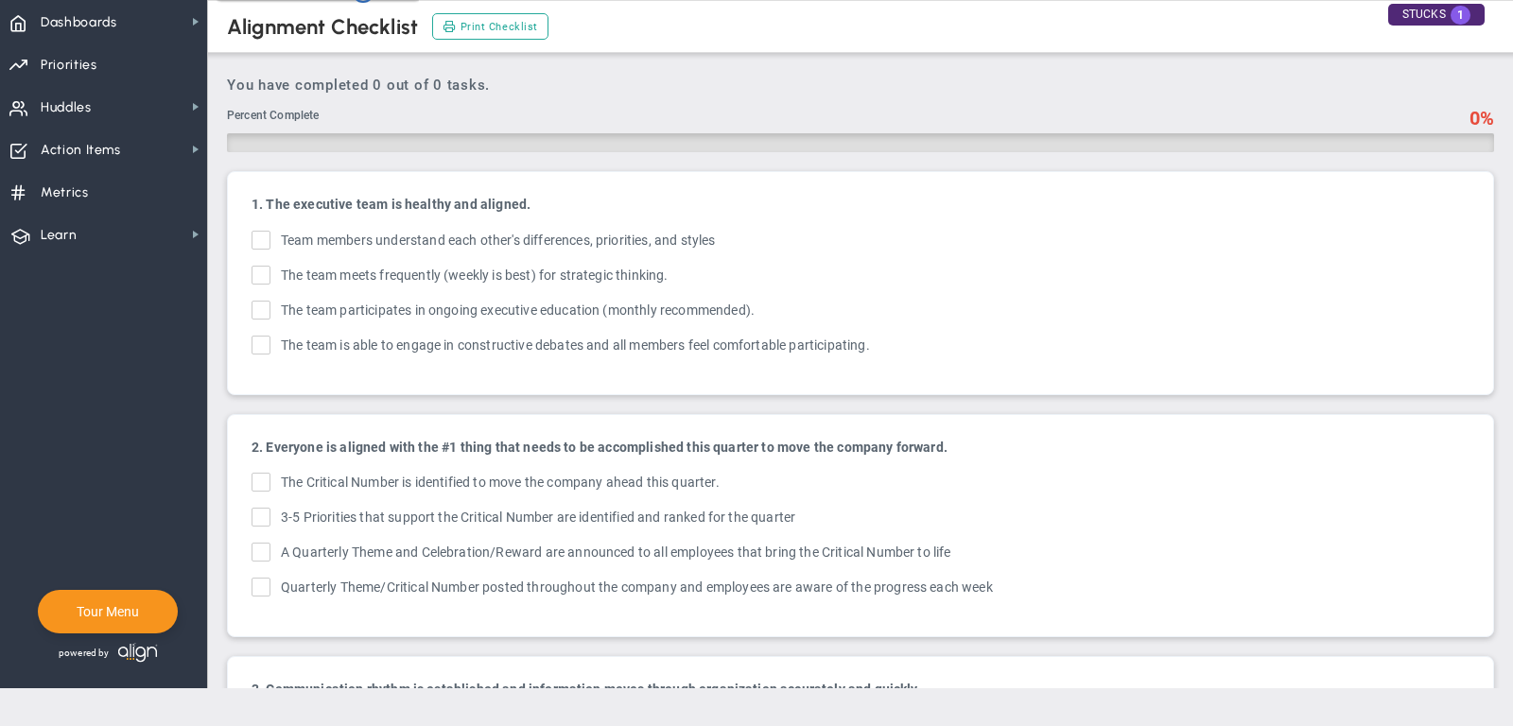
checkbox input "true"
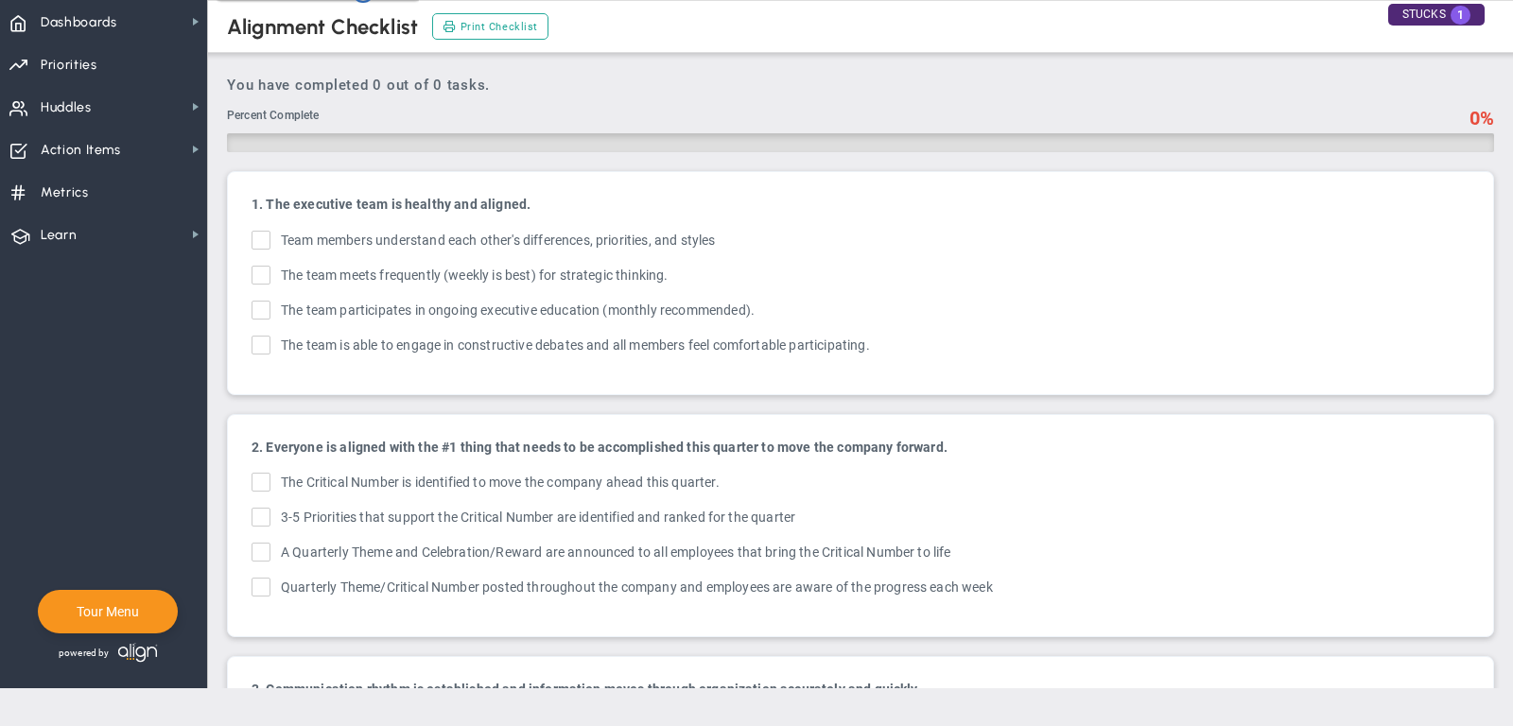
checkbox input "true"
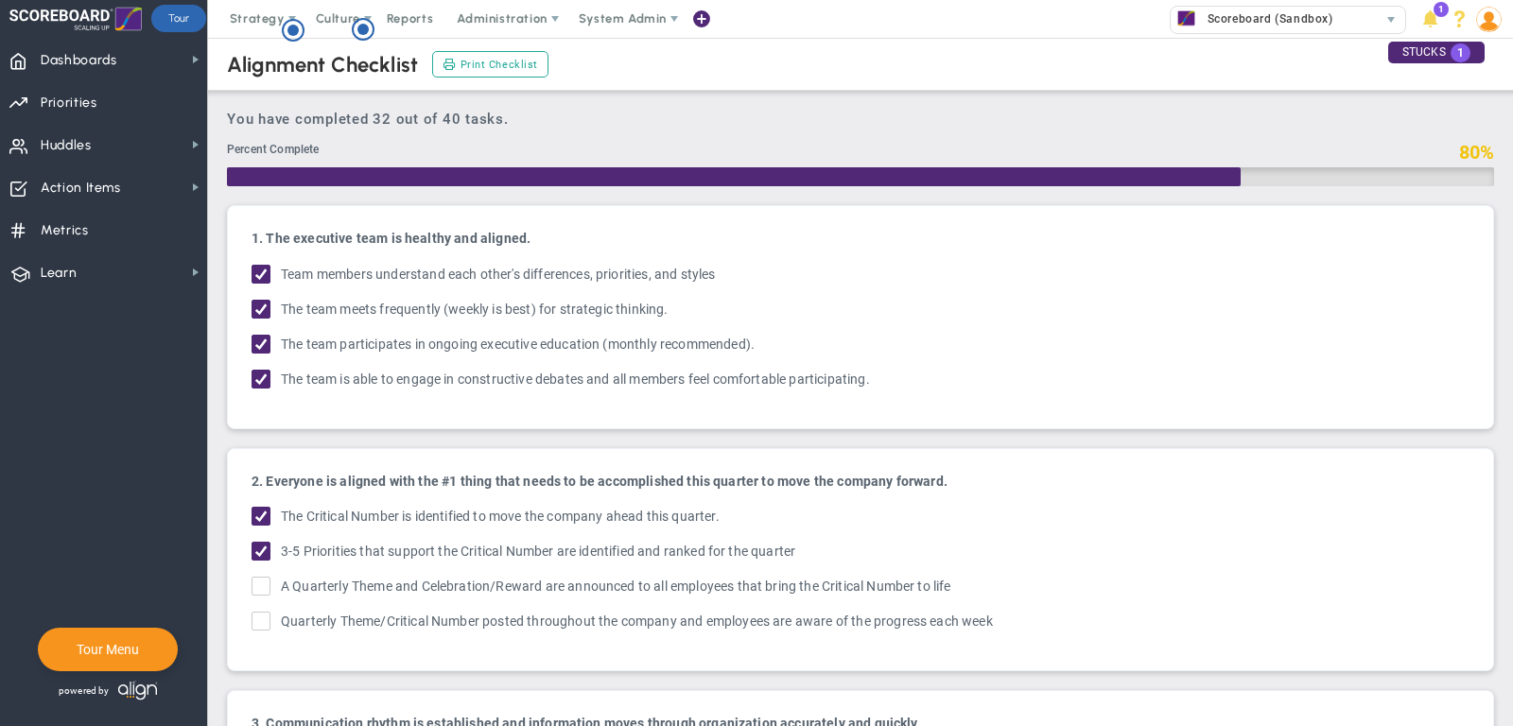
scroll to position [1, 0]
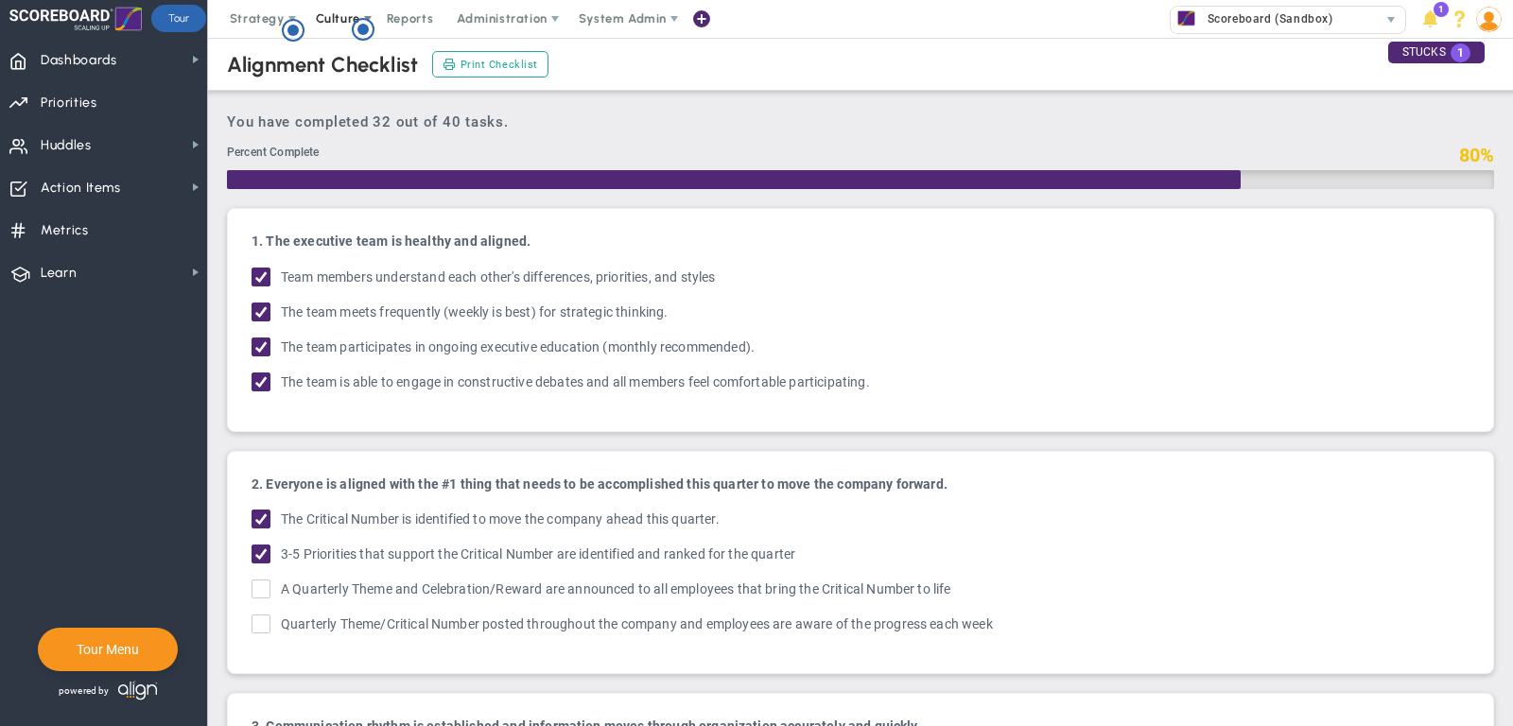
click at [340, 17] on span "Culture" at bounding box center [338, 18] width 44 height 14
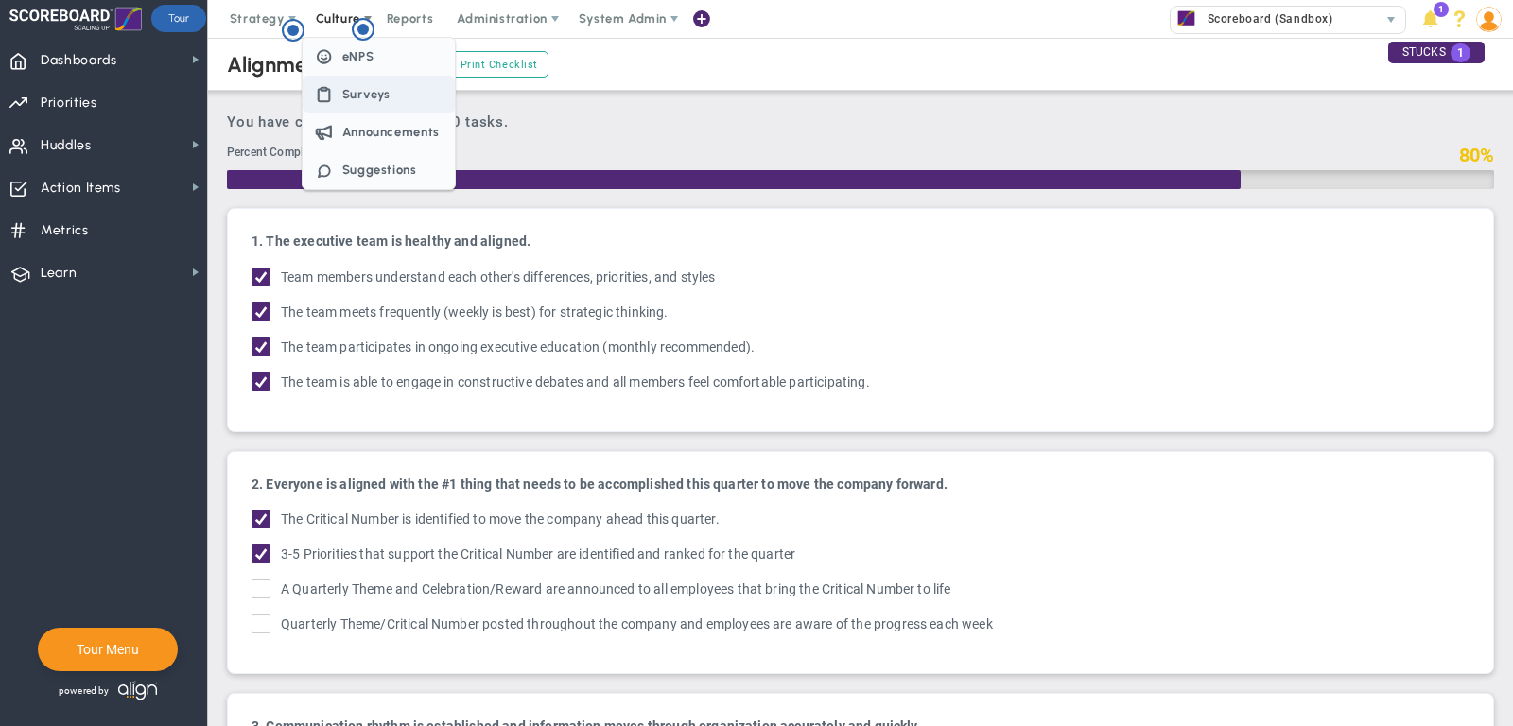
click at [347, 87] on span "Surveys" at bounding box center [366, 94] width 49 height 14
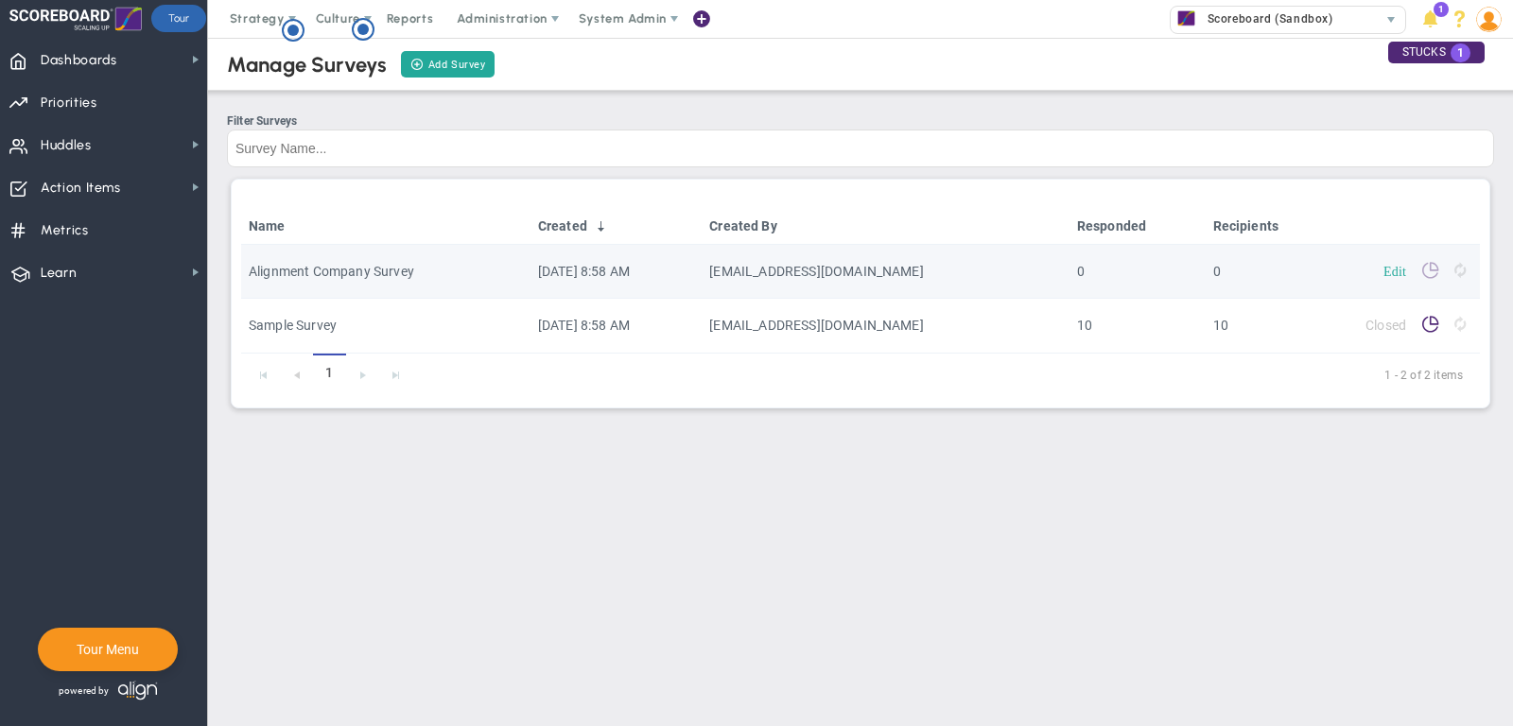
click at [1402, 270] on link "Edit" at bounding box center [1395, 270] width 23 height 13
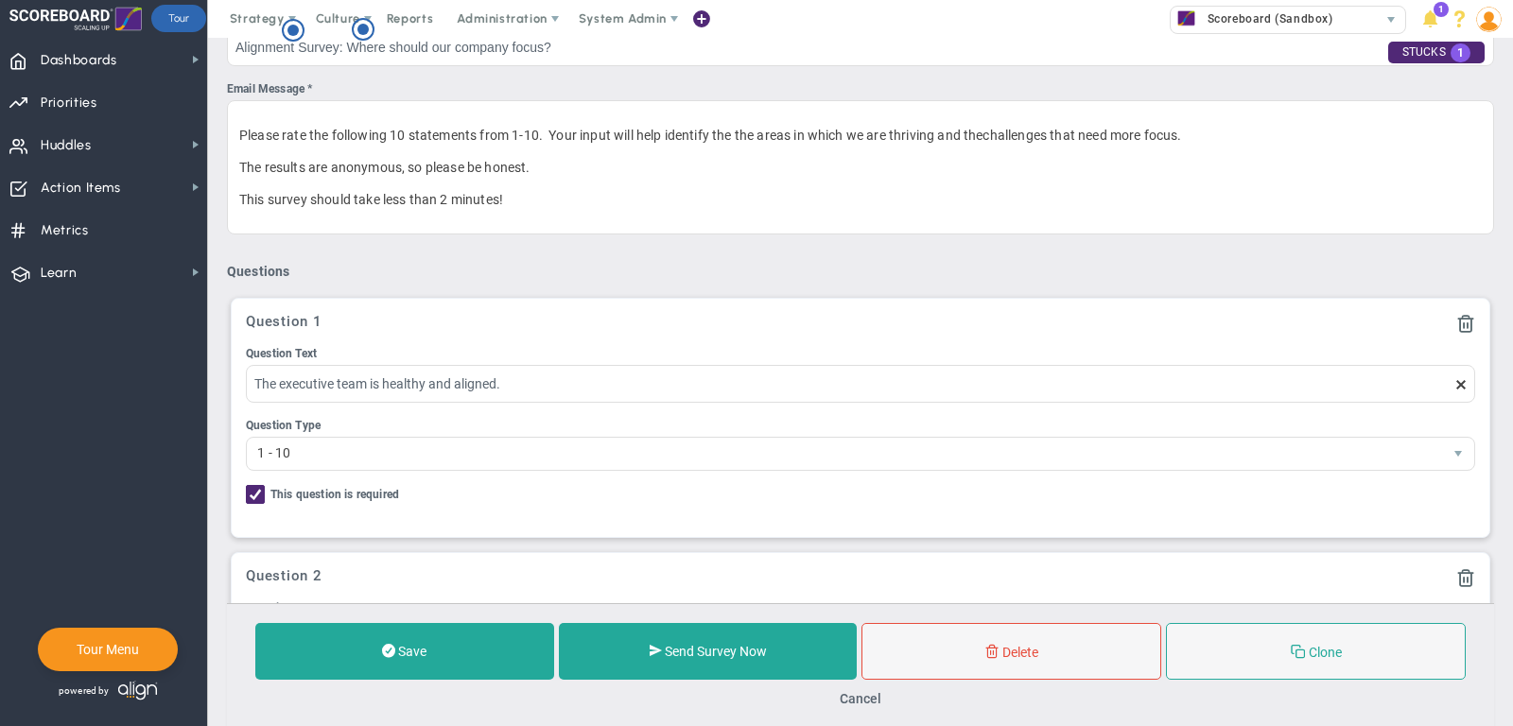
scroll to position [386, 0]
